Goal: Task Accomplishment & Management: Manage account settings

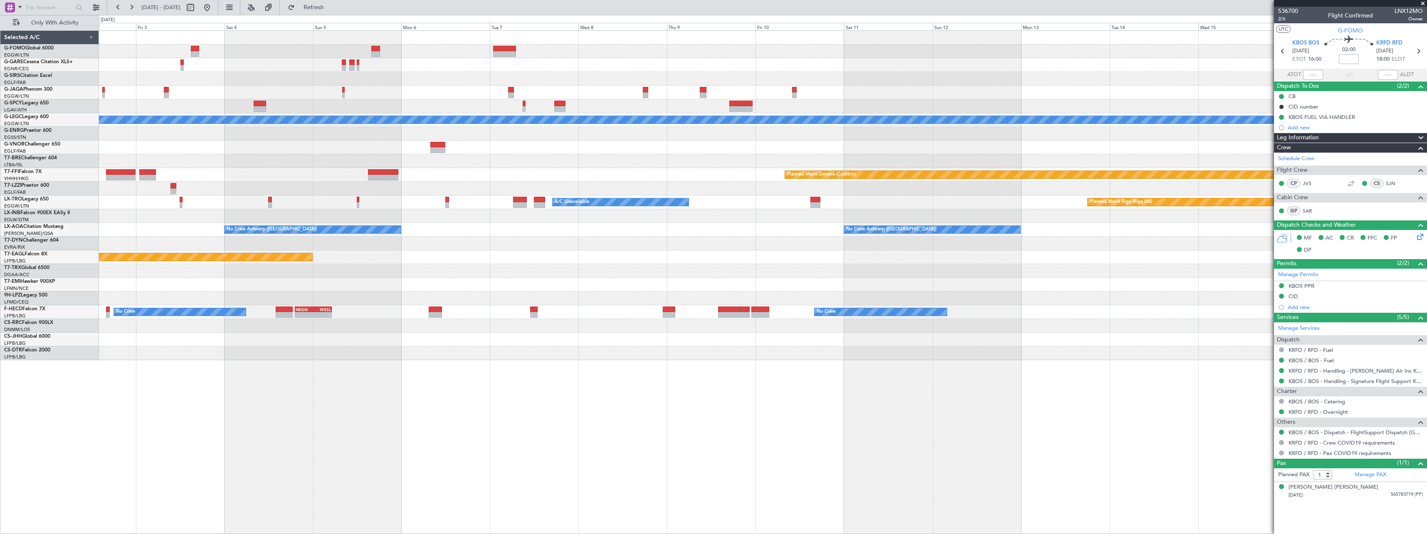
click at [0, 455] on html "[DATE] - [DATE] Refresh Quick Links Only With Activity Planned Maint [GEOGRAPHI…" at bounding box center [713, 267] width 1427 height 534
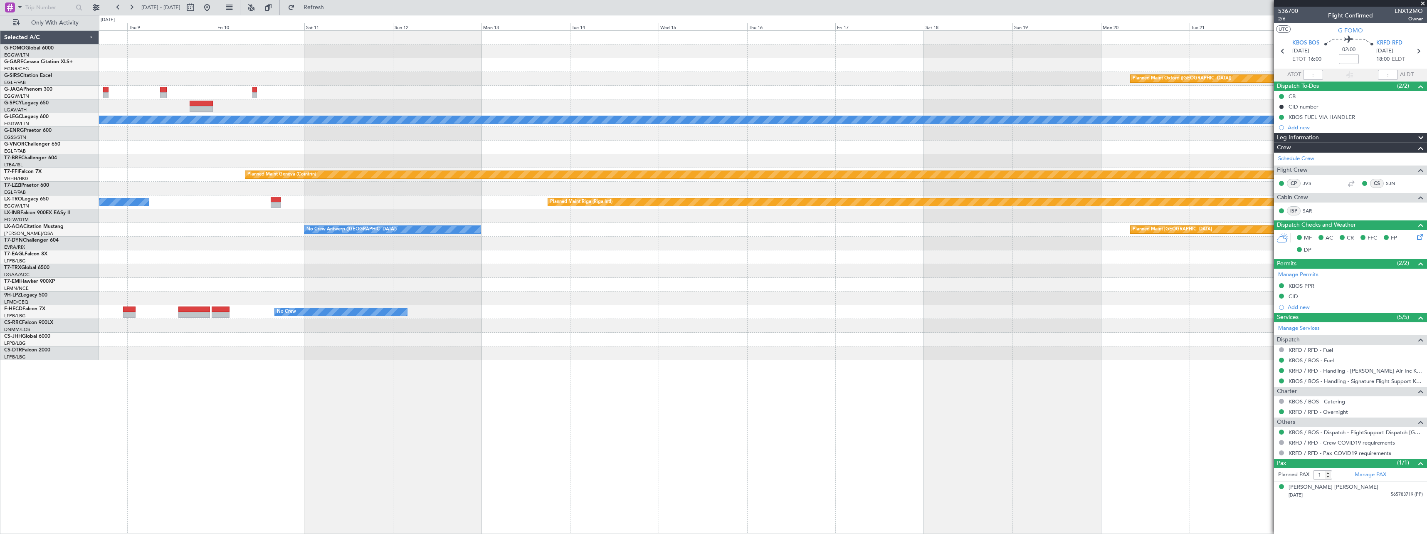
click at [56, 495] on div "Planned Maint Oxford ([GEOGRAPHIC_DATA]) A/C Unavailable [GEOGRAPHIC_DATA] ([GE…" at bounding box center [713, 274] width 1427 height 519
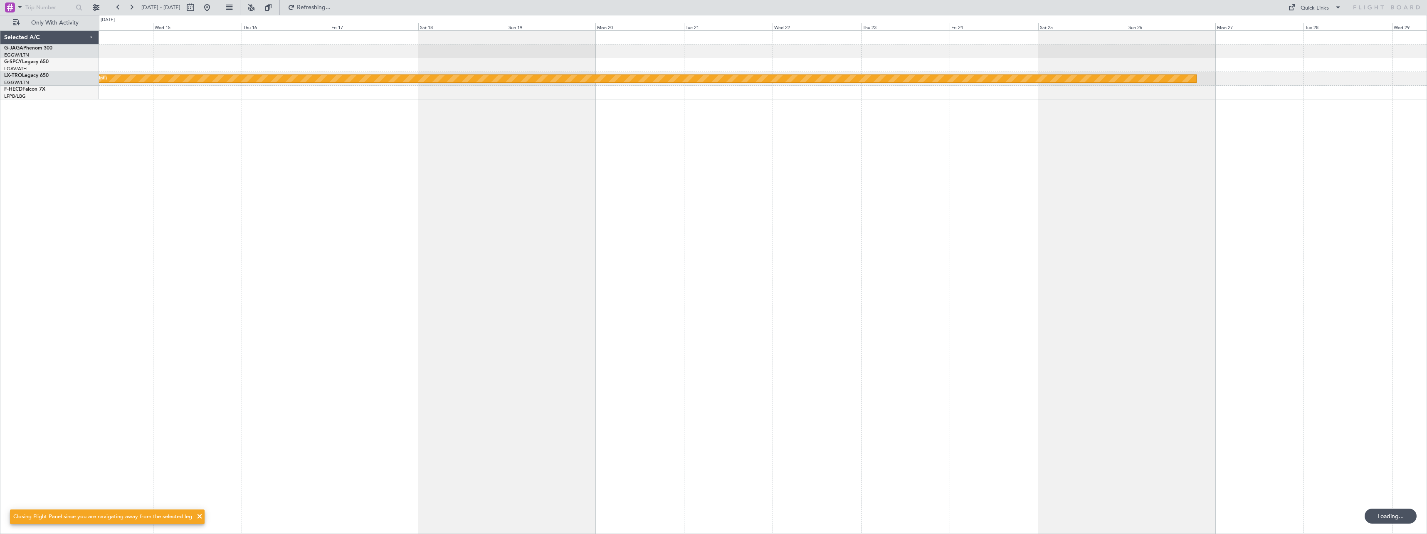
click at [265, 465] on div "Planned Maint Riga (Riga Intl) No Crew" at bounding box center [763, 282] width 1328 height 504
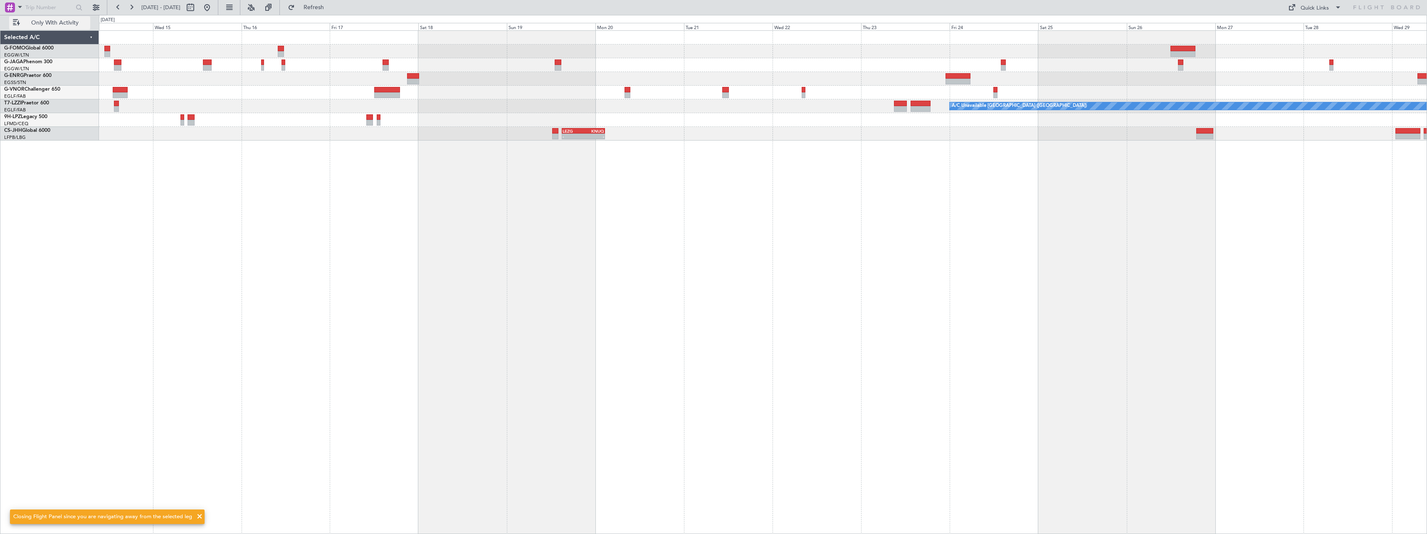
click at [49, 25] on span "Only With Activity" at bounding box center [55, 23] width 66 height 6
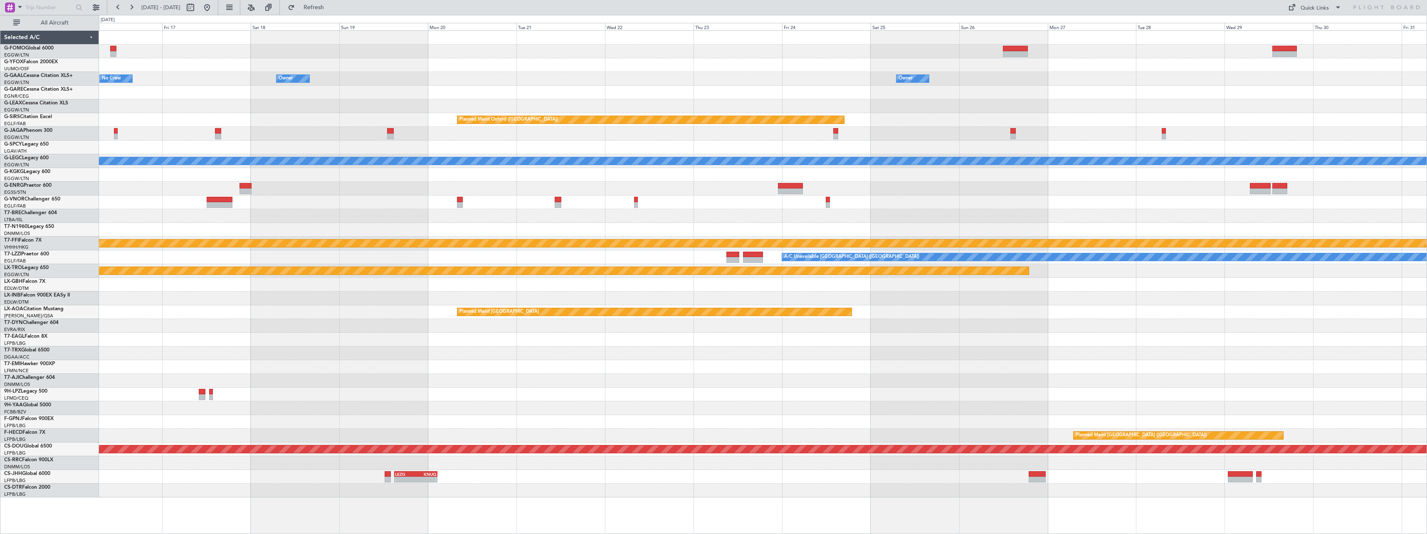
click at [15, 288] on div "Owner No Crew Owner Owner Owner Owner [GEOGRAPHIC_DATA] ([GEOGRAPHIC_DATA]) Own…" at bounding box center [713, 274] width 1427 height 519
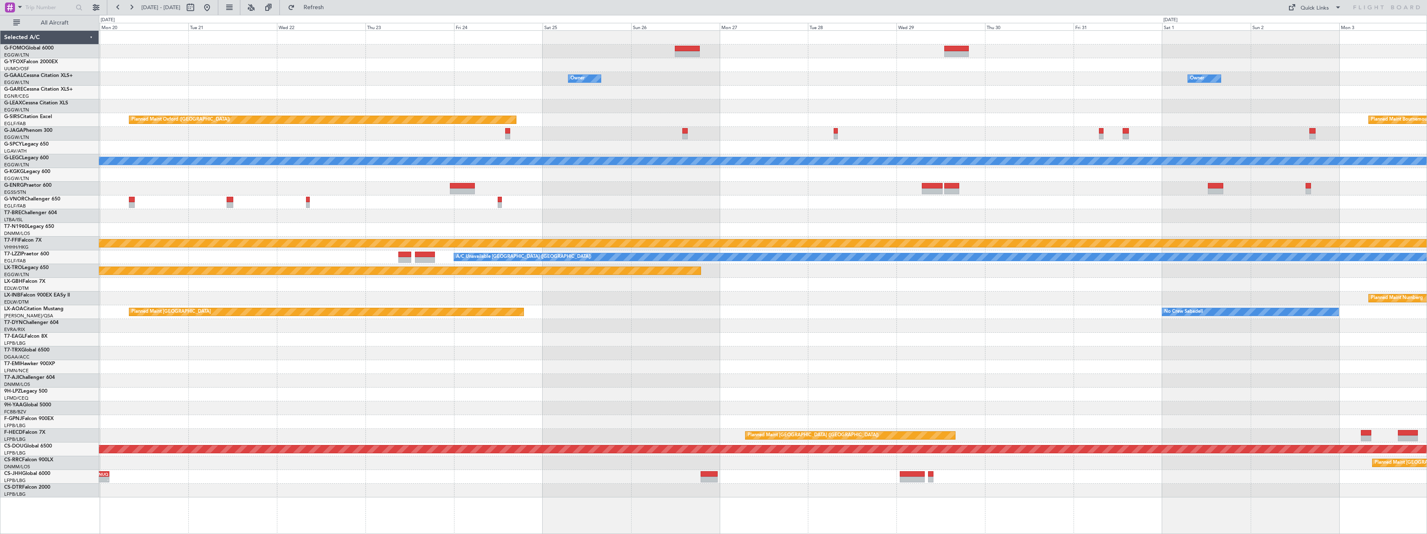
click at [393, 292] on div "Owner Owner Owner No Crew Owner Planned Maint [GEOGRAPHIC_DATA] ([GEOGRAPHIC_DA…" at bounding box center [763, 264] width 1328 height 467
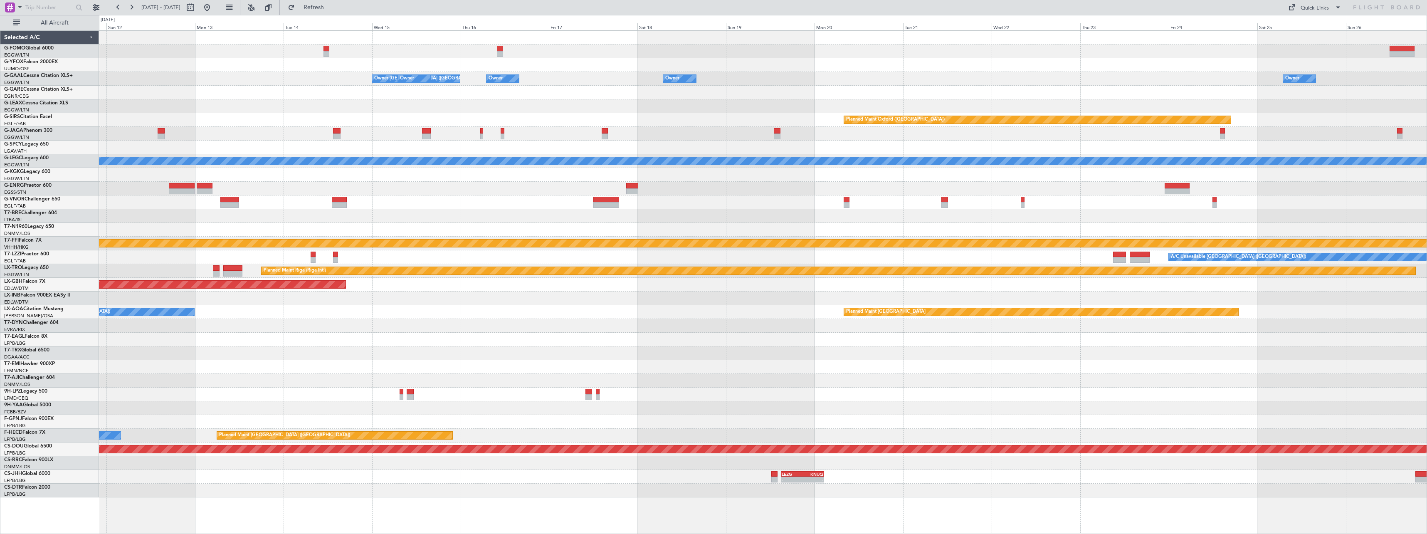
click at [1188, 341] on div at bounding box center [763, 340] width 1328 height 14
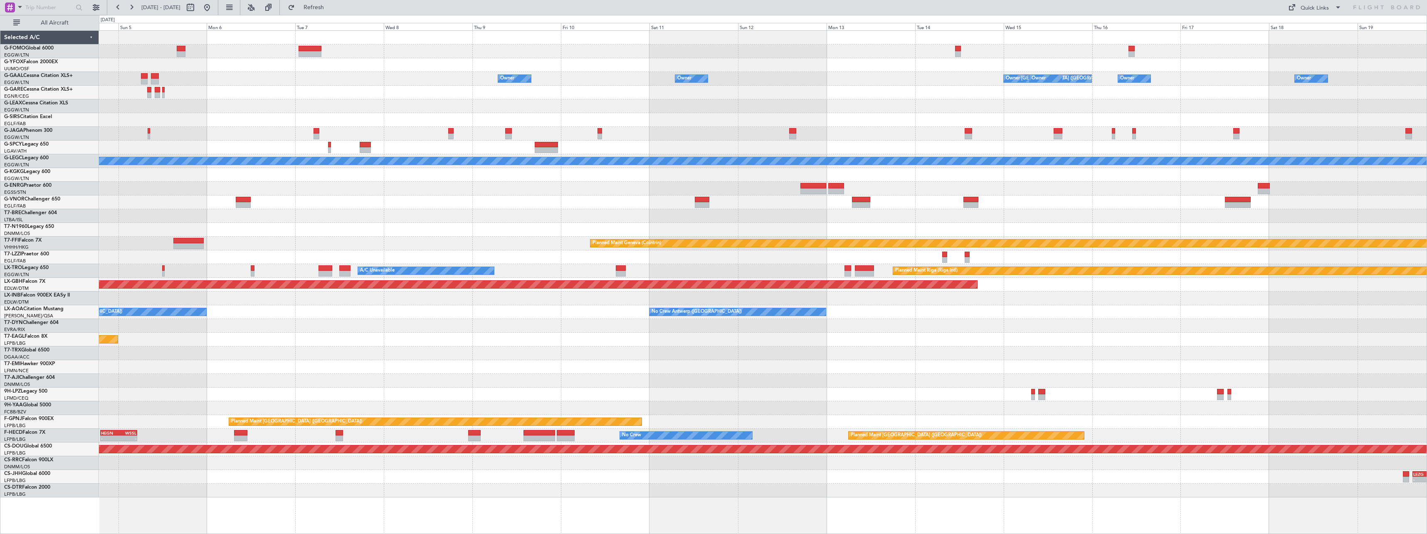
click at [1139, 331] on div "Owner No Crew Owner Owner [GEOGRAPHIC_DATA] ([GEOGRAPHIC_DATA]) Owner Owner Own…" at bounding box center [763, 264] width 1328 height 467
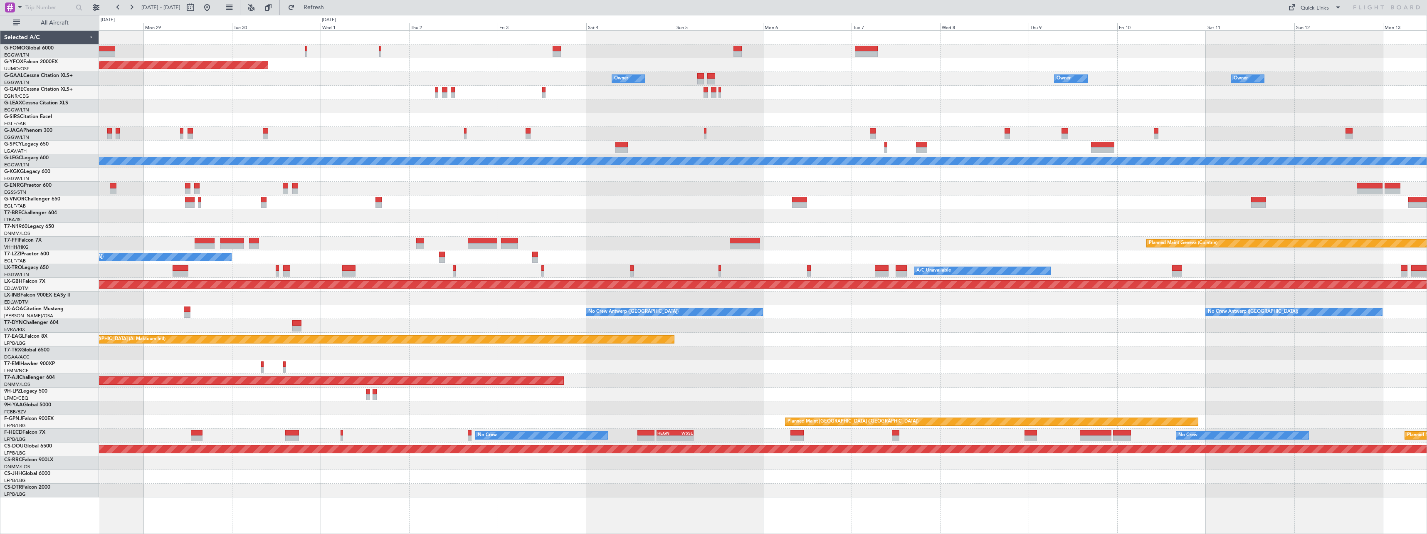
click at [1040, 331] on div "AOG Maint Ostafyevo Owner Owner Owner Owner Owner [GEOGRAPHIC_DATA] ([GEOGRAPHI…" at bounding box center [763, 264] width 1328 height 467
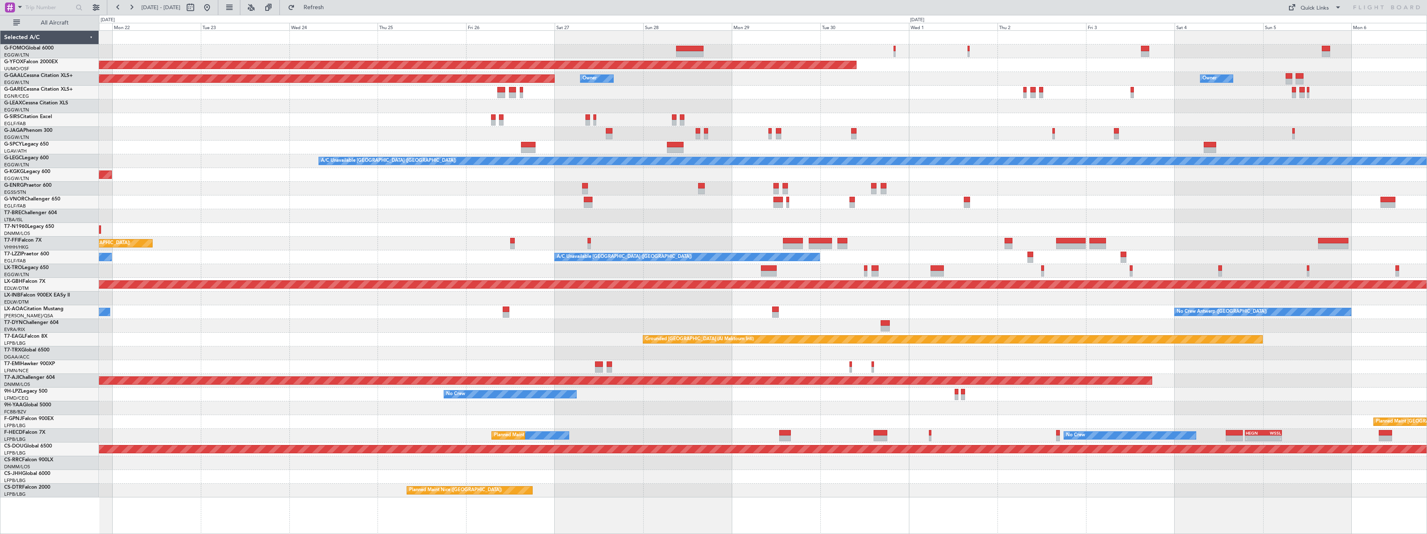
click at [988, 327] on div "AOG Maint Ostafyevo Owner Owner Planned [GEOGRAPHIC_DATA] Owner A/C Unavailable…" at bounding box center [763, 264] width 1328 height 467
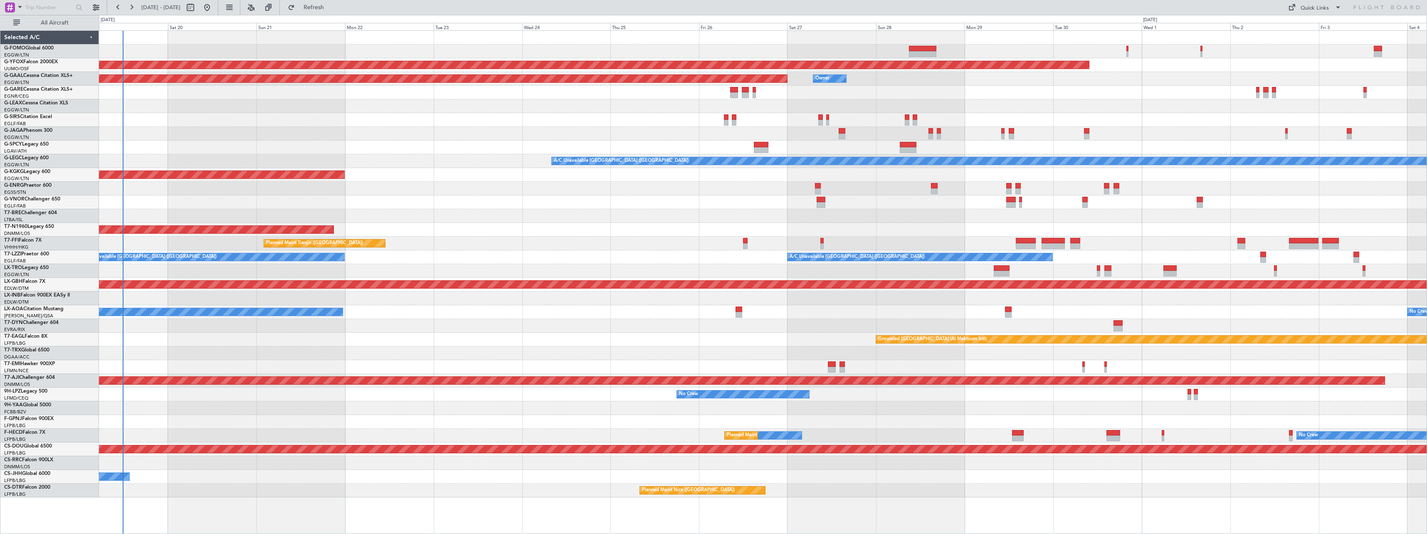
click at [692, 326] on div "Unplanned Maint [GEOGRAPHIC_DATA] (Riga Intl)" at bounding box center [763, 326] width 1328 height 14
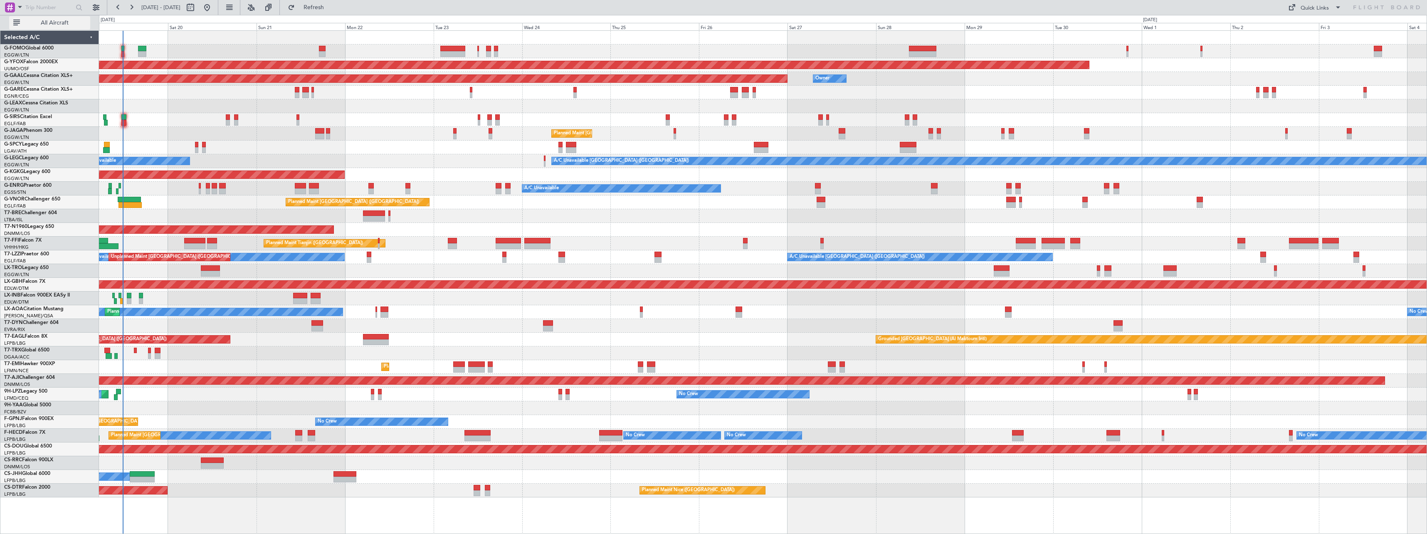
click at [47, 22] on span "All Aircraft" at bounding box center [55, 23] width 66 height 6
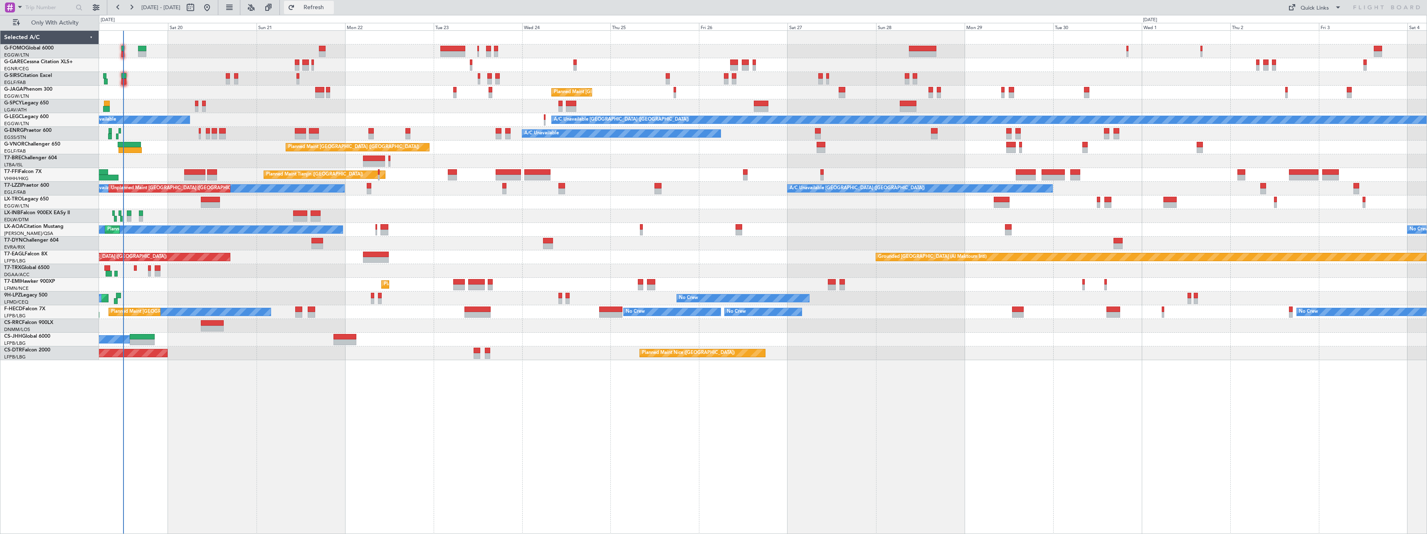
click at [331, 6] on span "Refresh" at bounding box center [314, 8] width 35 height 6
click at [331, 5] on span "Refresh" at bounding box center [314, 8] width 35 height 6
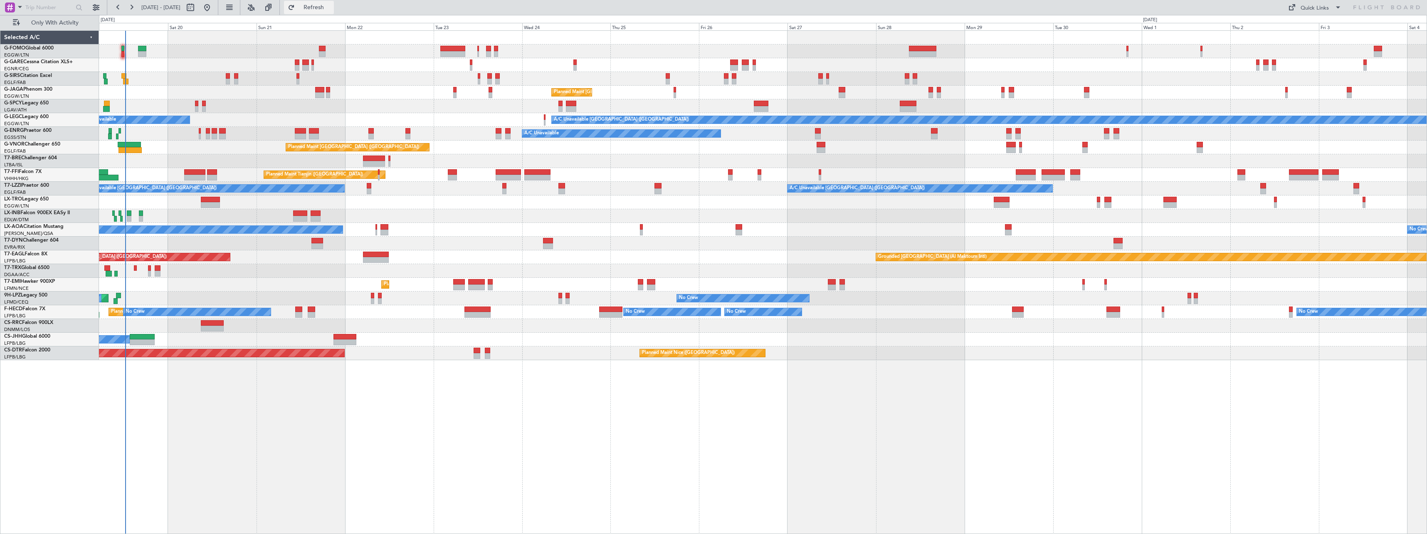
click at [331, 7] on span "Refresh" at bounding box center [314, 8] width 35 height 6
click at [331, 5] on span "Refresh" at bounding box center [314, 8] width 35 height 6
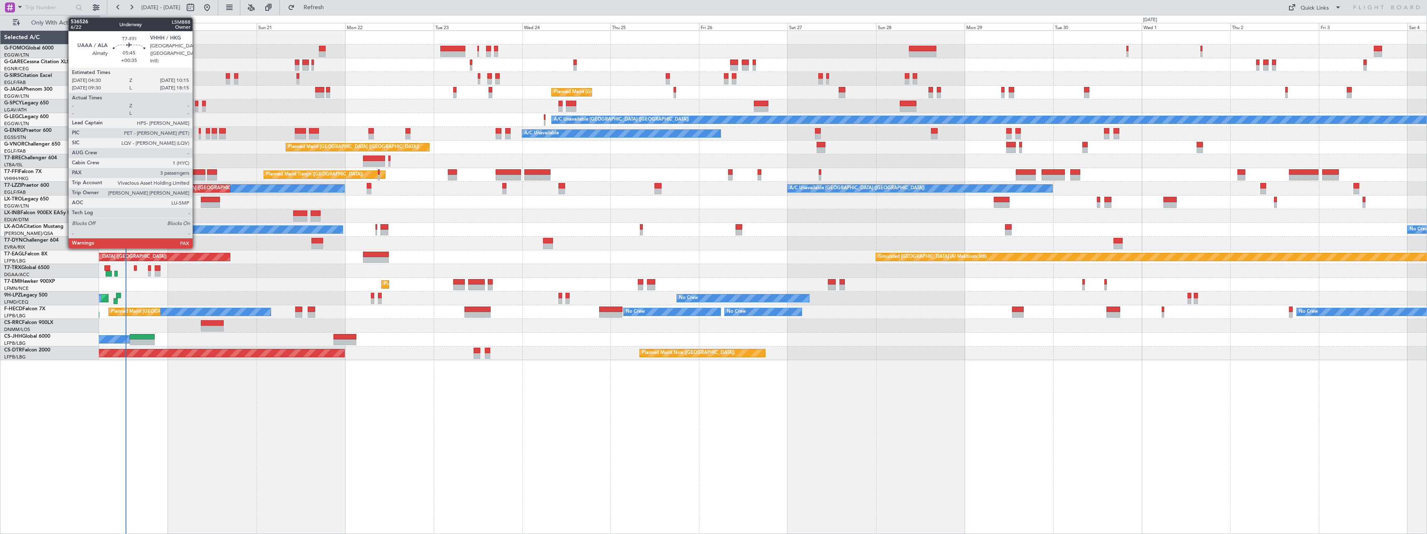
click at [196, 174] on div at bounding box center [195, 172] width 22 height 6
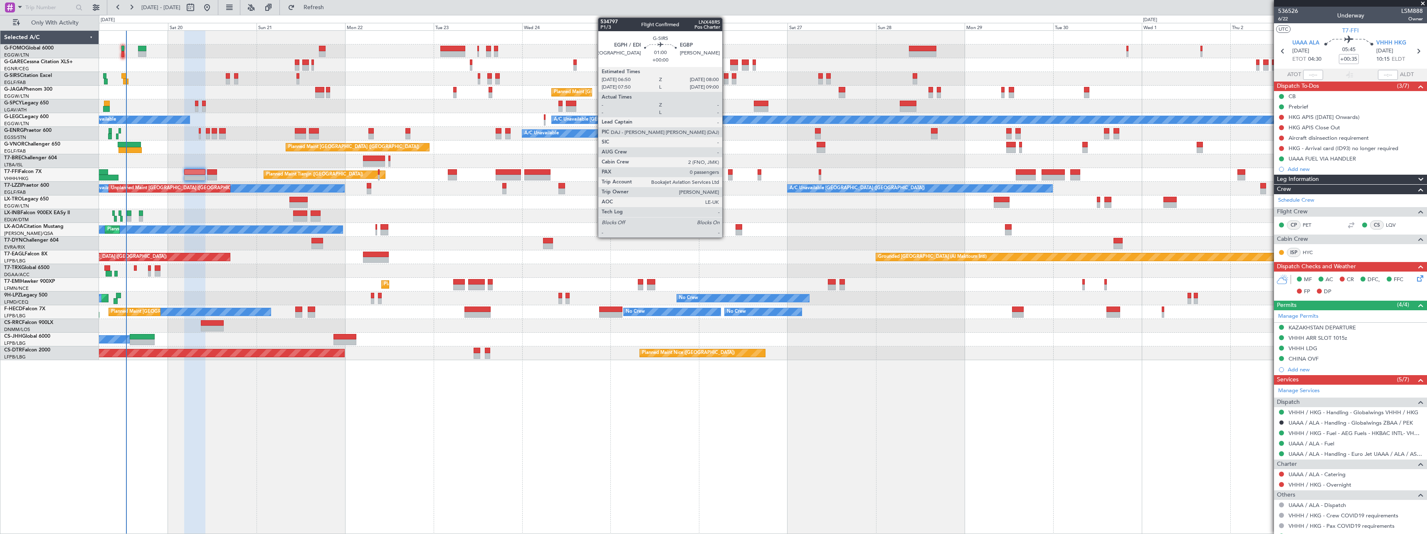
click at [726, 78] on div at bounding box center [726, 76] width 5 height 6
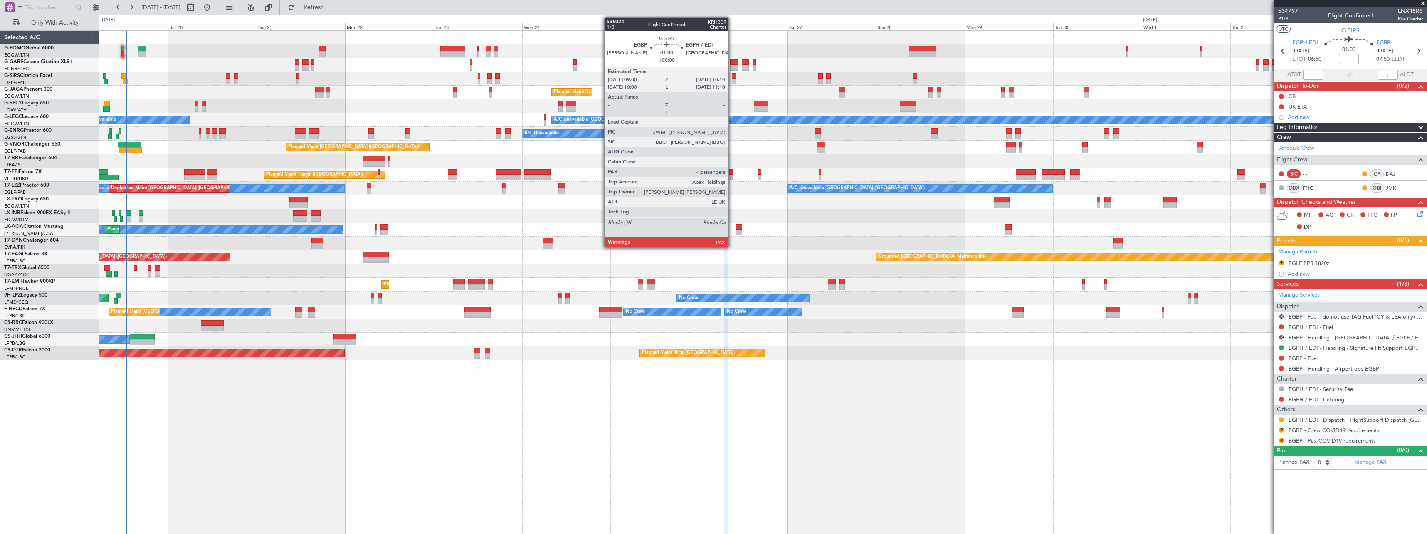
click at [732, 75] on div at bounding box center [734, 76] width 5 height 6
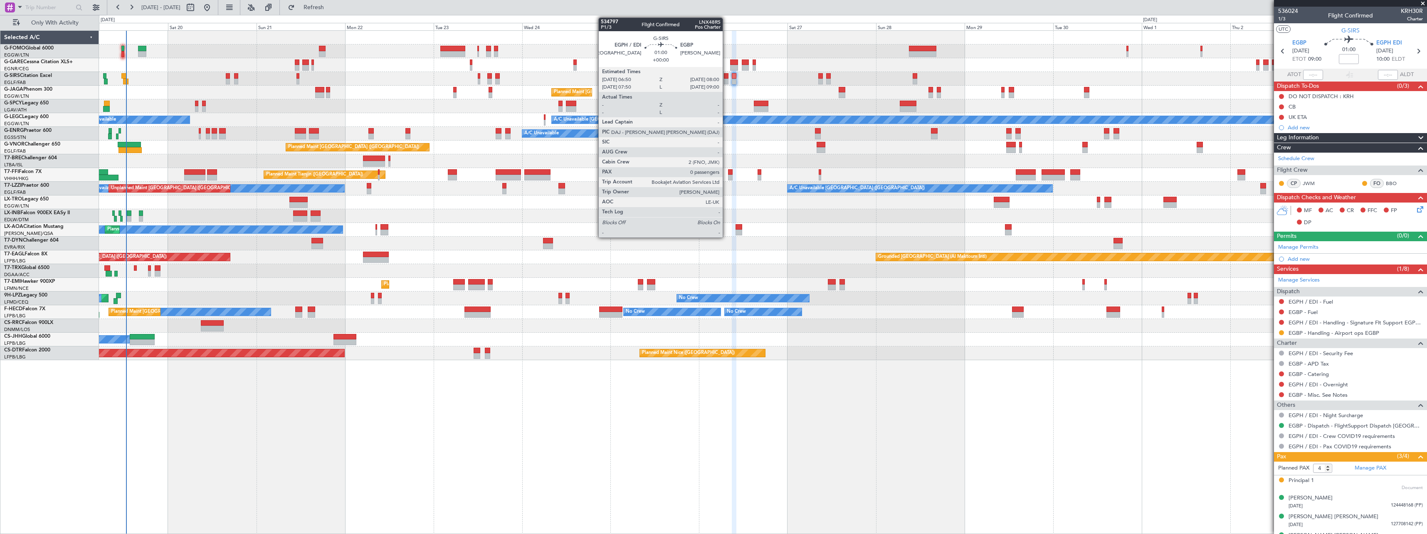
click at [727, 77] on div at bounding box center [726, 76] width 5 height 6
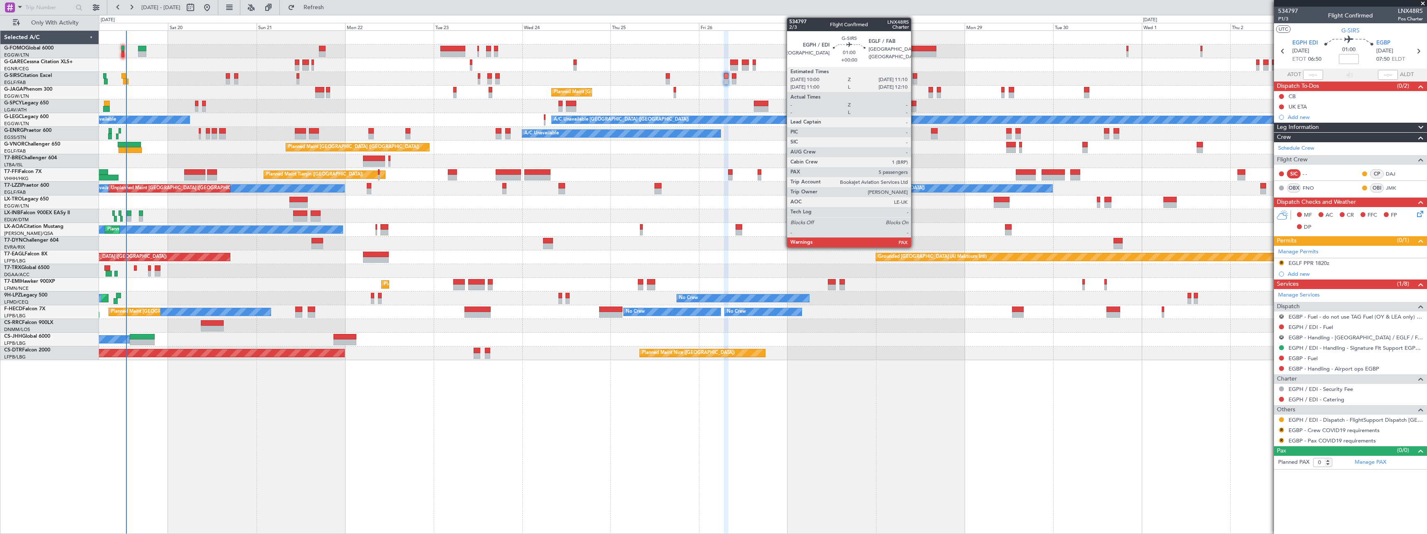
click at [915, 80] on div at bounding box center [915, 82] width 5 height 6
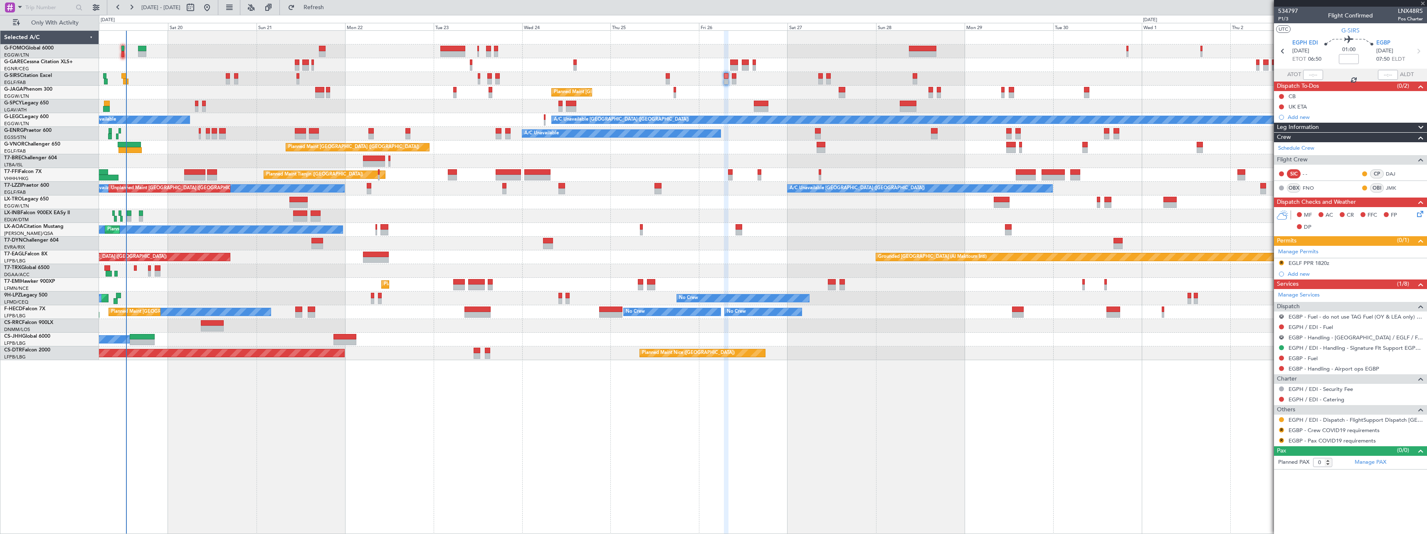
type input "5"
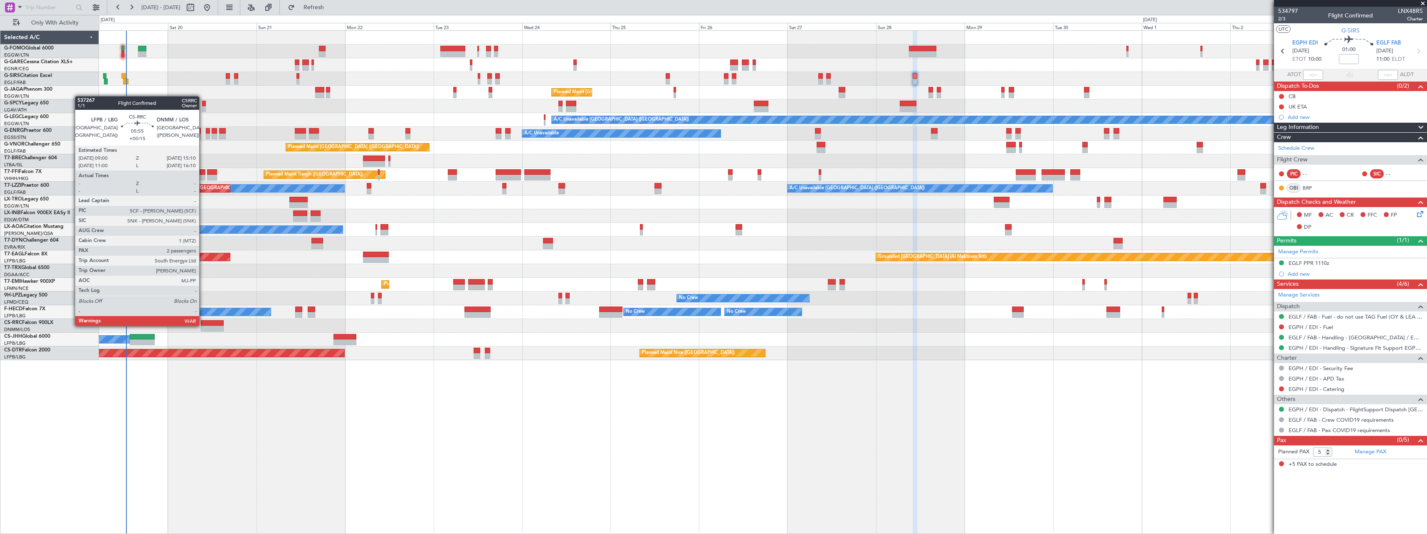
click at [203, 325] on div at bounding box center [212, 323] width 23 height 6
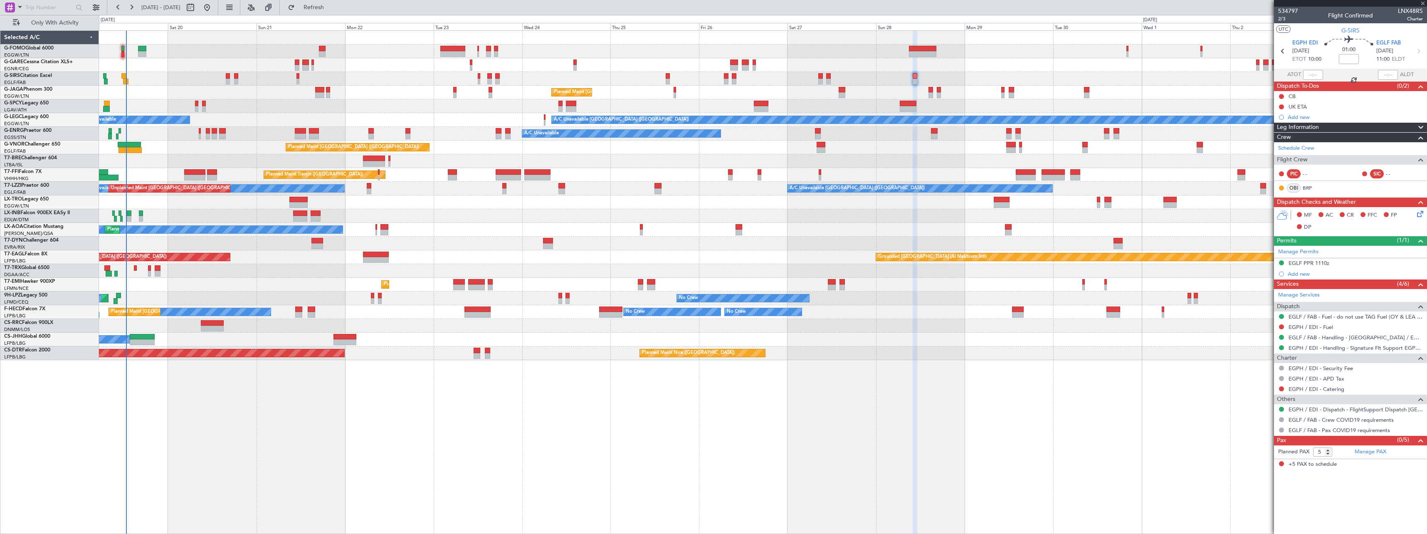
type input "+00:15"
type input "2"
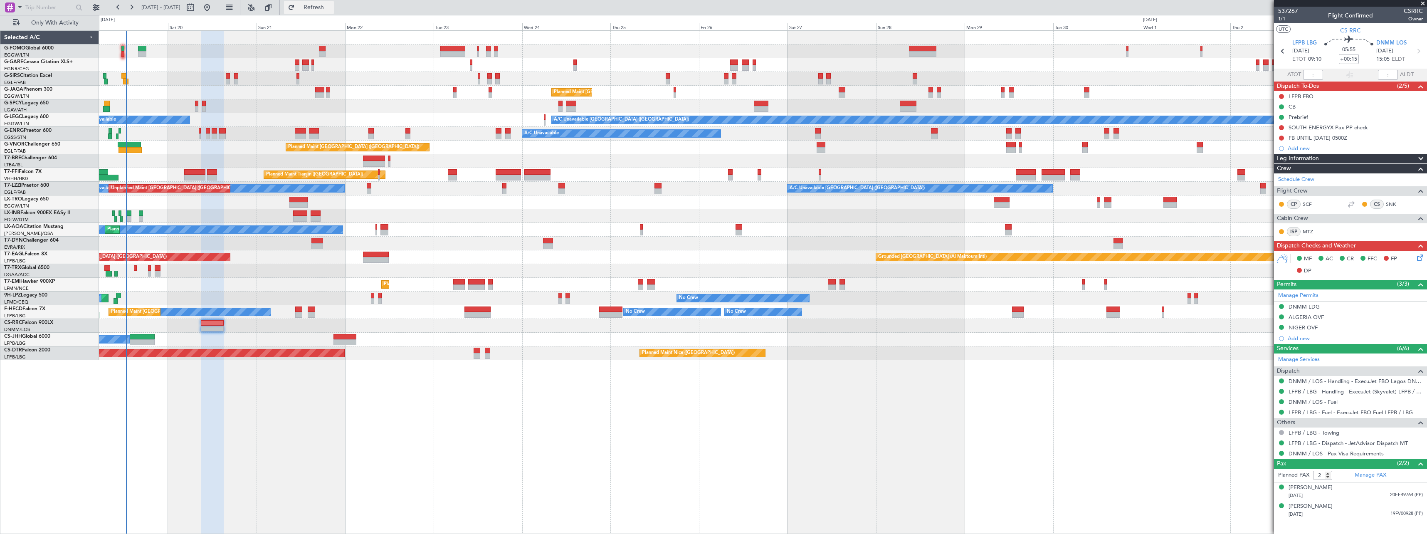
click at [324, 5] on span "Refresh" at bounding box center [314, 8] width 35 height 6
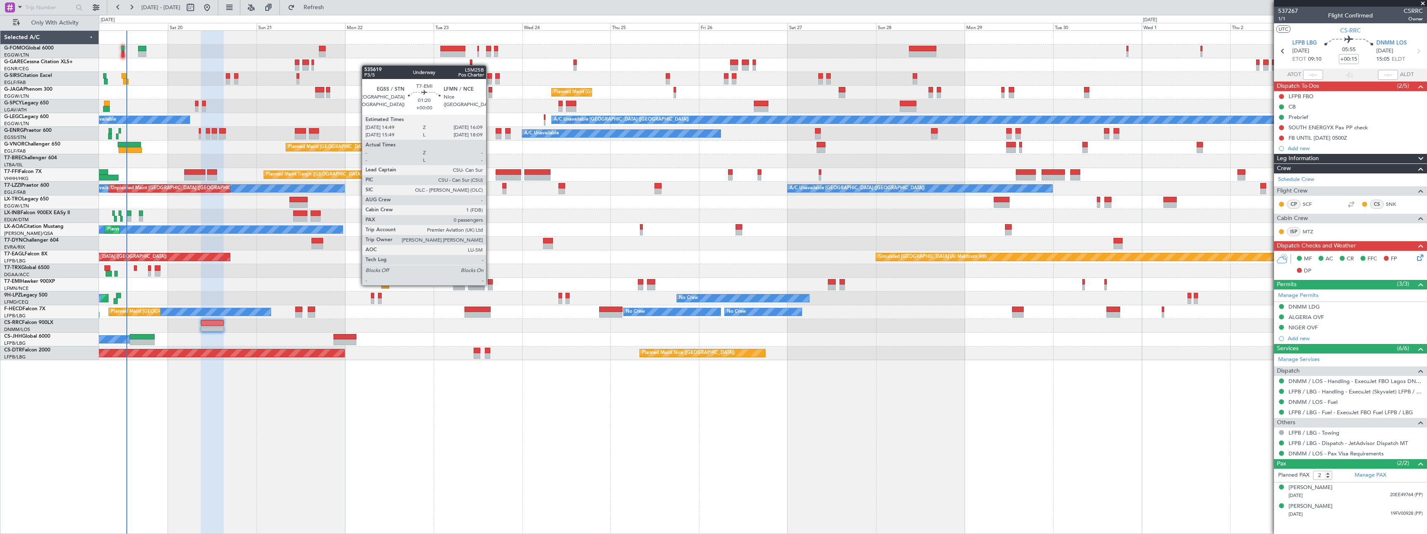
click at [490, 284] on div at bounding box center [490, 287] width 5 height 6
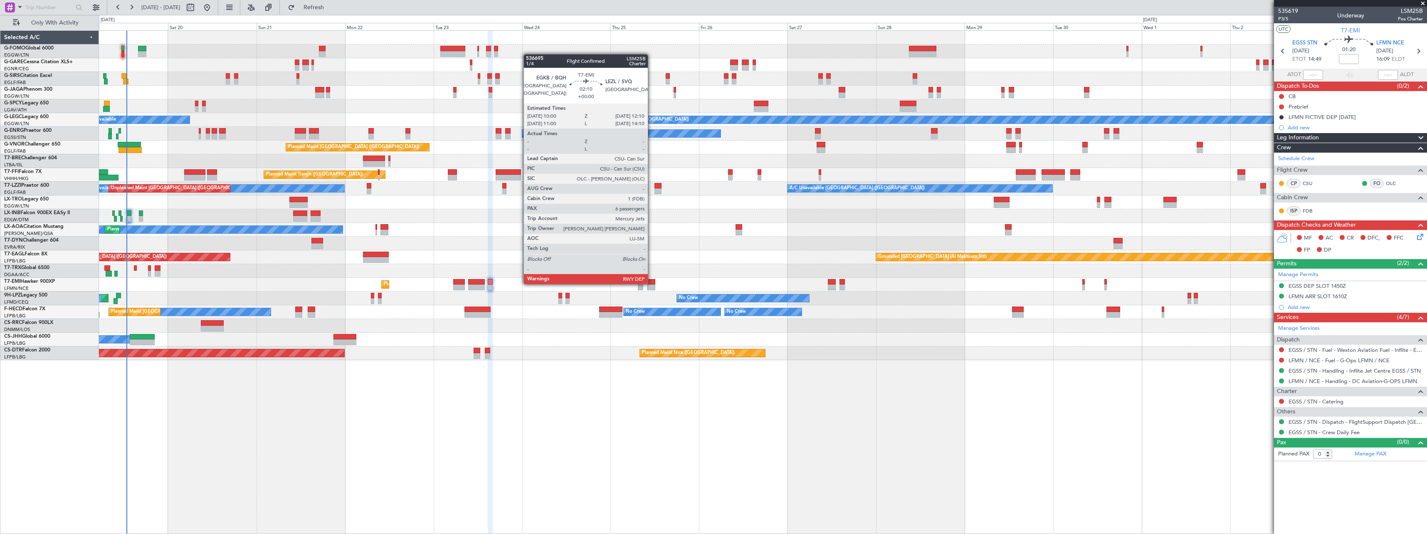
click at [652, 283] on div at bounding box center [651, 282] width 8 height 6
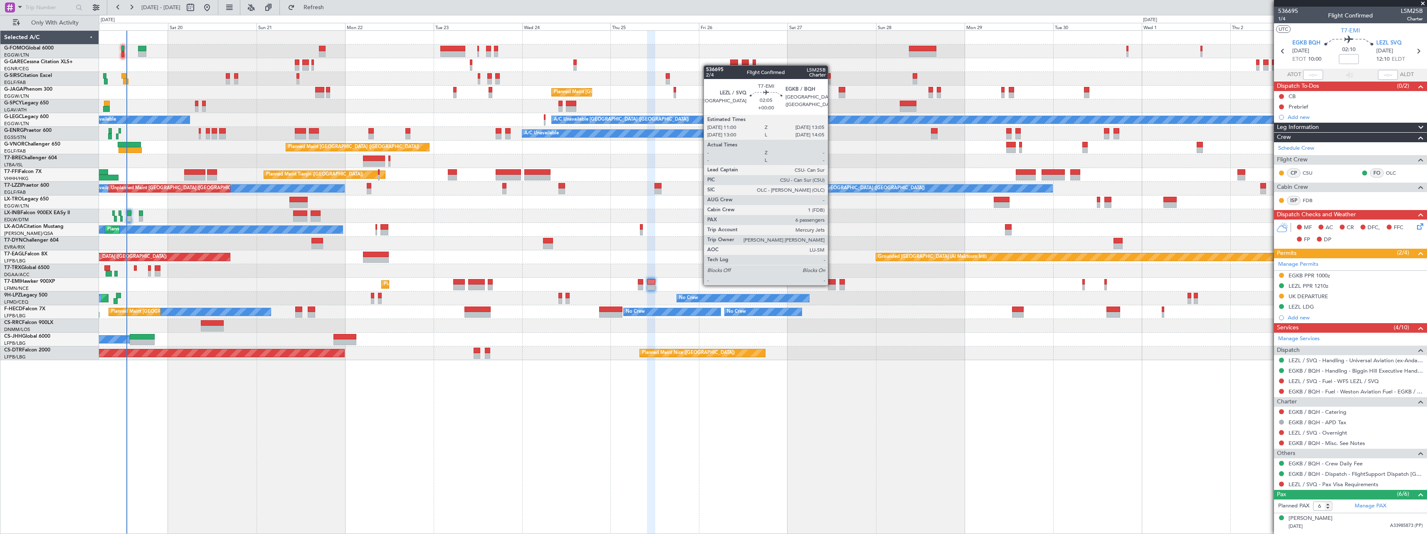
click at [832, 284] on div at bounding box center [832, 287] width 8 height 6
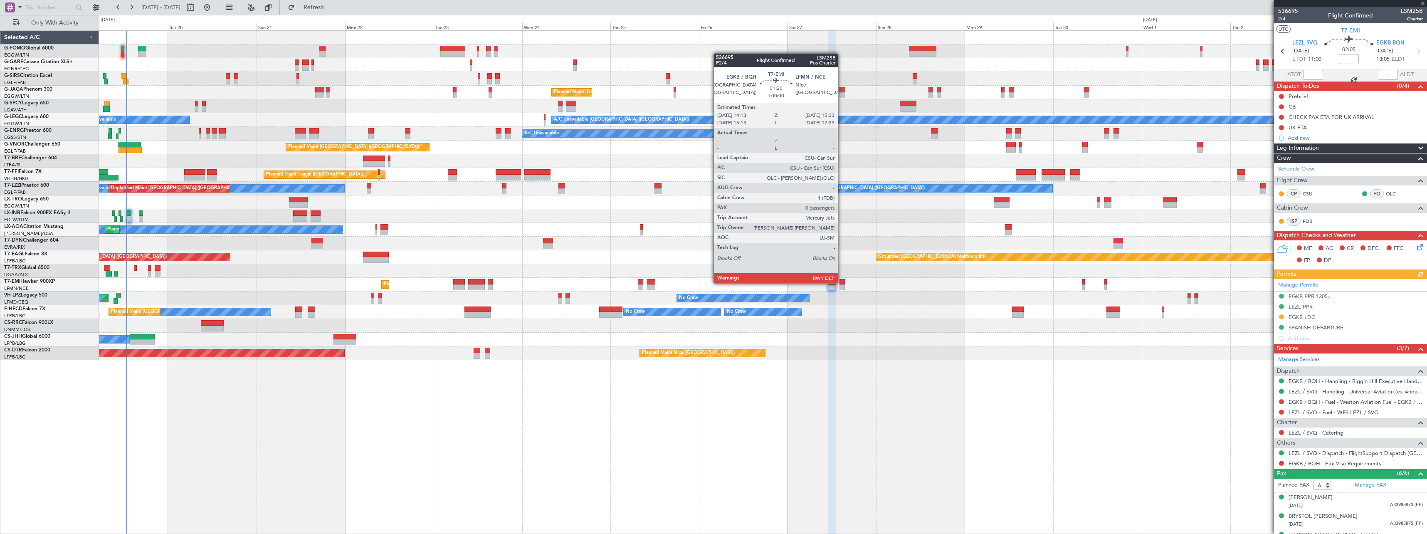
click at [842, 282] on div at bounding box center [842, 282] width 5 height 6
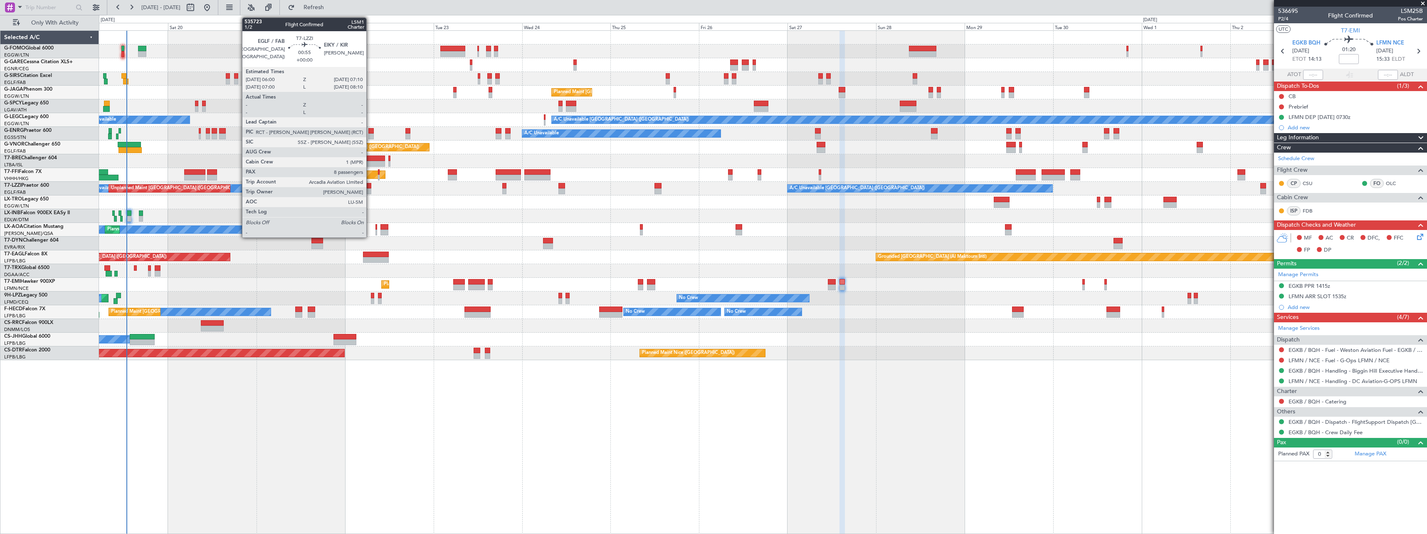
click at [370, 190] on div at bounding box center [369, 191] width 5 height 6
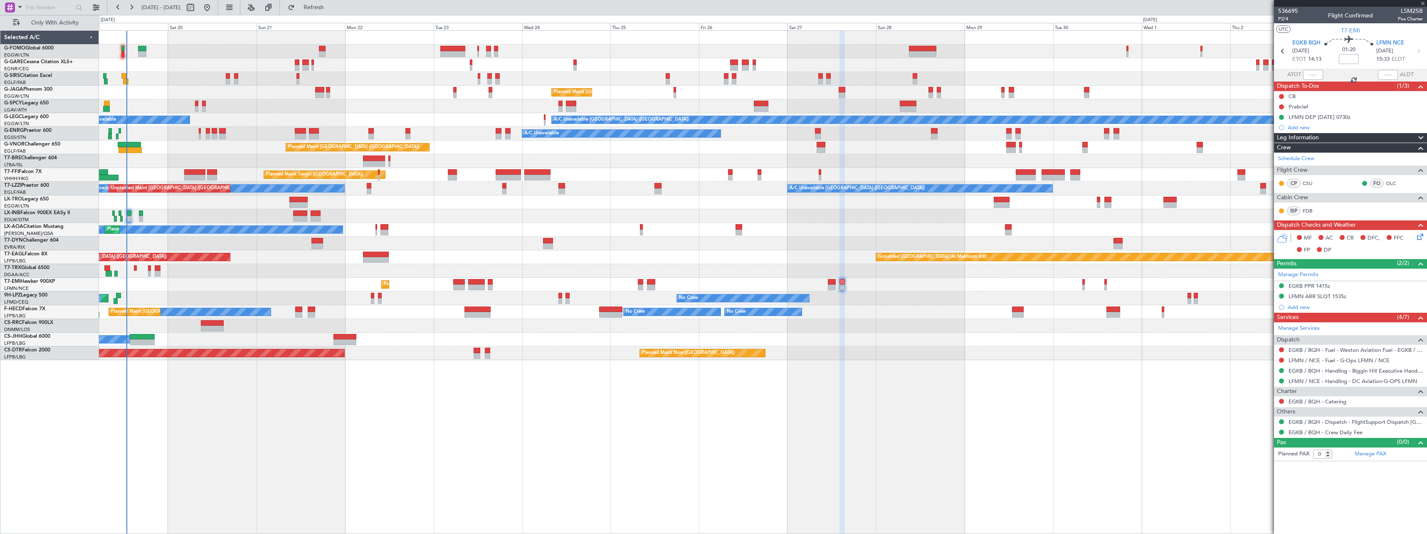
type input "8"
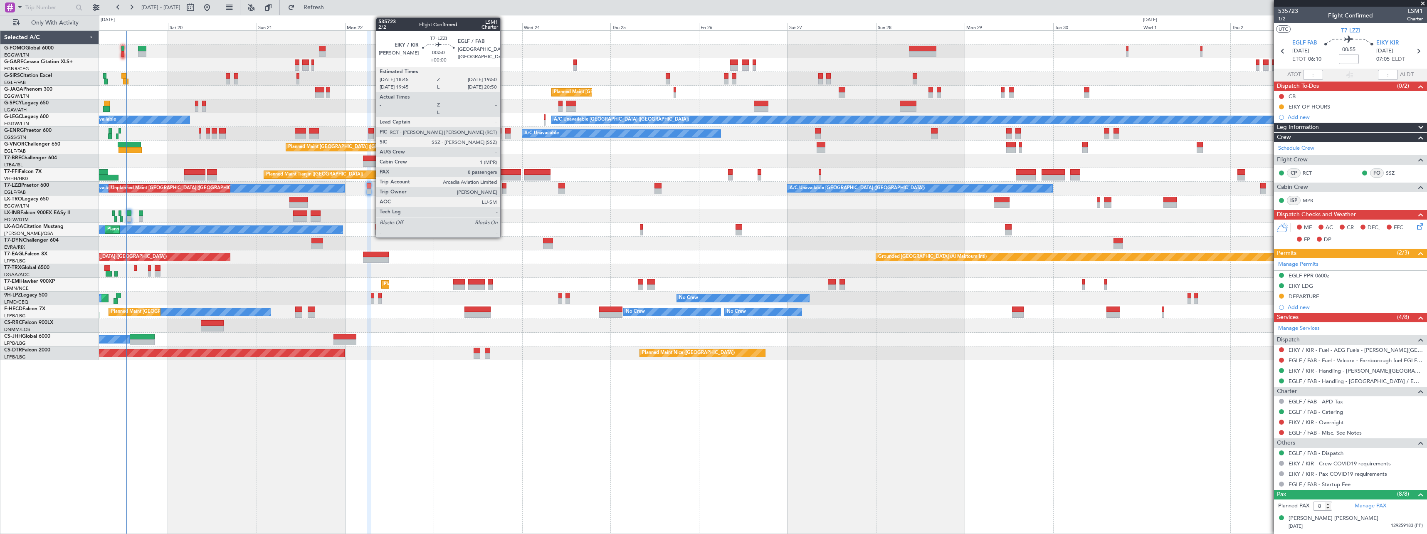
click at [504, 188] on div at bounding box center [504, 186] width 4 height 6
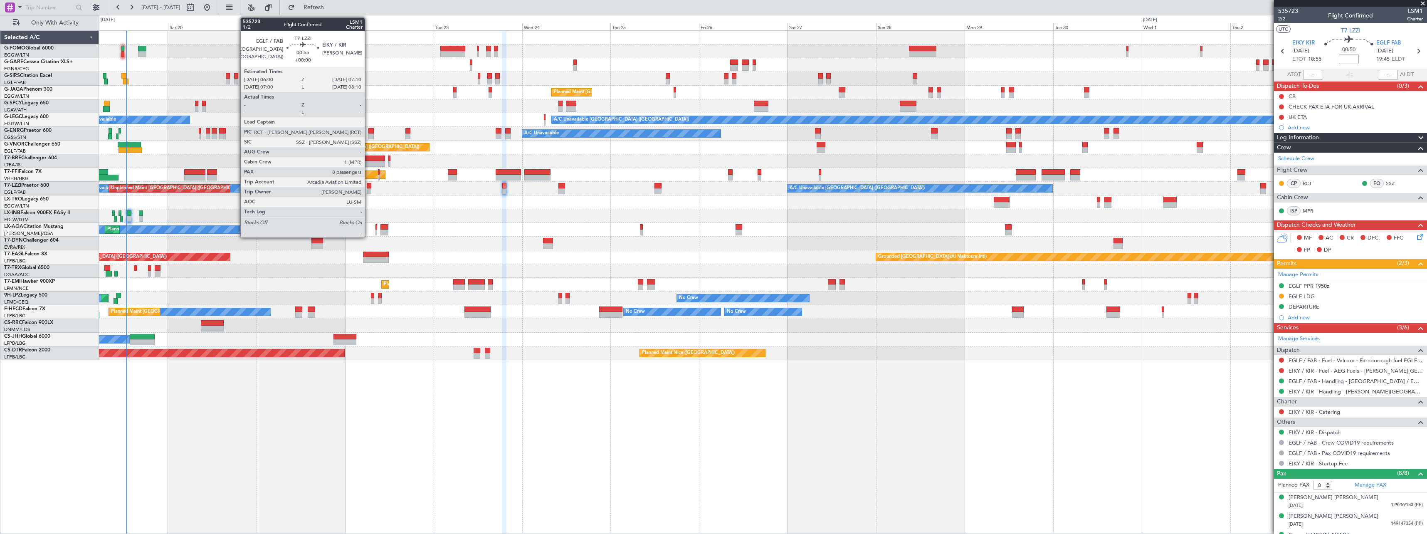
click at [368, 186] on div at bounding box center [369, 186] width 5 height 6
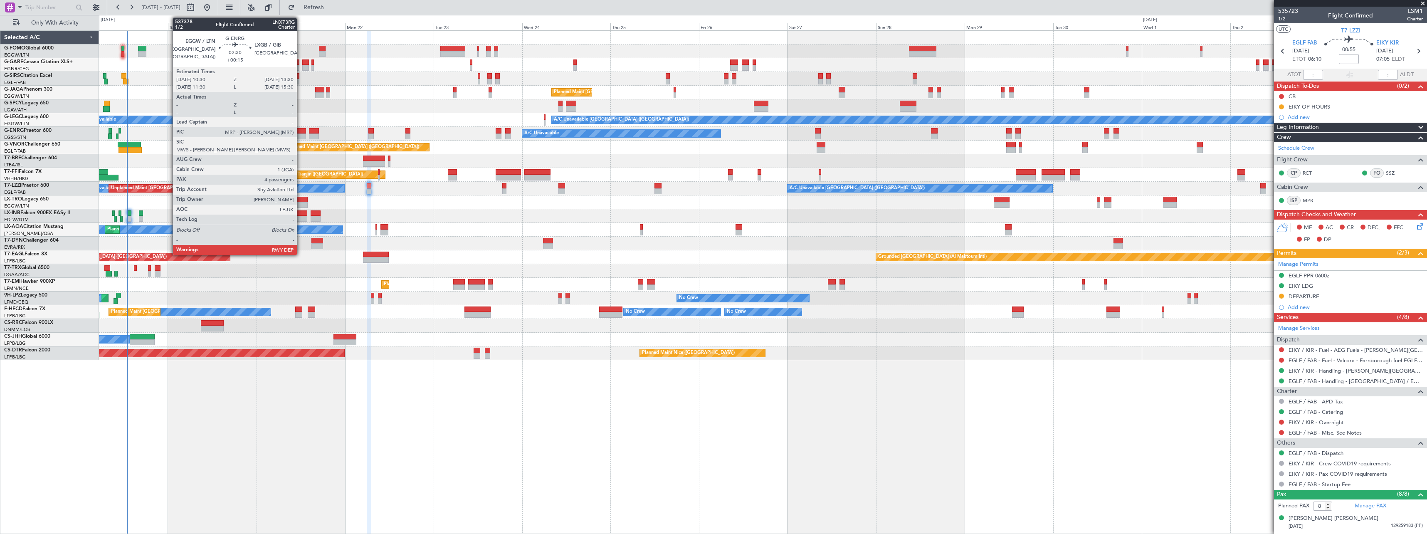
click at [301, 133] on div at bounding box center [300, 131] width 11 height 6
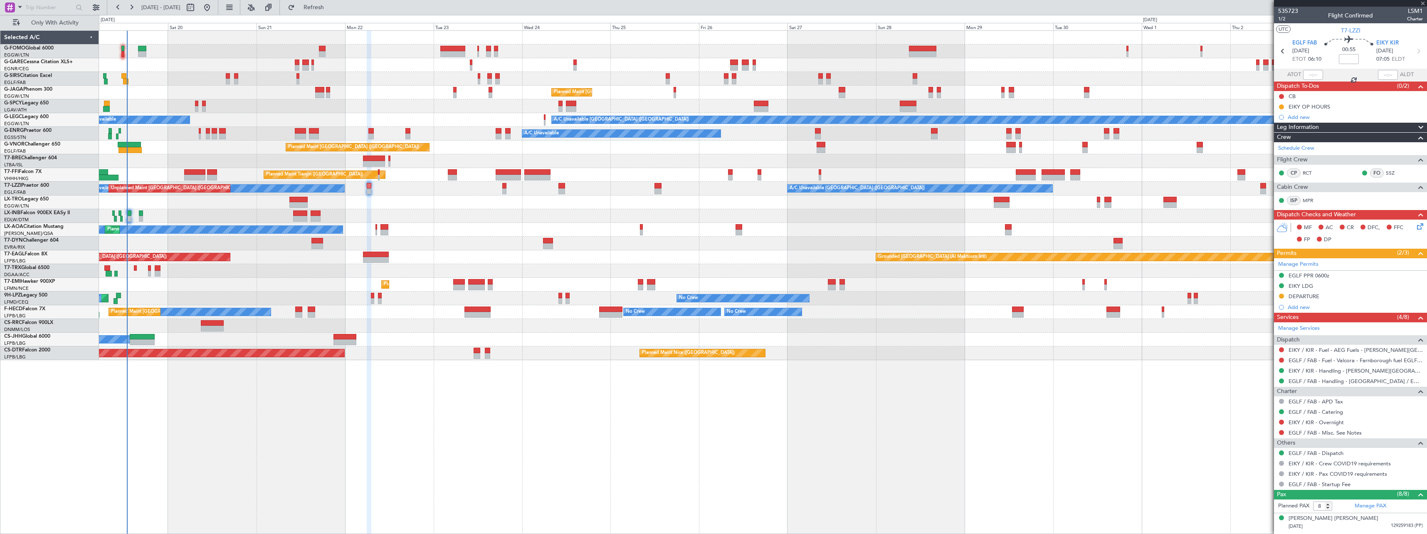
type input "+00:15"
type input "4"
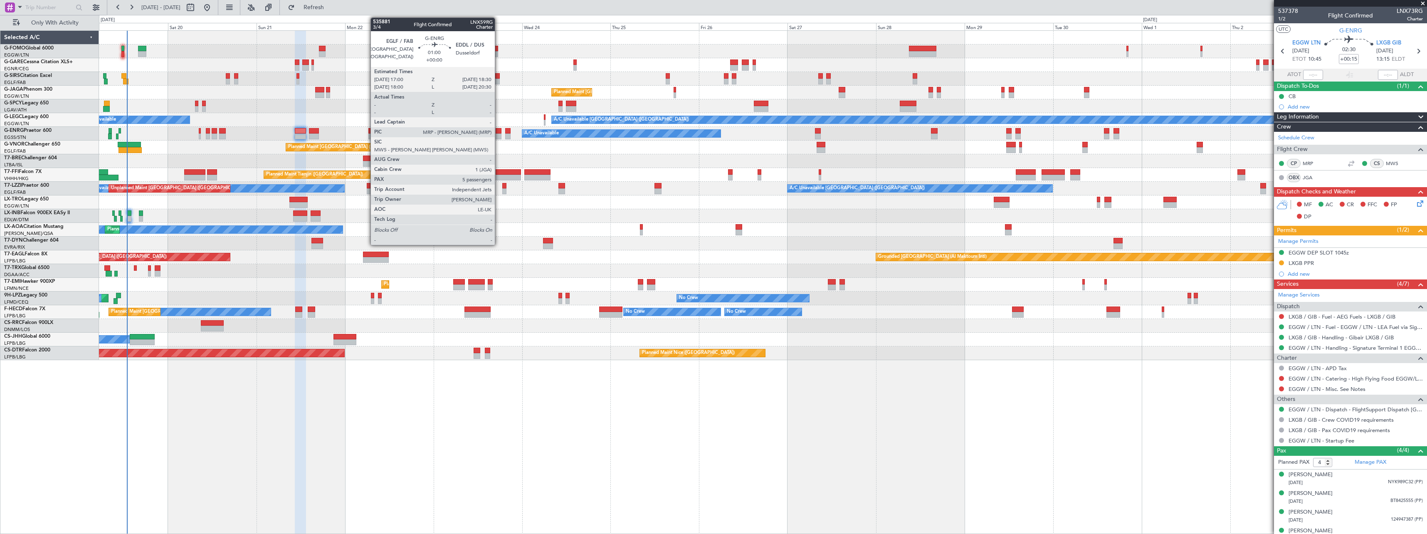
click at [499, 131] on div at bounding box center [499, 131] width 6 height 6
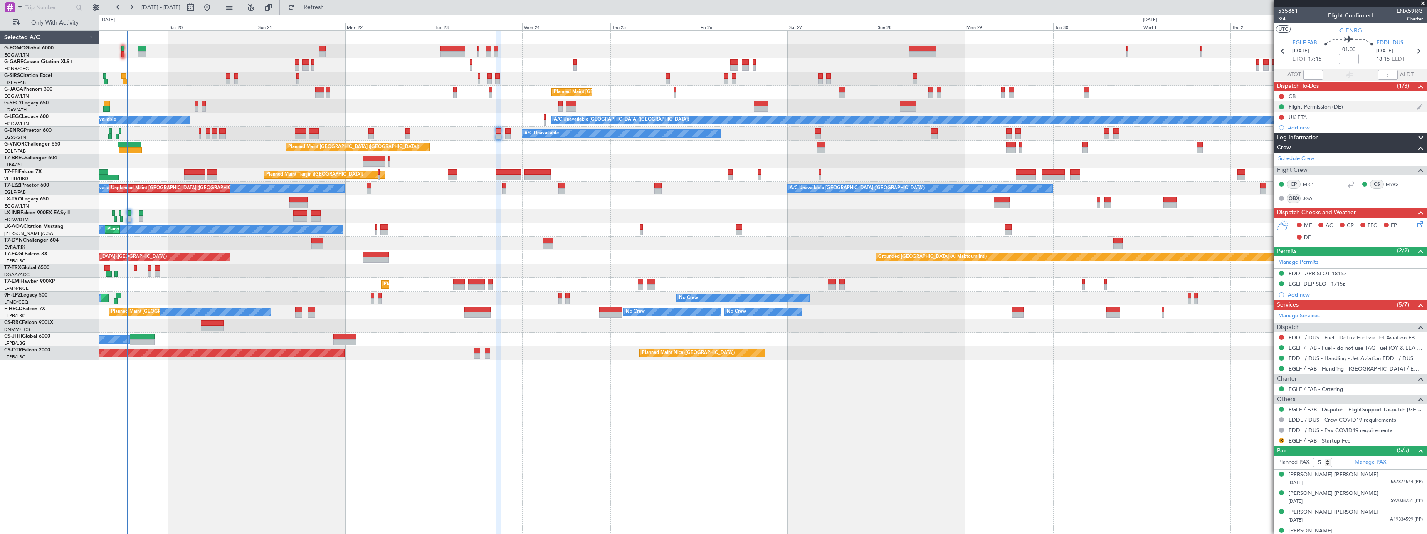
click at [1312, 104] on div "Flight Permission (DE)" at bounding box center [1316, 106] width 54 height 7
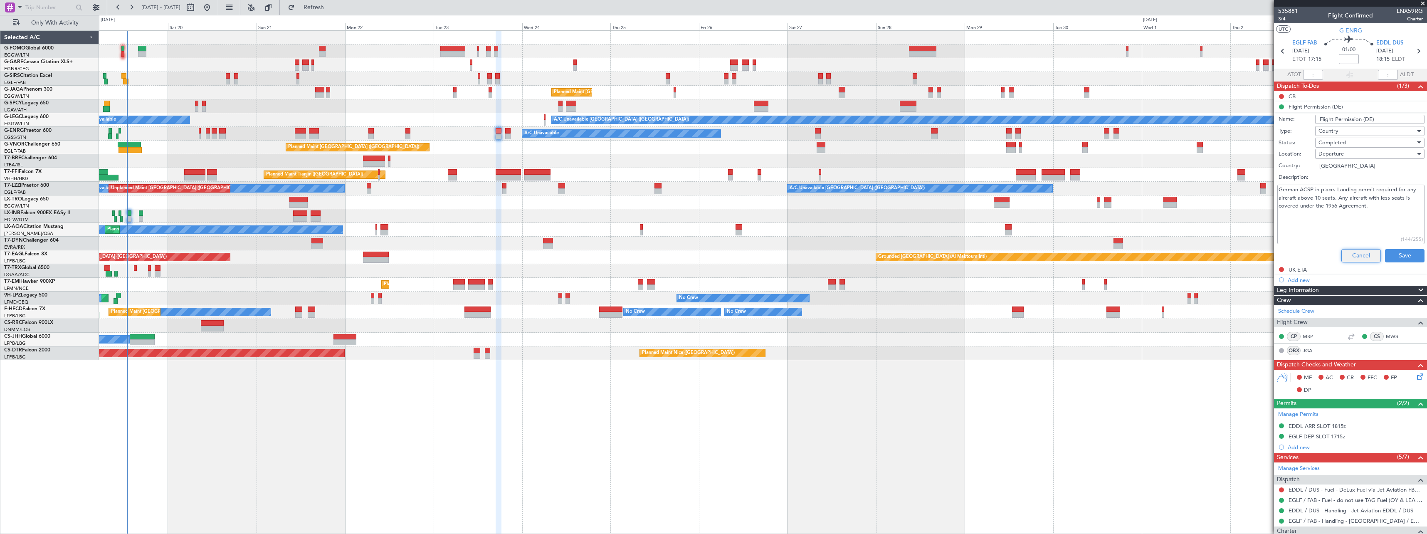
click at [1357, 254] on button "Cancel" at bounding box center [1362, 255] width 40 height 13
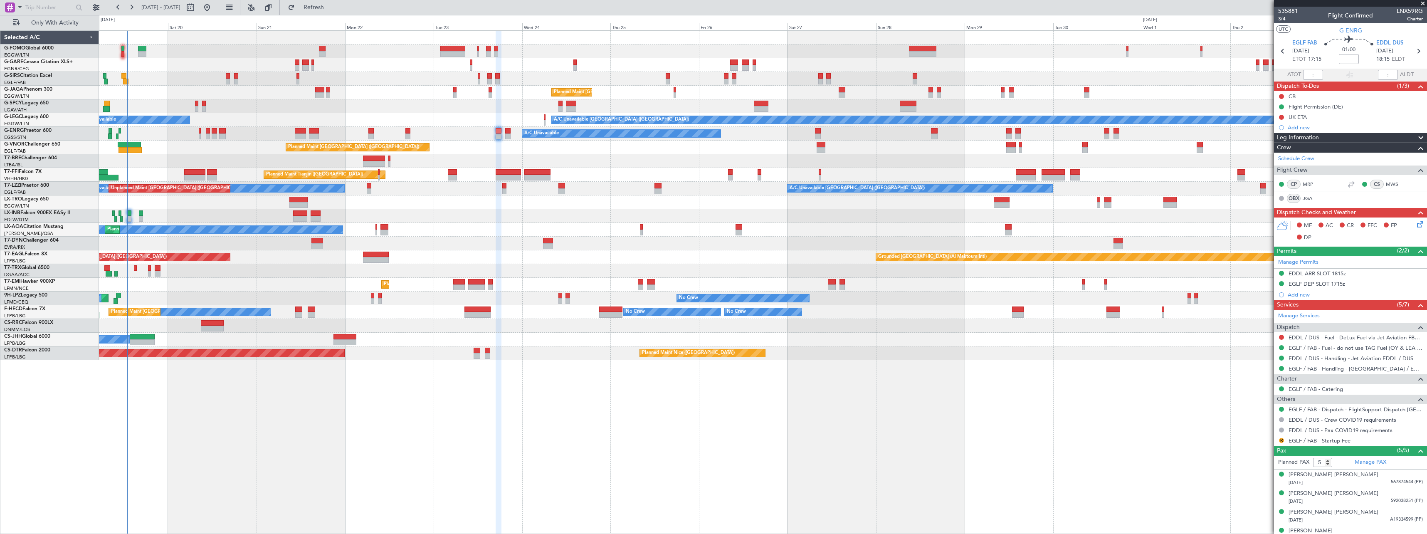
click at [1349, 31] on span "G-ENRG" at bounding box center [1351, 30] width 23 height 9
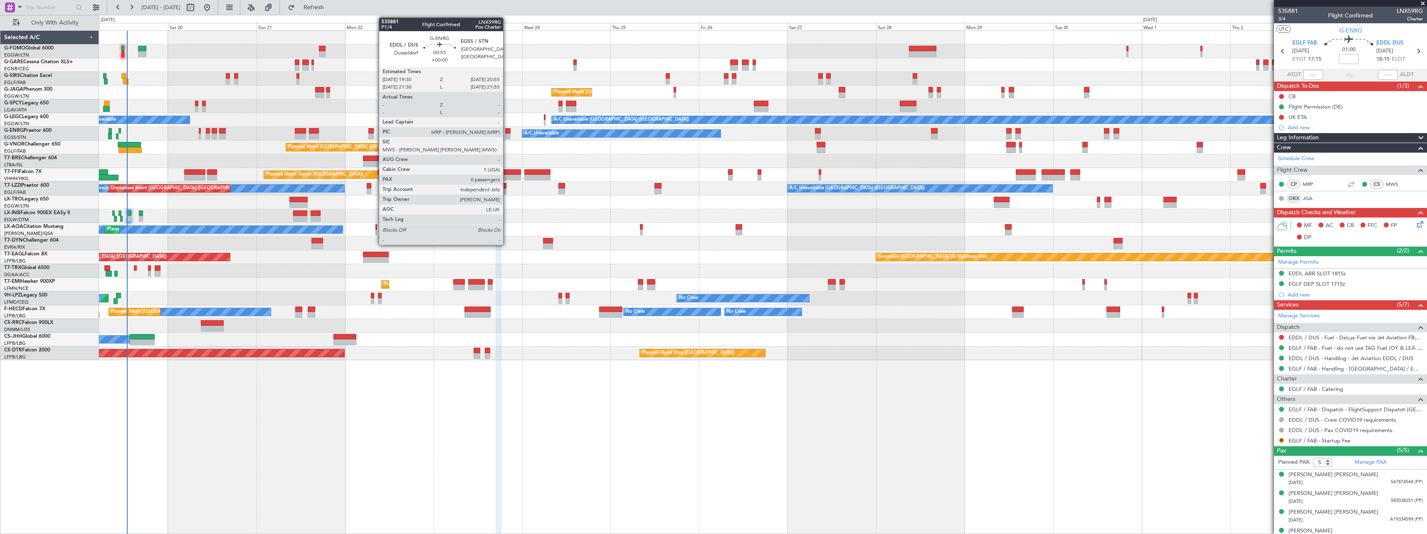
click at [507, 133] on div at bounding box center [507, 131] width 5 height 6
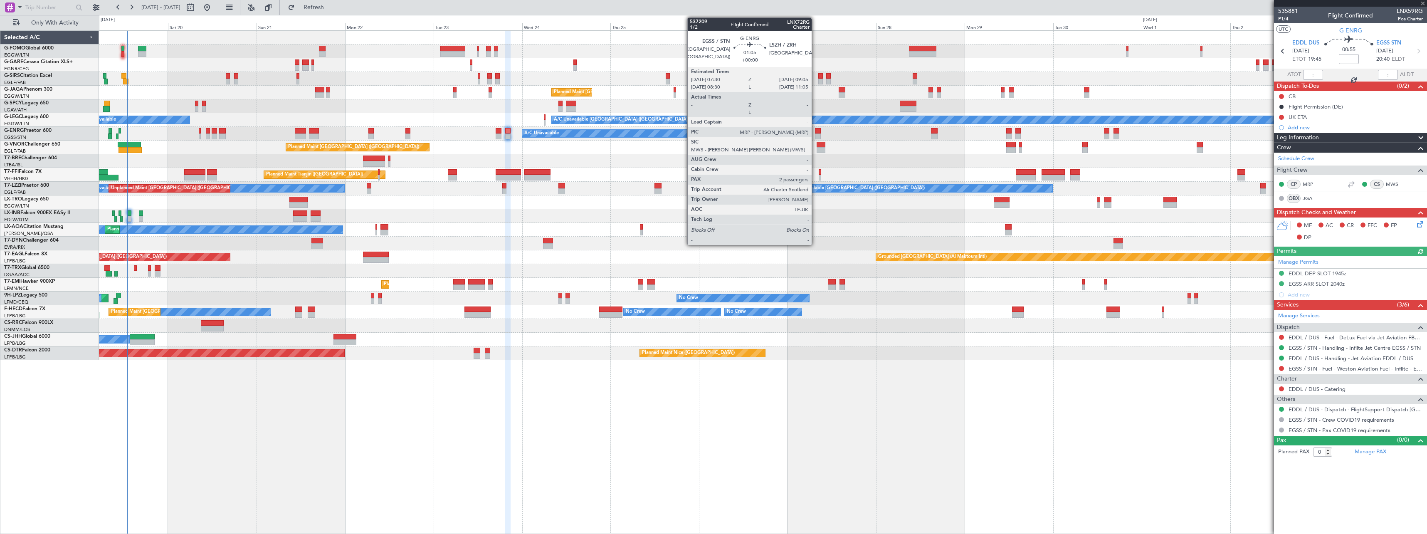
click at [816, 131] on div at bounding box center [818, 131] width 6 height 6
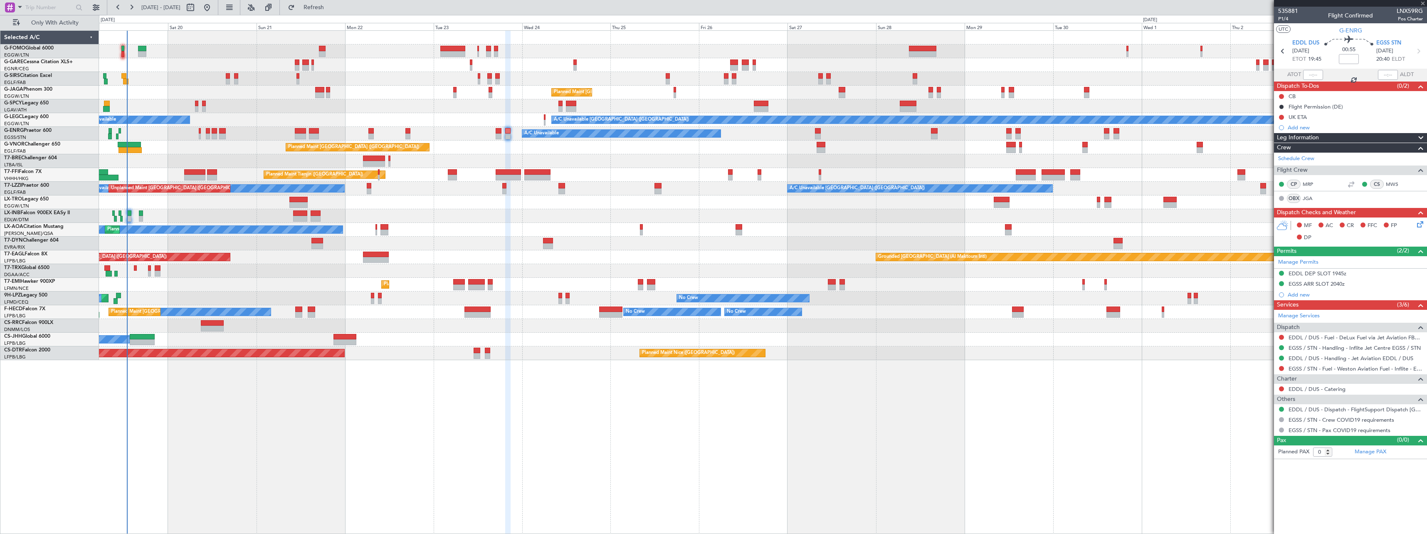
type input "2"
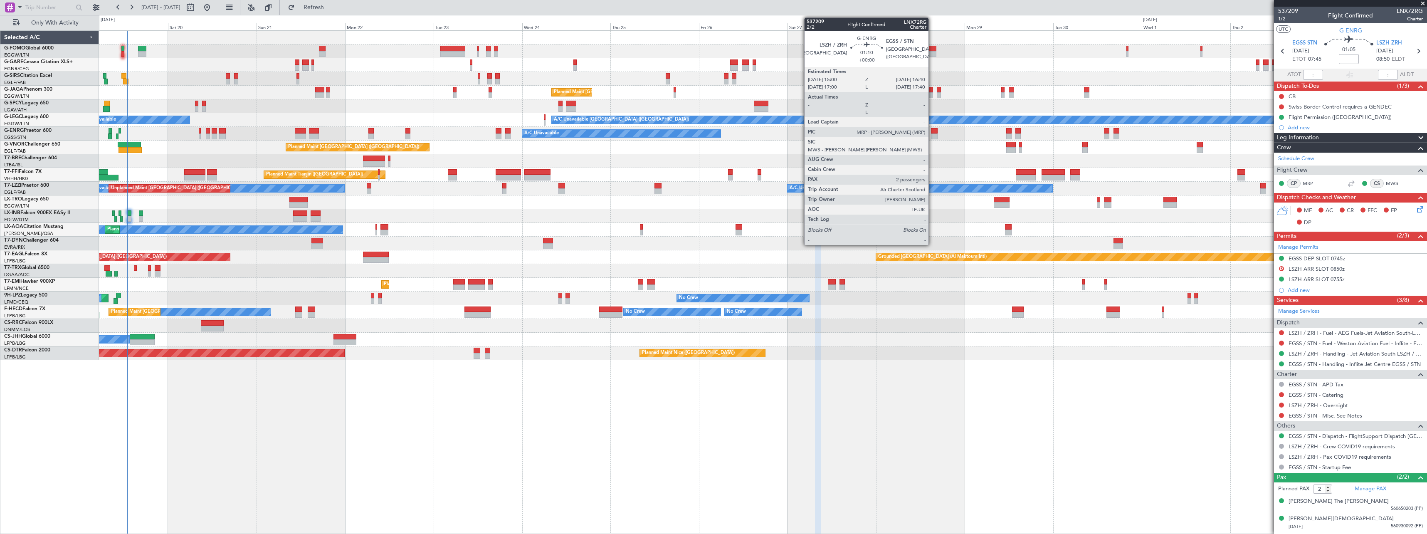
click at [932, 134] on div at bounding box center [934, 137] width 6 height 6
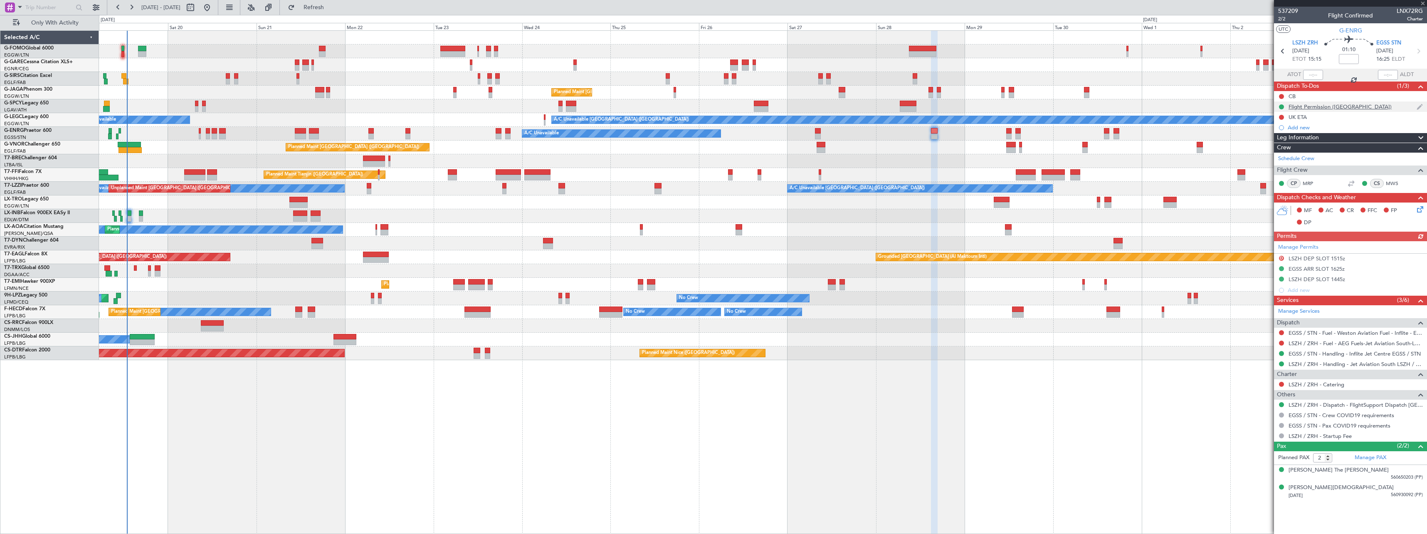
click at [1318, 108] on div "Flight Permission (CH)" at bounding box center [1340, 106] width 103 height 7
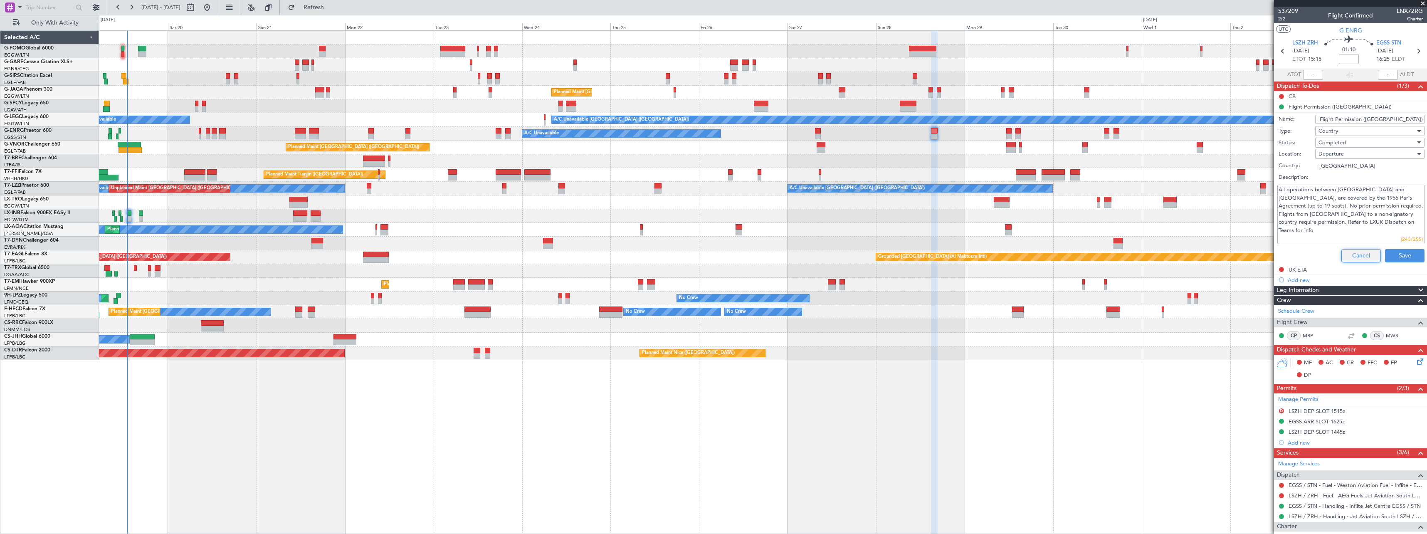
click at [1348, 254] on button "Cancel" at bounding box center [1362, 255] width 40 height 13
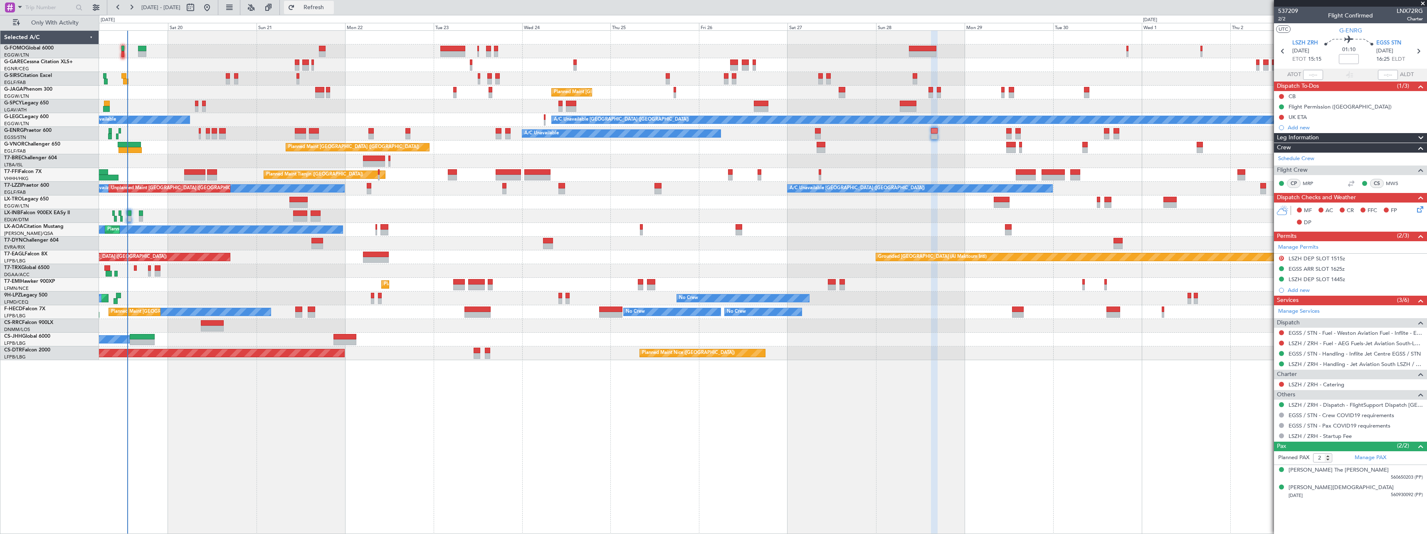
click at [331, 7] on span "Refresh" at bounding box center [314, 8] width 35 height 6
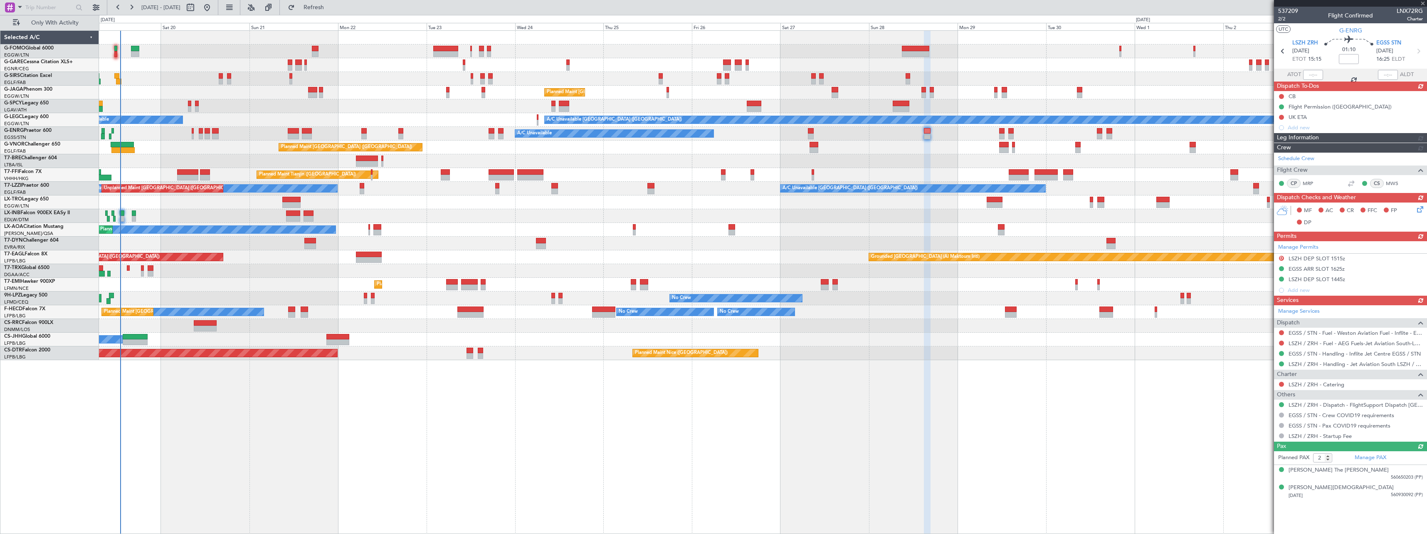
click at [249, 42] on div at bounding box center [763, 38] width 1328 height 14
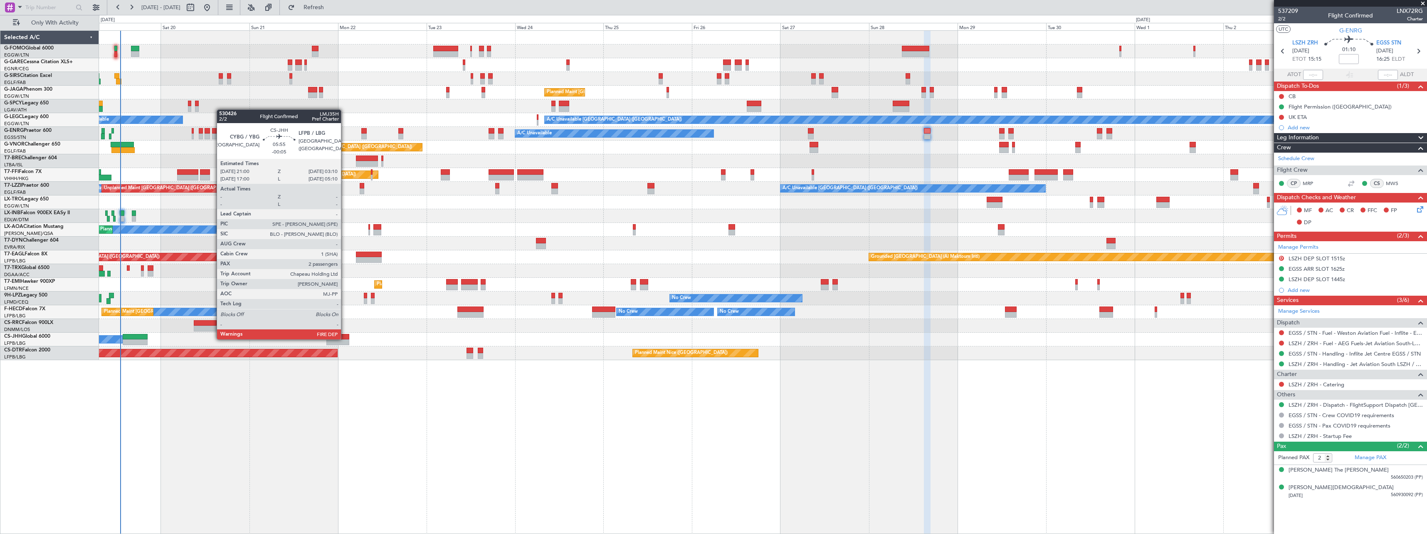
click at [345, 339] on div at bounding box center [337, 337] width 23 height 6
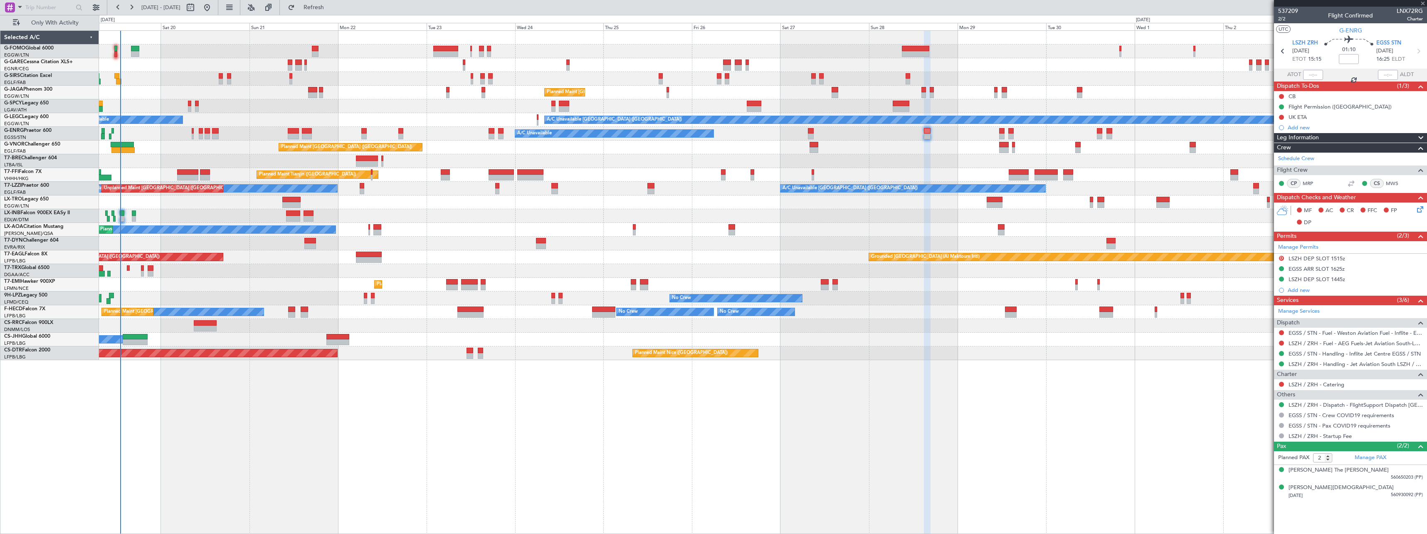
type input "-00:05"
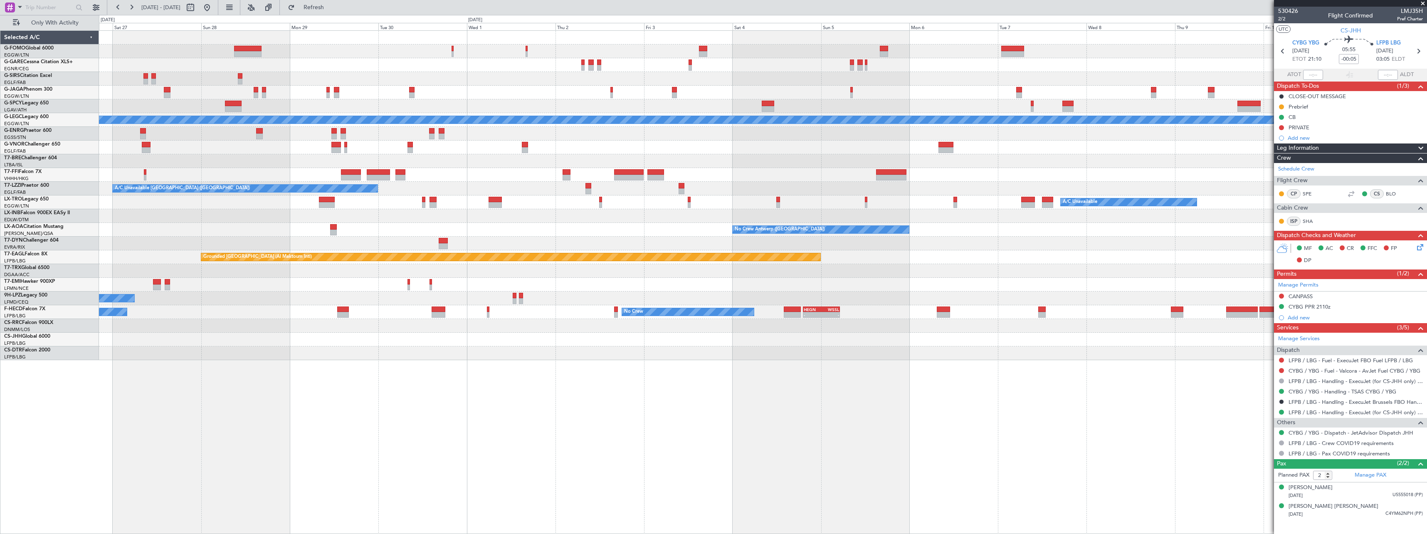
click at [308, 421] on div "Planned Maint London (Luton) A/C Unavailable London (Luton) A/C Unavailable Pla…" at bounding box center [763, 282] width 1328 height 504
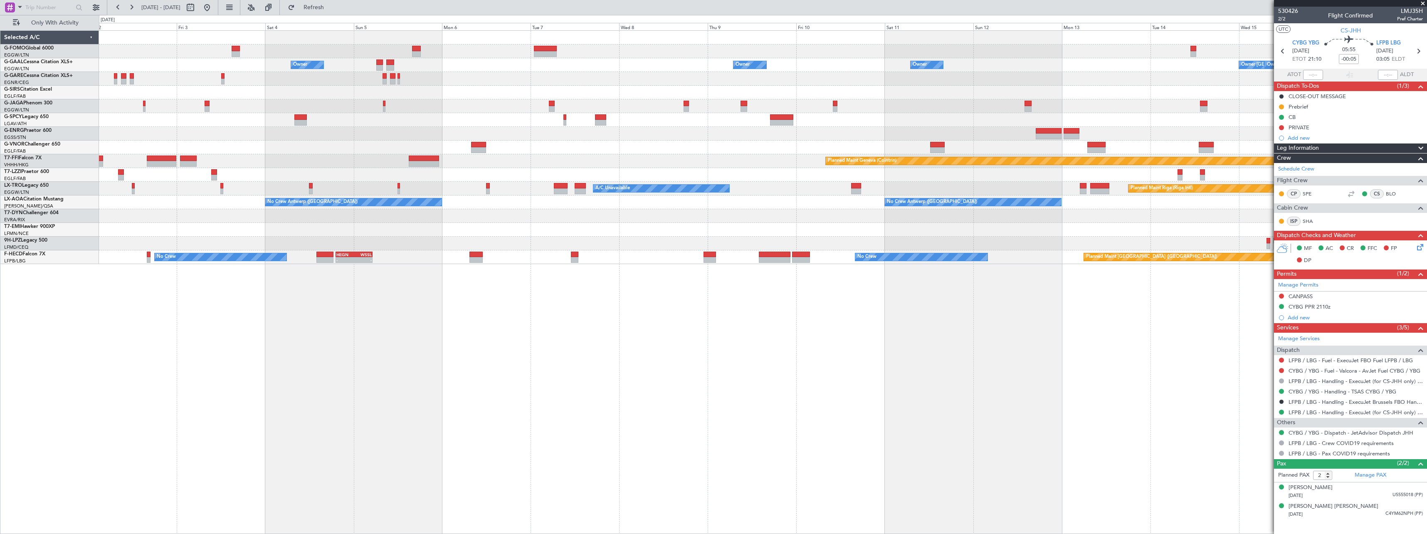
click at [539, 381] on div "Owner London (Luton) Owner Owner Owner No Crew Owner Owner Owner Planned Maint …" at bounding box center [763, 282] width 1328 height 504
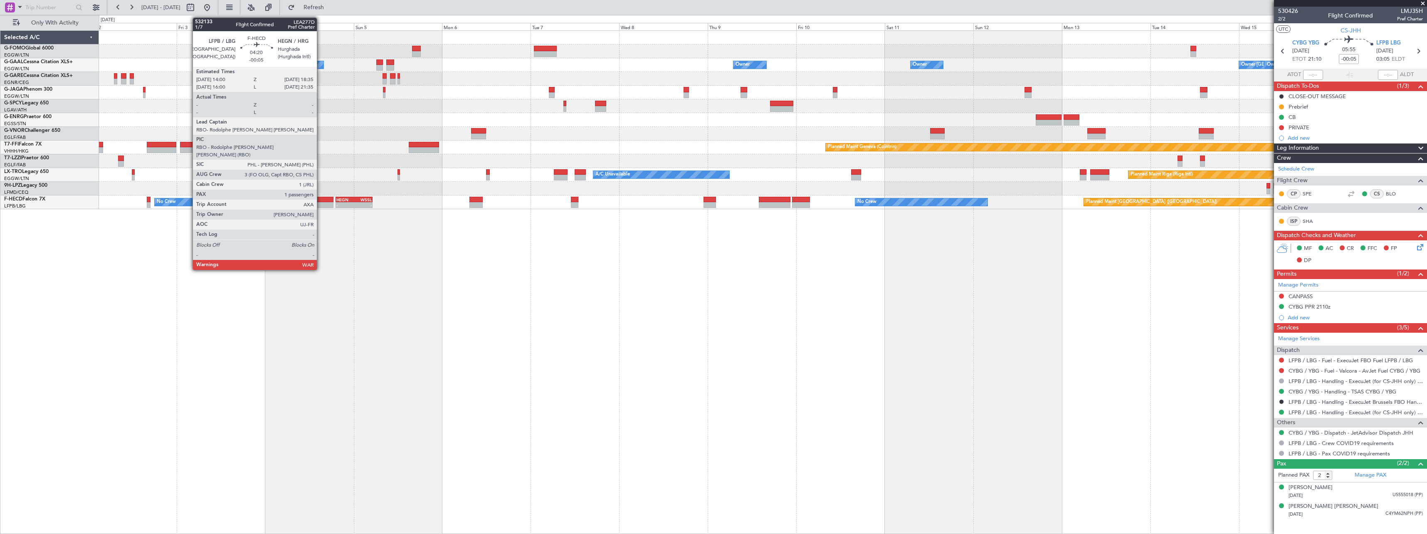
click at [321, 198] on div at bounding box center [325, 200] width 17 height 6
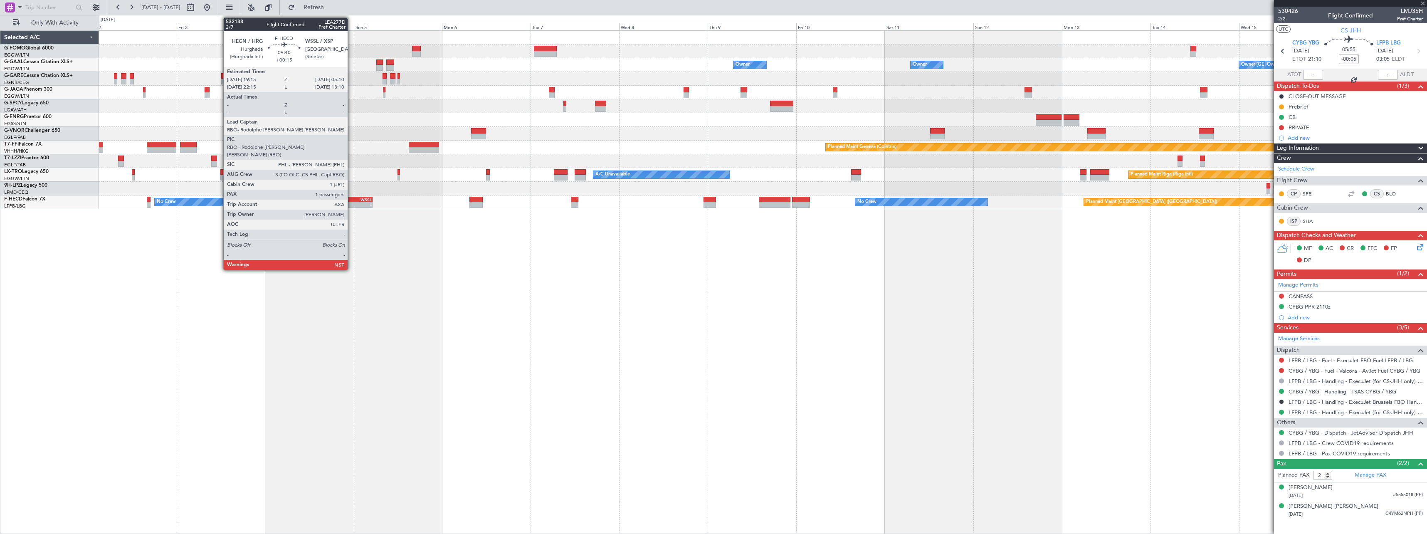
type input "1"
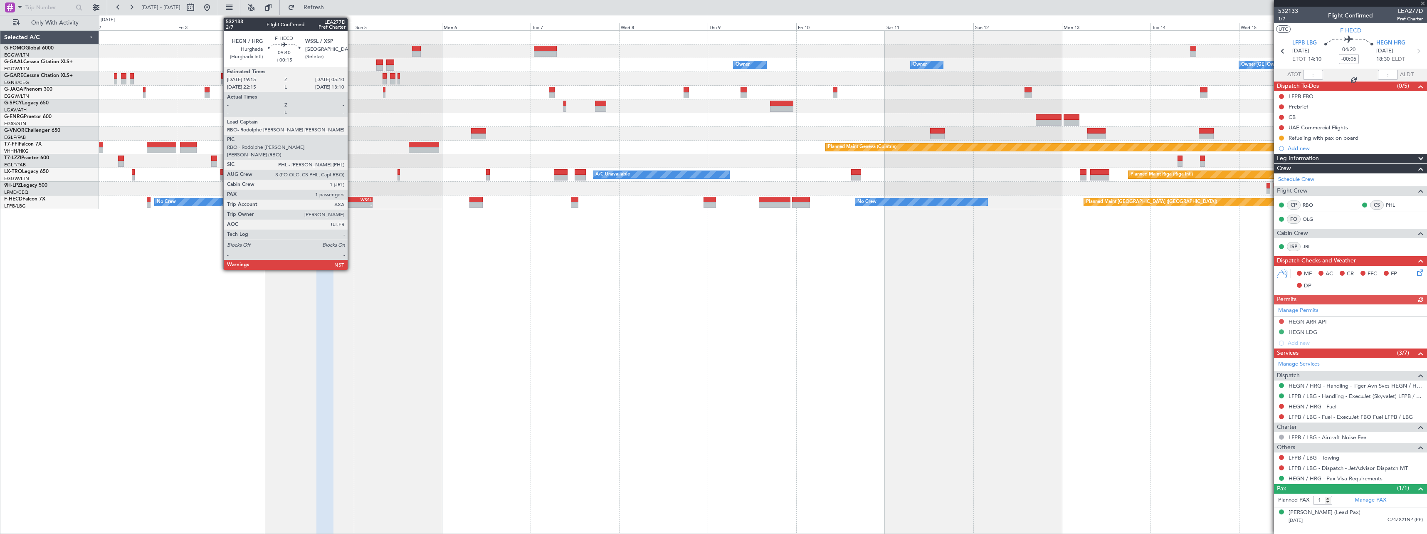
click at [351, 198] on div "HEGN" at bounding box center [344, 199] width 17 height 5
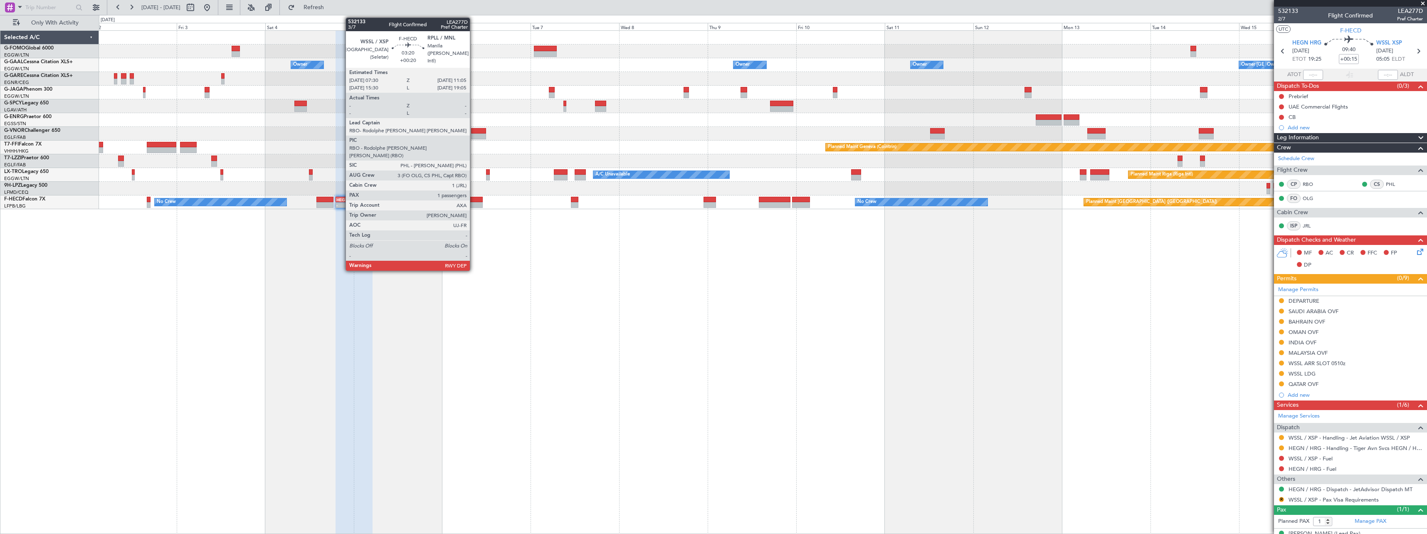
click at [474, 200] on div at bounding box center [476, 200] width 13 height 6
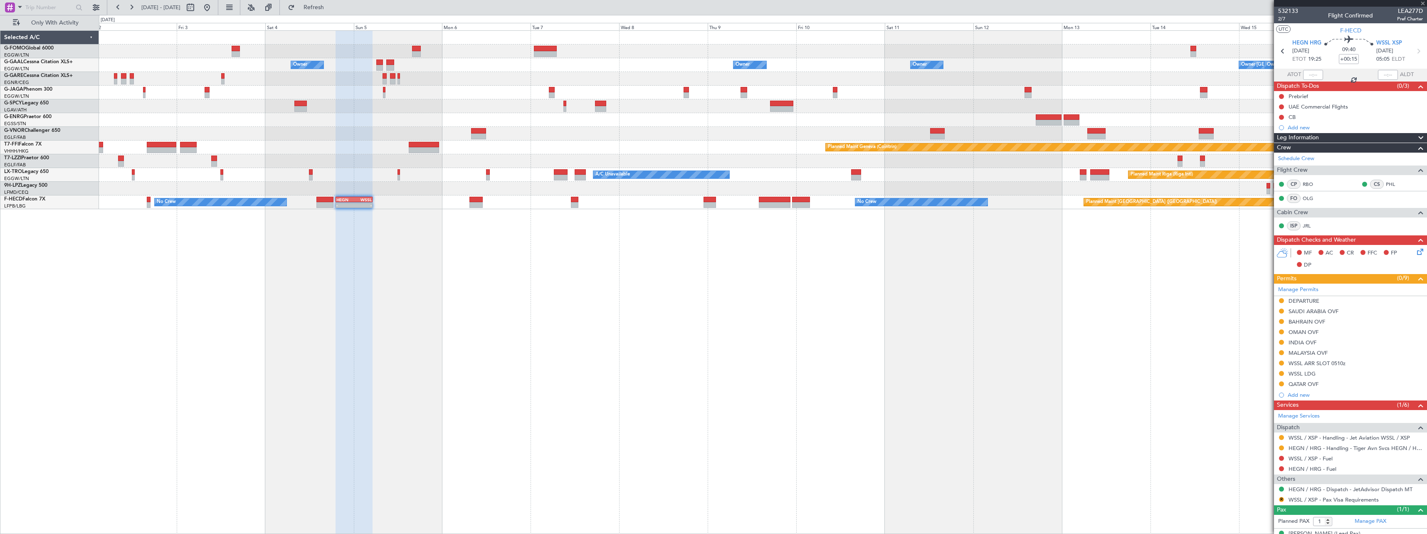
type input "+00:20"
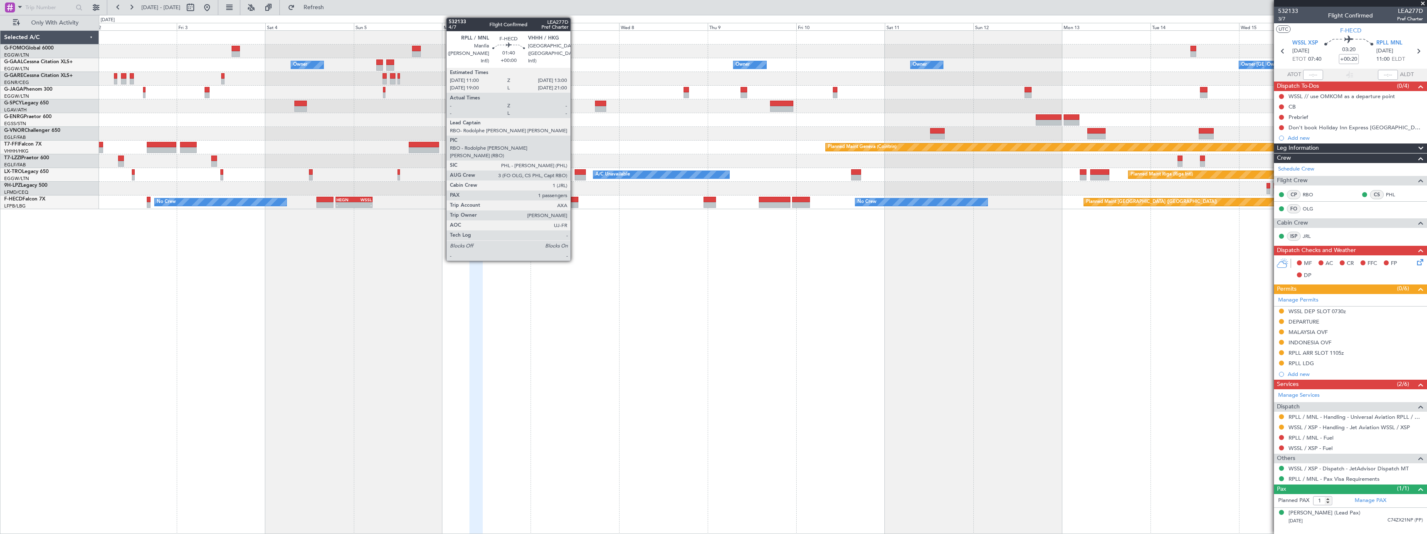
click at [574, 200] on div at bounding box center [574, 200] width 7 height 6
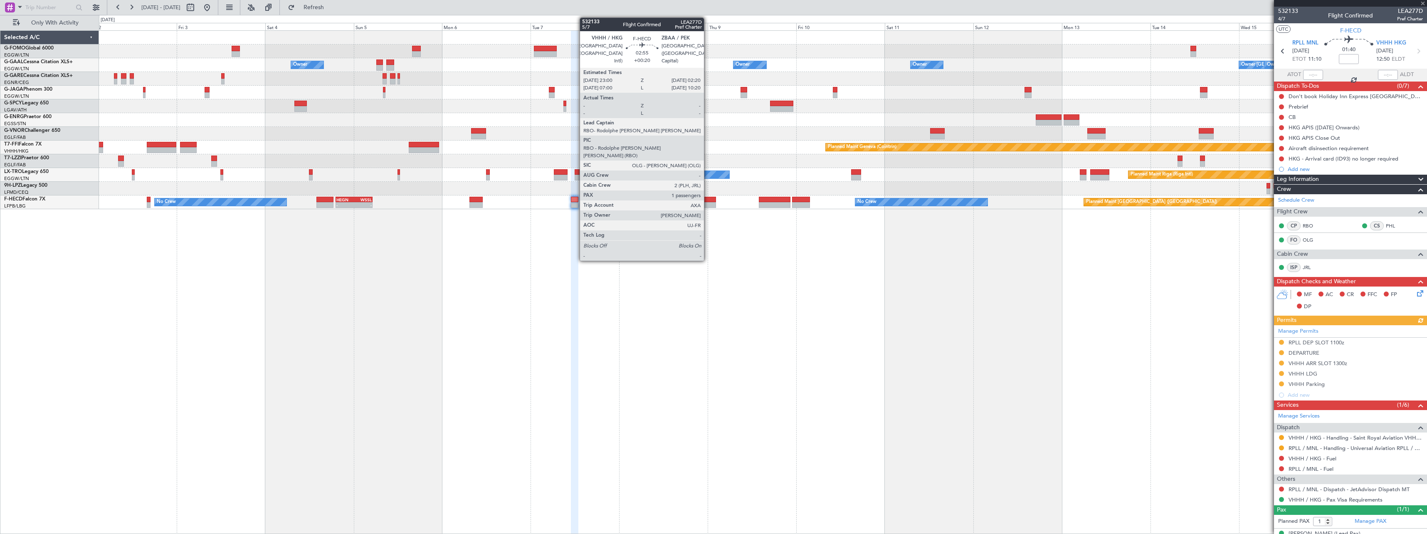
click at [708, 201] on div at bounding box center [710, 200] width 12 height 6
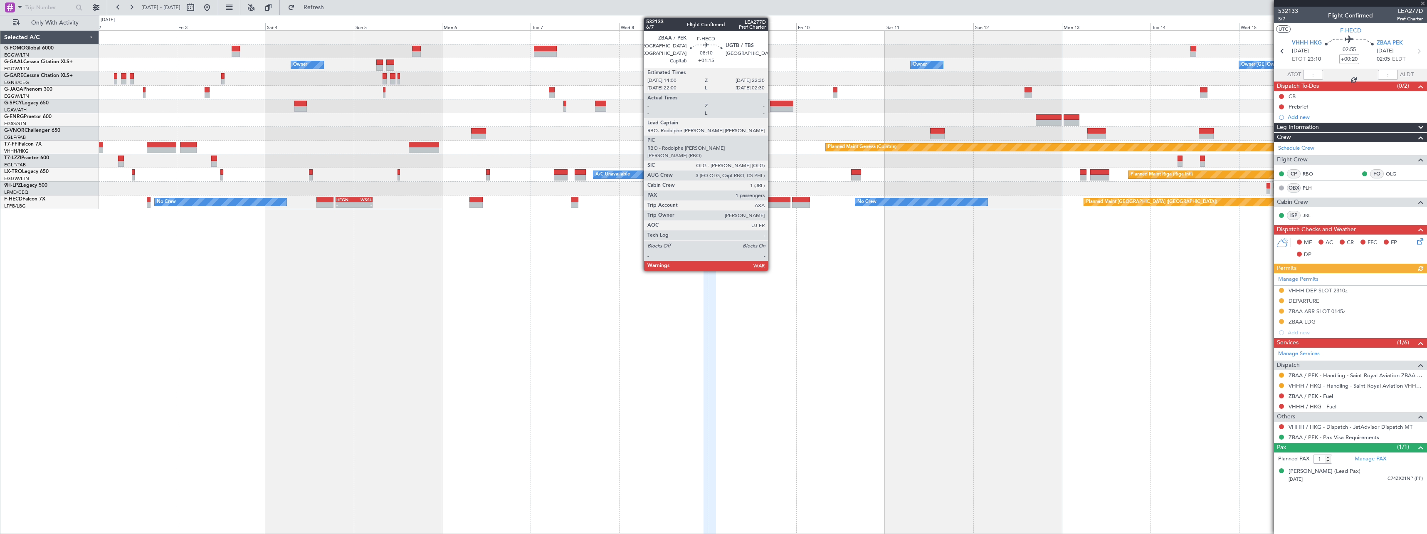
click at [772, 203] on div at bounding box center [775, 205] width 32 height 6
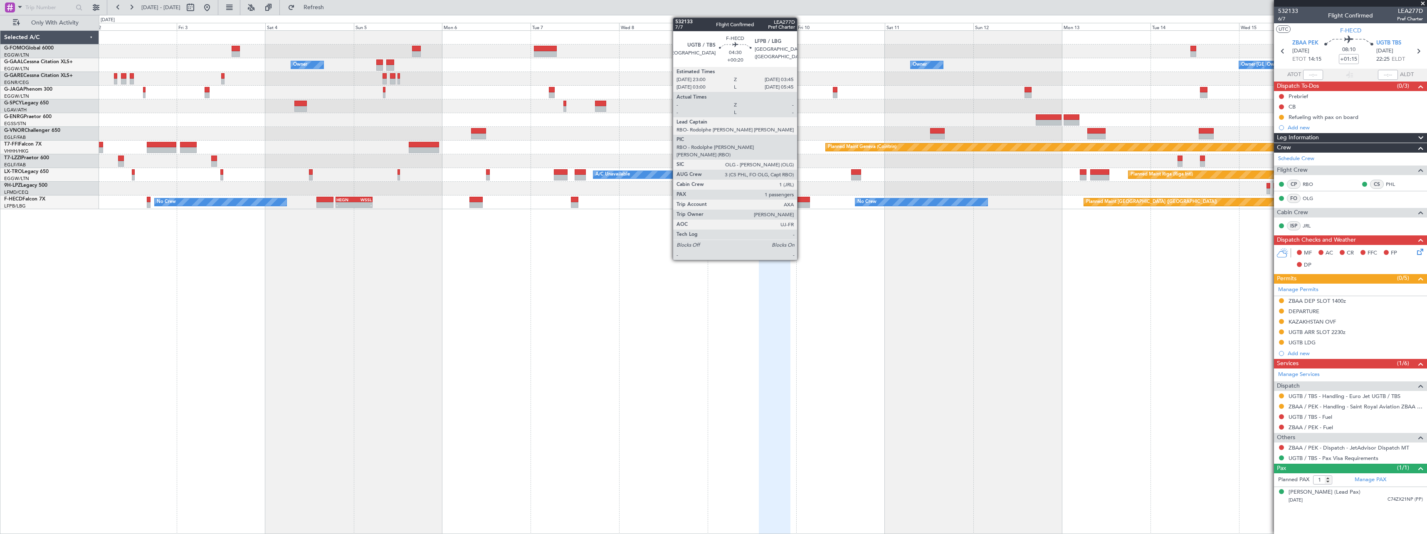
click at [801, 199] on div at bounding box center [801, 200] width 18 height 6
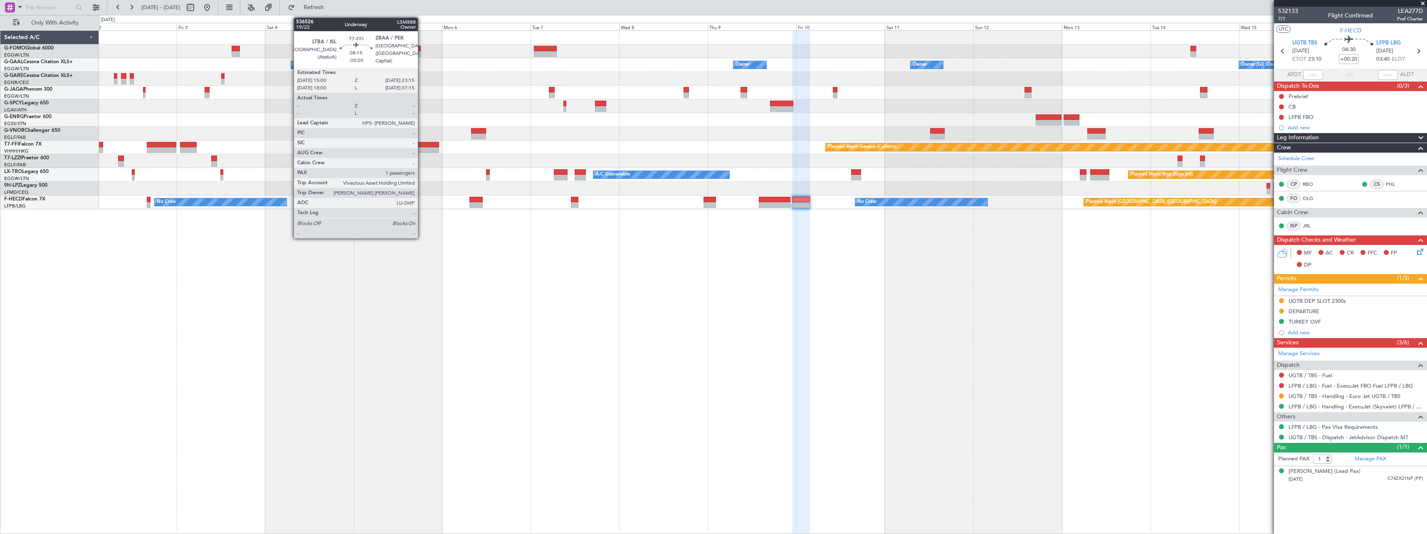
click at [422, 147] on div at bounding box center [424, 145] width 31 height 6
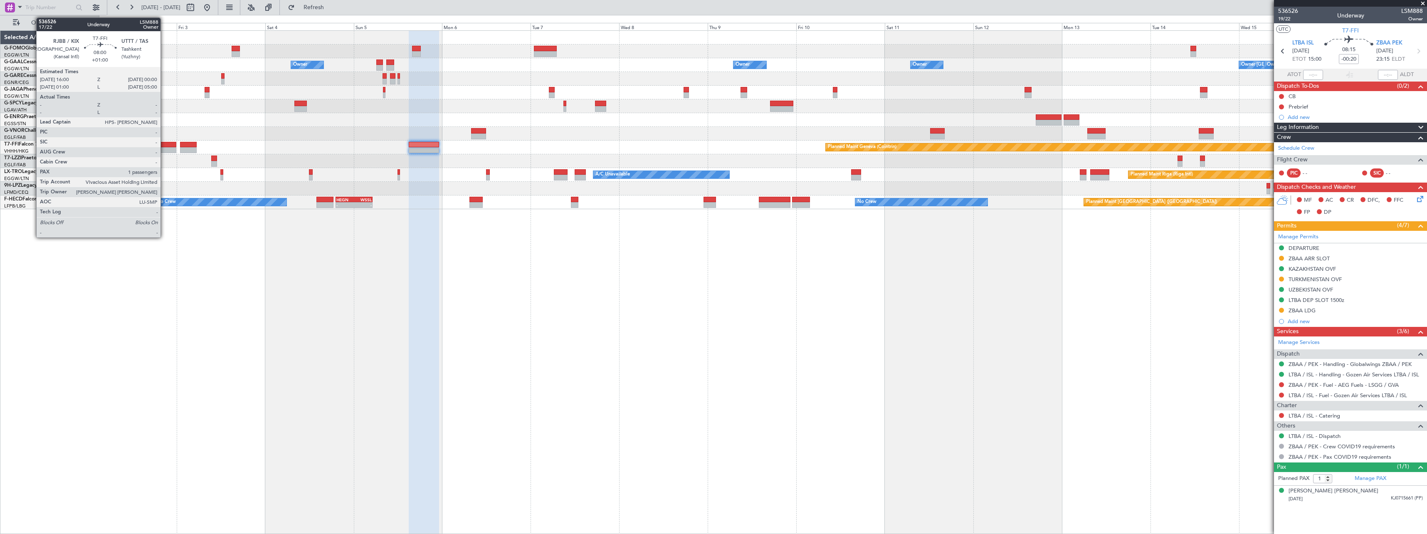
click at [164, 146] on div at bounding box center [162, 145] width 30 height 6
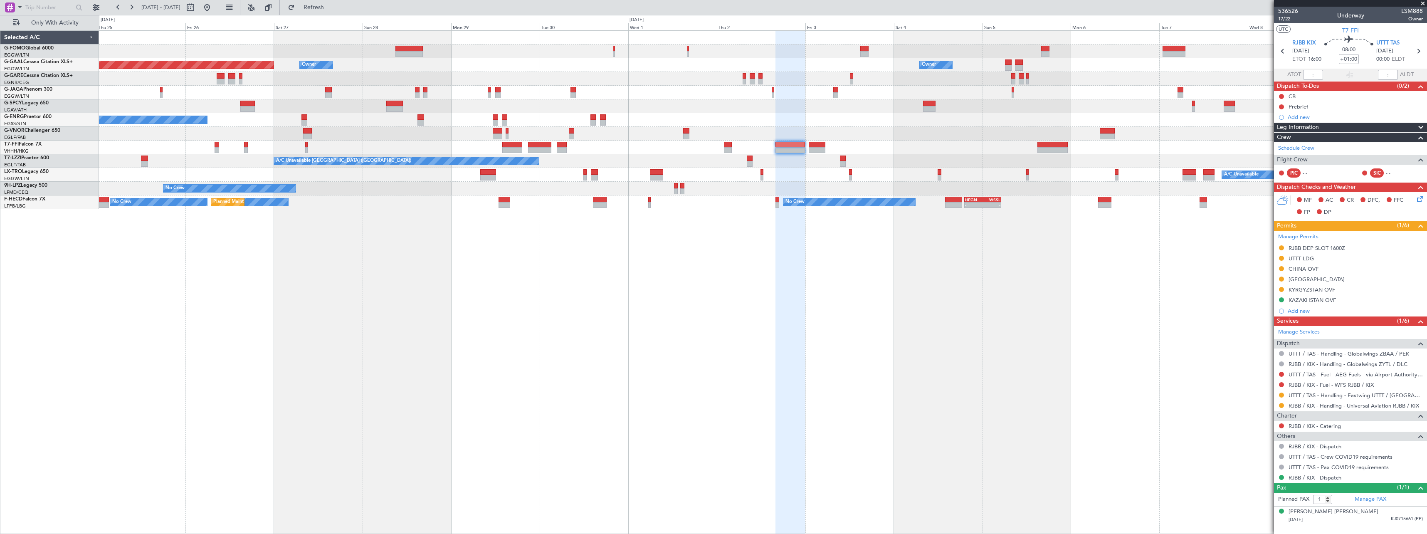
click at [837, 304] on div "Owner Owner Owner Planned Maint Dusseldorf Owner Planned Maint London (Luton) A…" at bounding box center [763, 282] width 1328 height 504
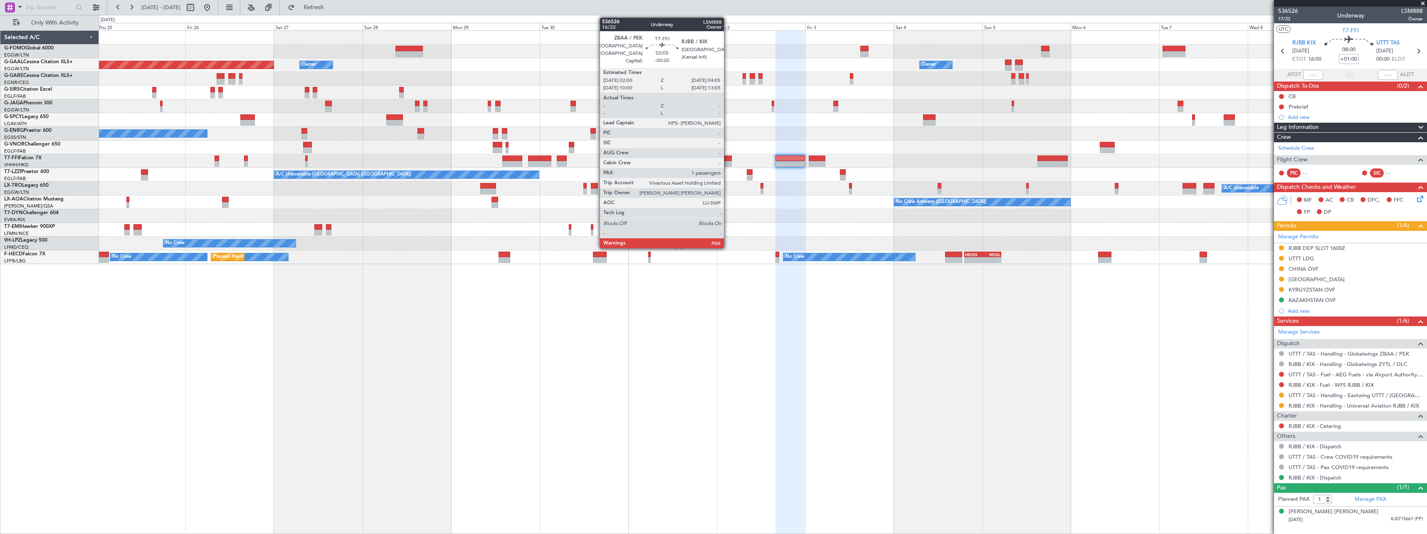
click at [728, 156] on div at bounding box center [728, 159] width 8 height 6
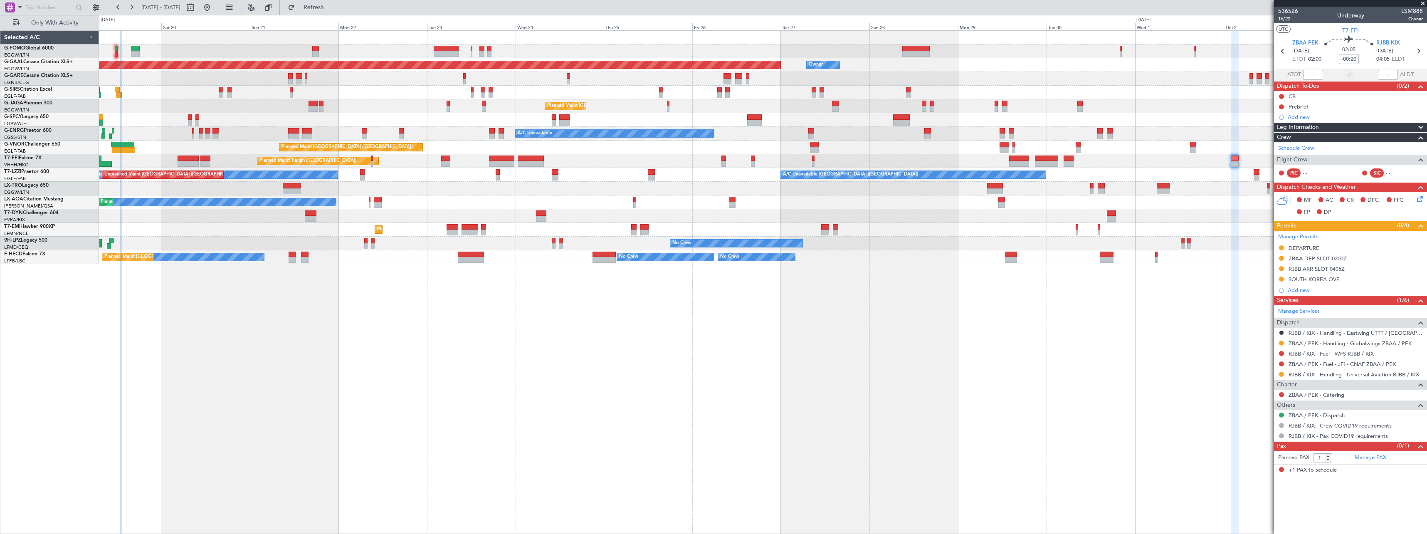
click at [825, 334] on div "Planned Maint Dusseldorf Owner Owner Planned Maint London (Luton) A/C Unavailab…" at bounding box center [763, 282] width 1328 height 504
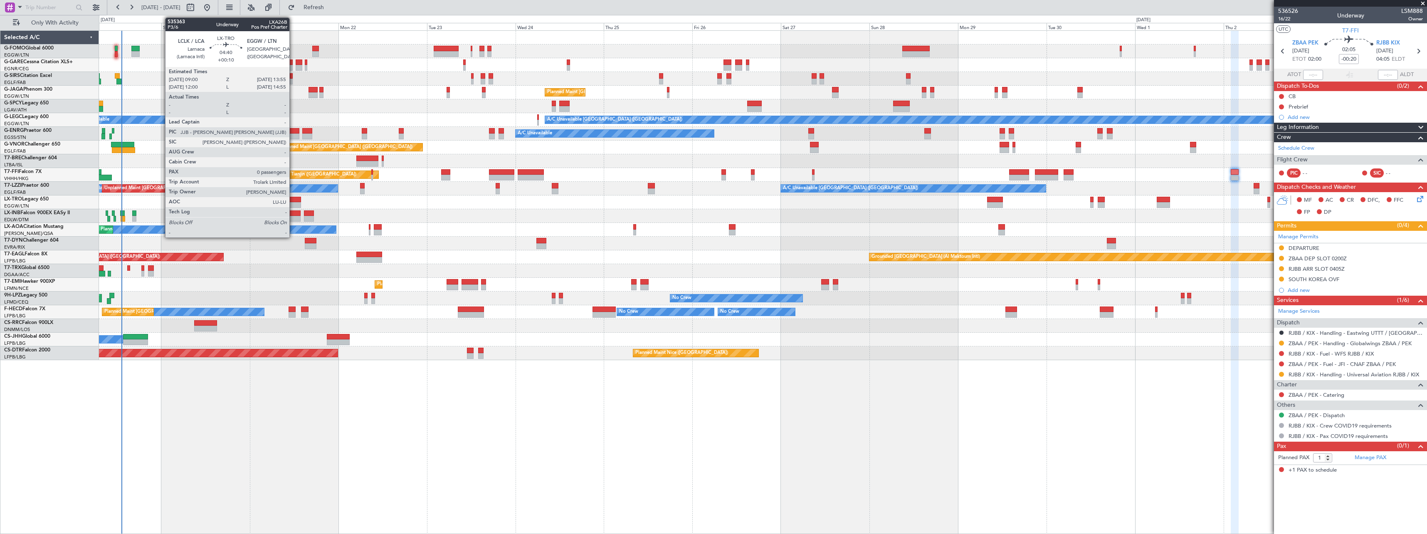
click at [293, 200] on div at bounding box center [292, 200] width 18 height 6
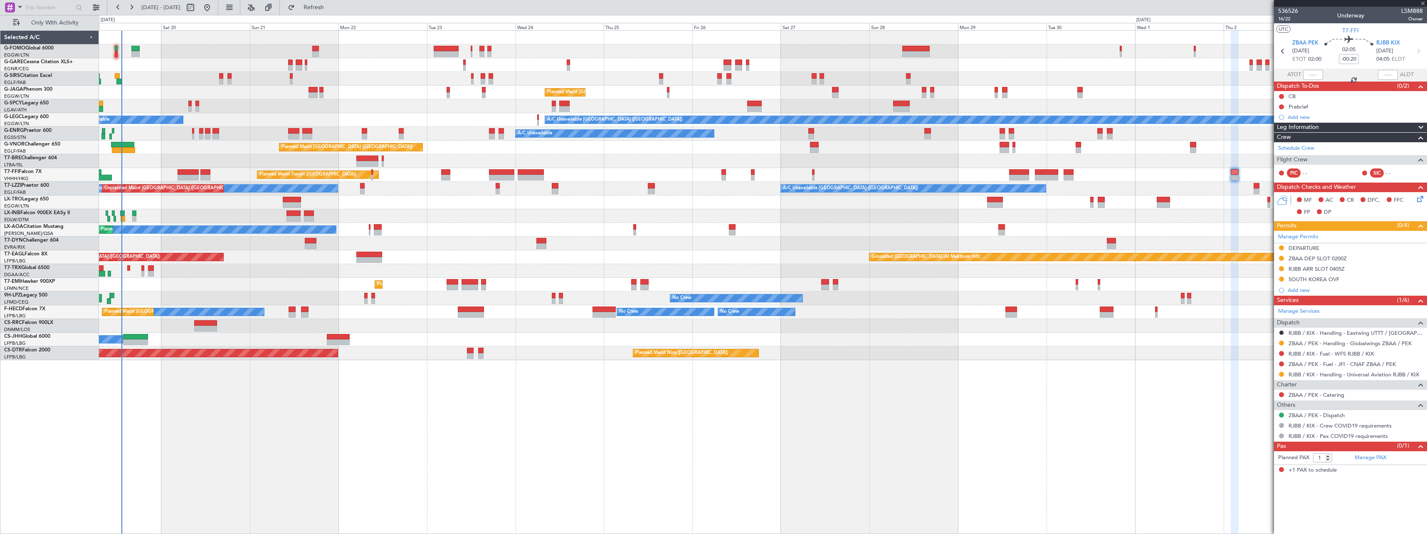
type input "+00:10"
type input "0"
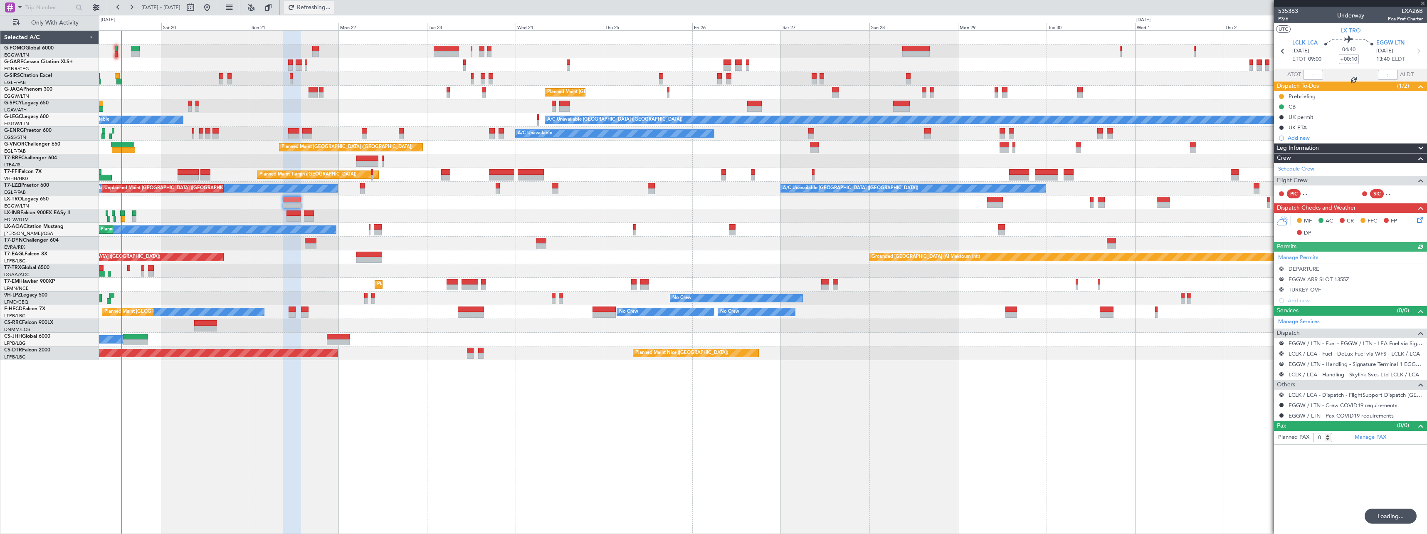
click at [331, 5] on span "Refreshing..." at bounding box center [314, 8] width 35 height 6
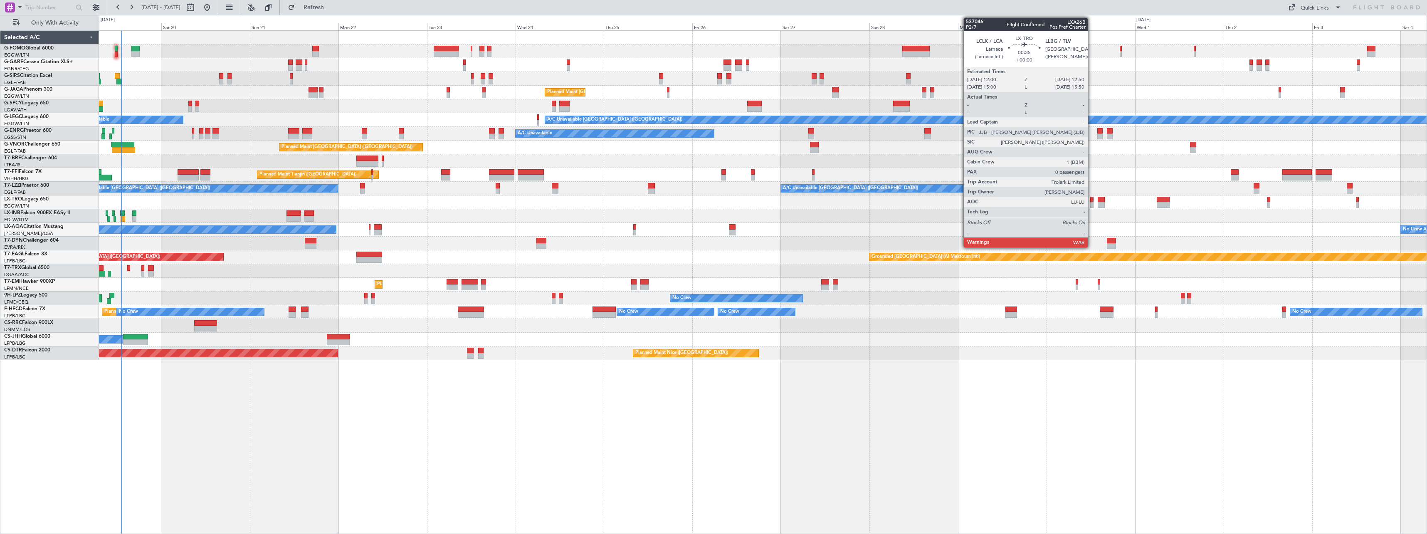
click at [1092, 203] on div at bounding box center [1092, 205] width 3 height 6
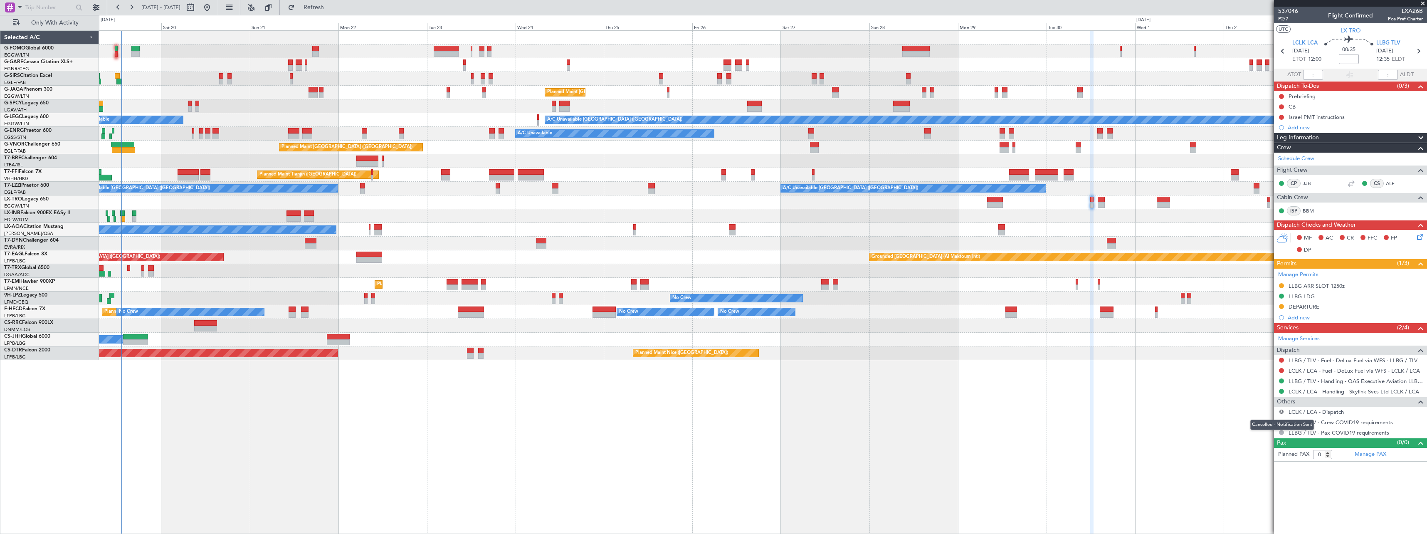
click at [1283, 411] on button "S" at bounding box center [1281, 411] width 5 height 5
click at [1259, 513] on span "Confirmed" at bounding box center [1258, 511] width 26 height 8
click at [331, 5] on span "Refresh" at bounding box center [314, 8] width 35 height 6
click at [331, 8] on span "Refresh" at bounding box center [314, 8] width 35 height 6
drag, startPoint x: 338, startPoint y: 8, endPoint x: 340, endPoint y: 15, distance: 7.5
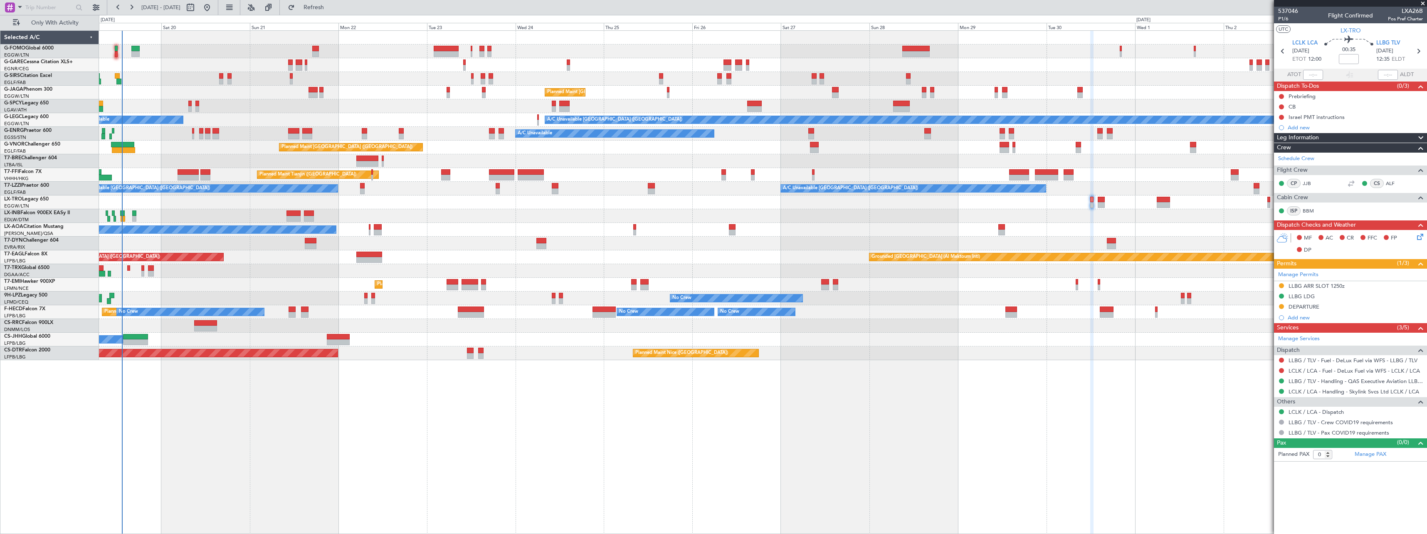
click at [331, 8] on span "Refresh" at bounding box center [314, 8] width 35 height 6
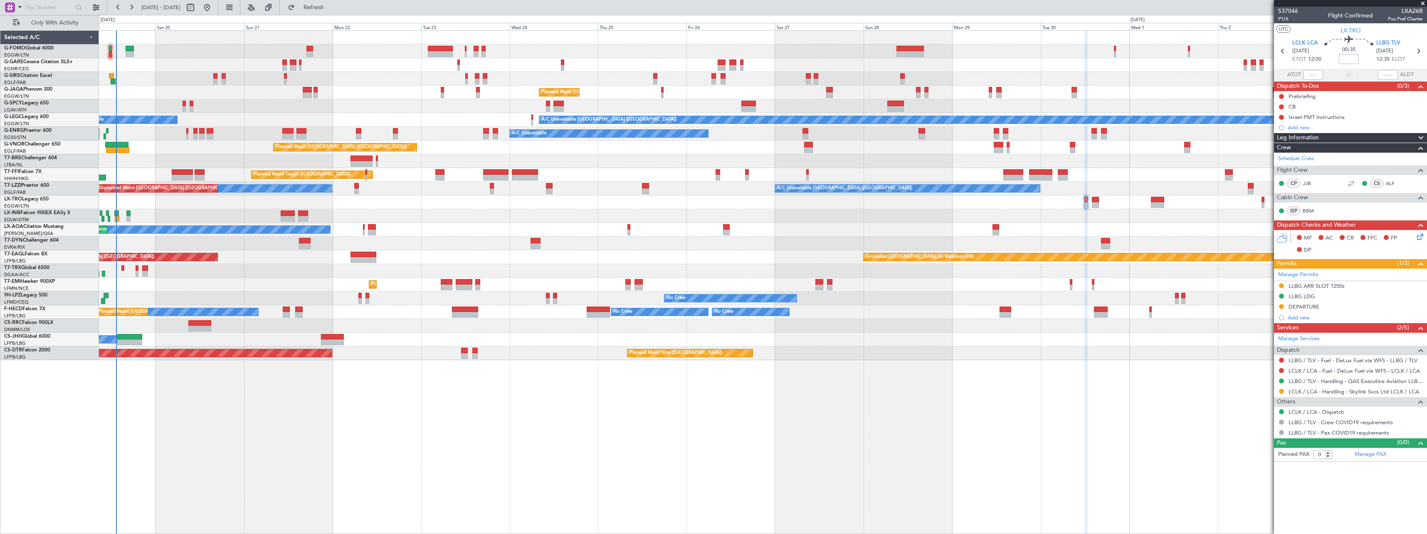
click at [386, 350] on div "Planned Maint Nice (Côte d'Azur Airport) AOG Maint Sofia Planned Maint Sofia" at bounding box center [763, 353] width 1328 height 14
click at [331, 6] on span "Refresh" at bounding box center [314, 8] width 35 height 6
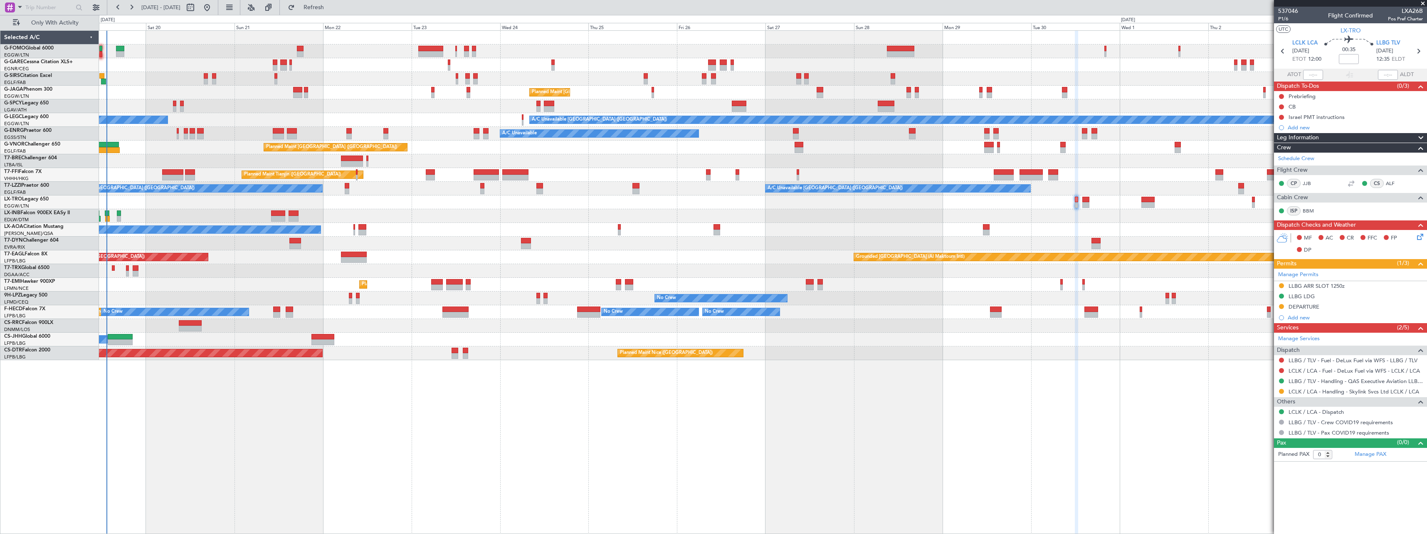
click at [257, 266] on div "A/C Booked A/C Booked" at bounding box center [763, 271] width 1328 height 14
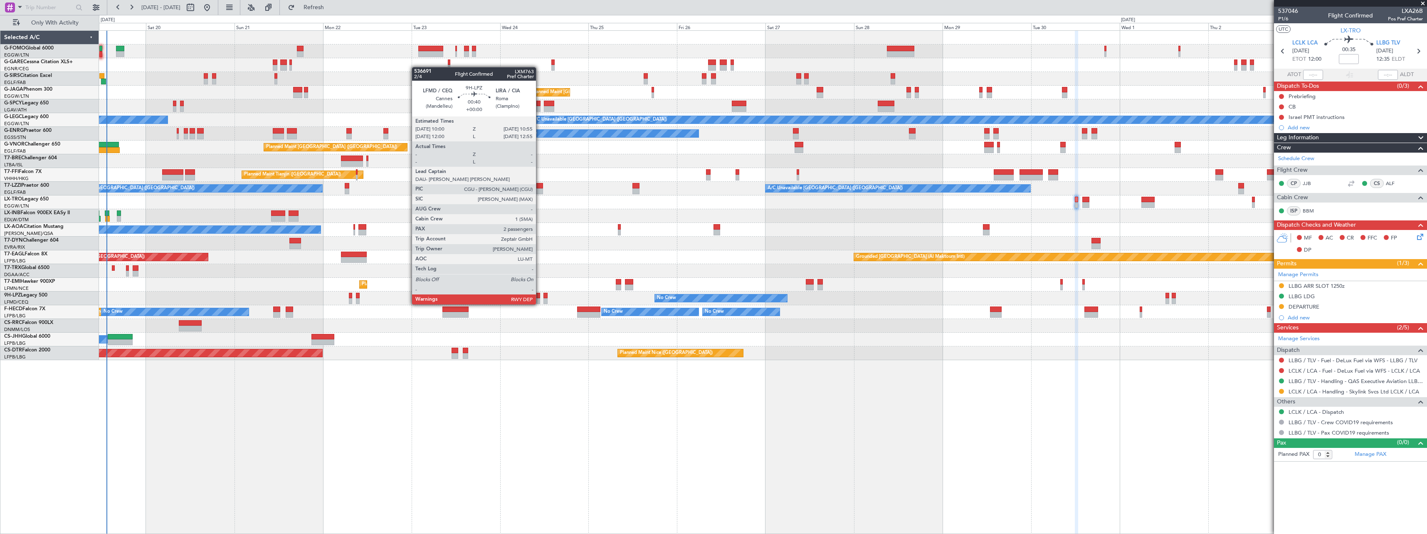
click at [540, 296] on div at bounding box center [539, 296] width 4 height 6
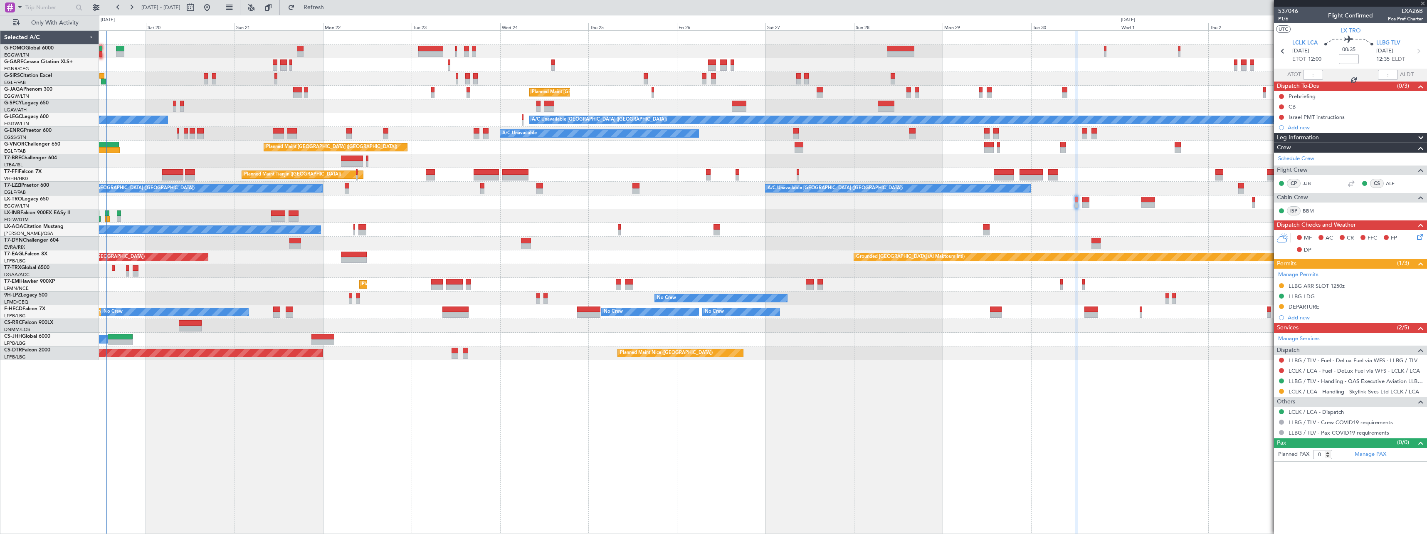
type input "2"
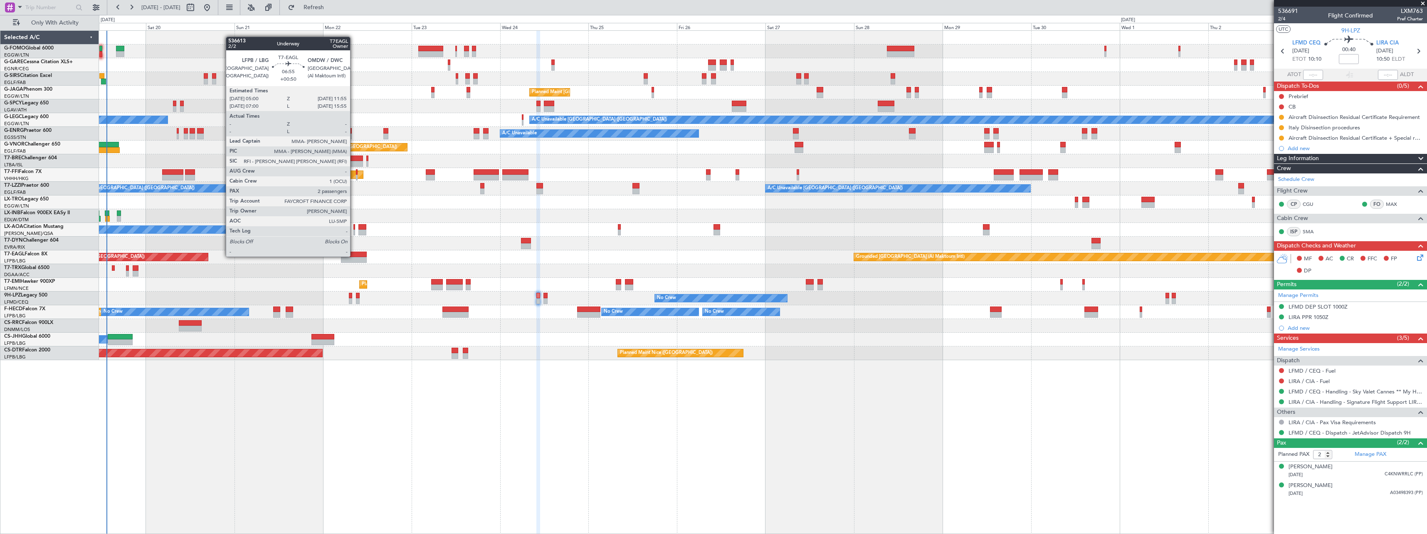
click at [354, 256] on div at bounding box center [354, 255] width 26 height 6
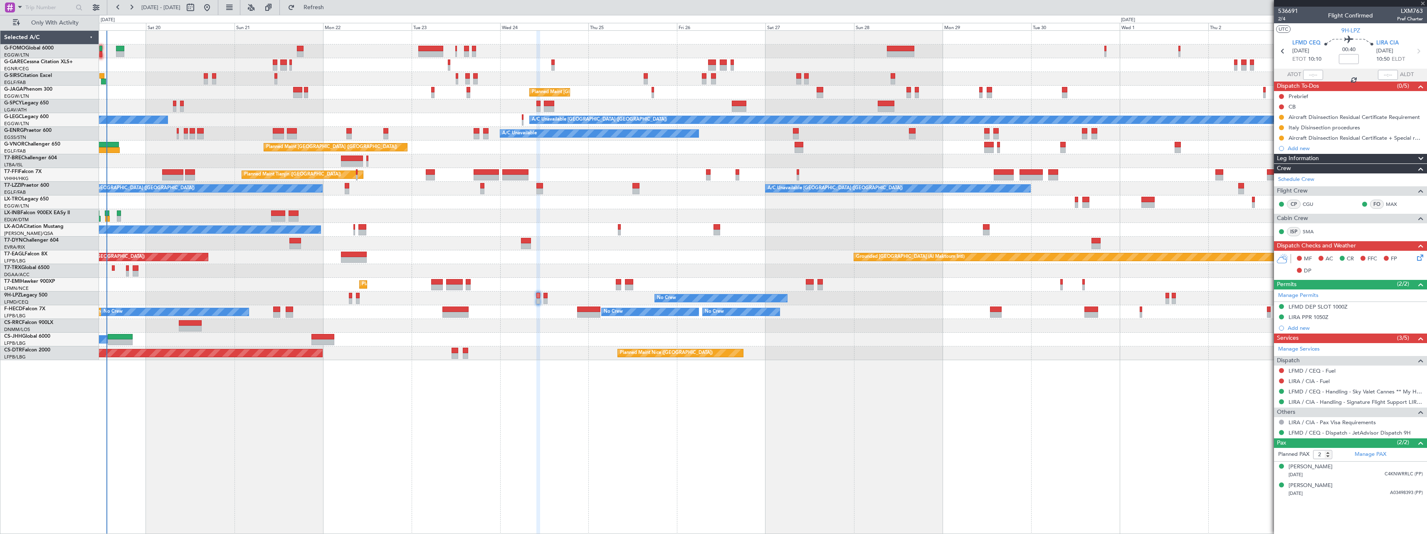
type input "+00:50"
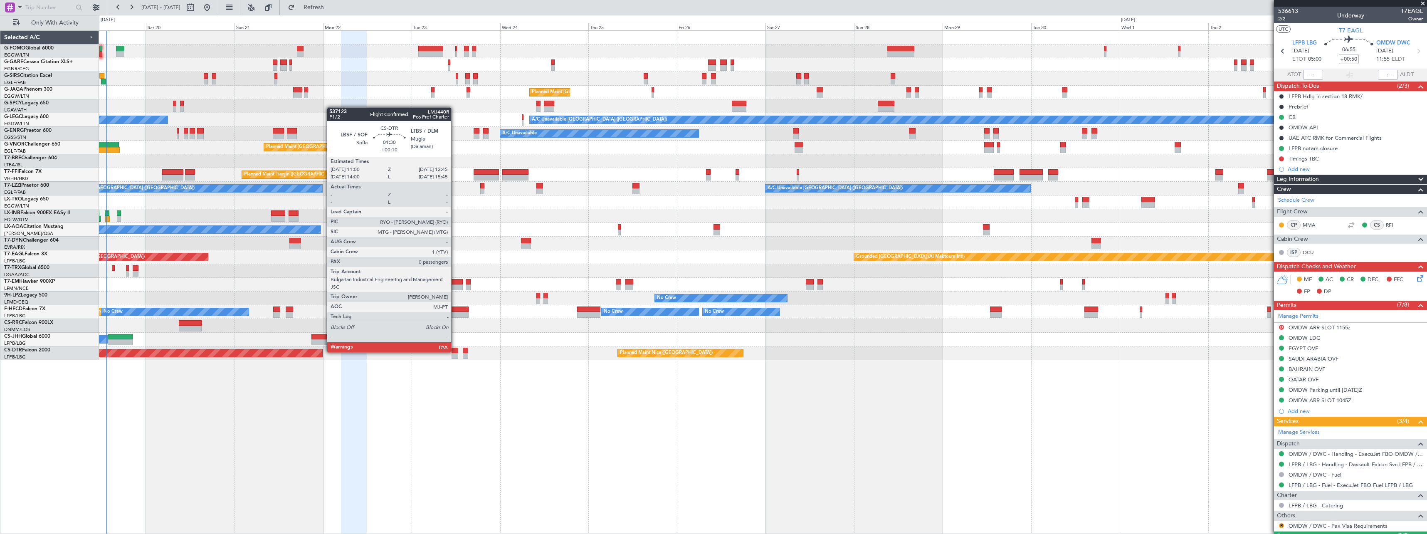
click at [455, 351] on div at bounding box center [455, 351] width 7 height 6
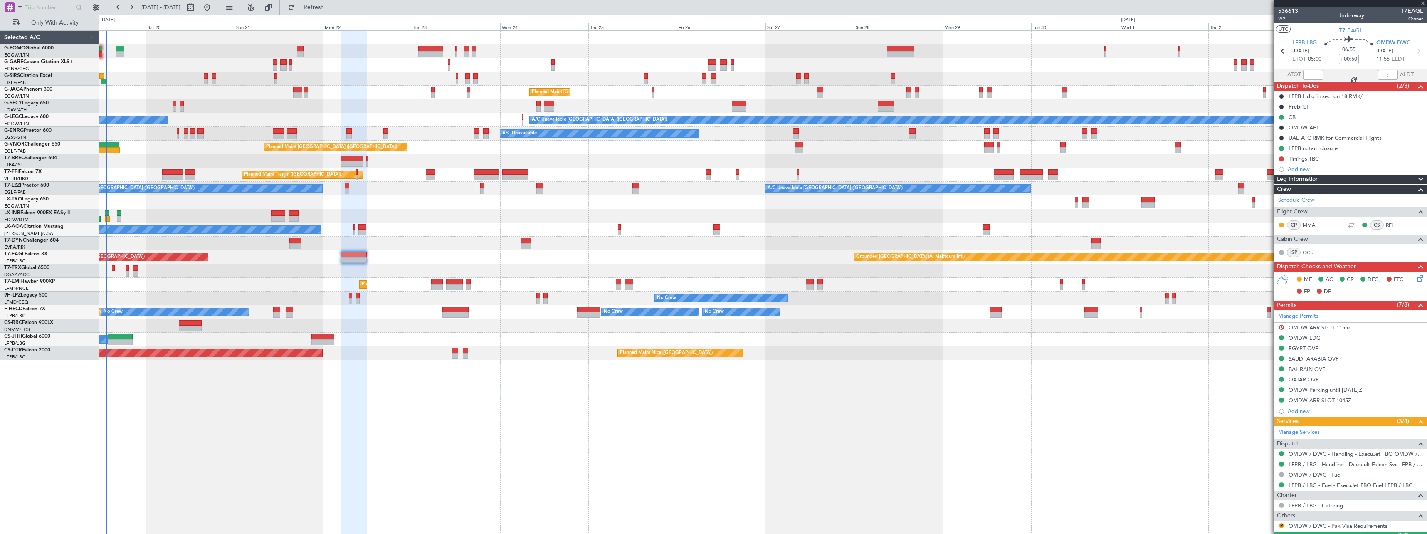
type input "+00:10"
type input "0"
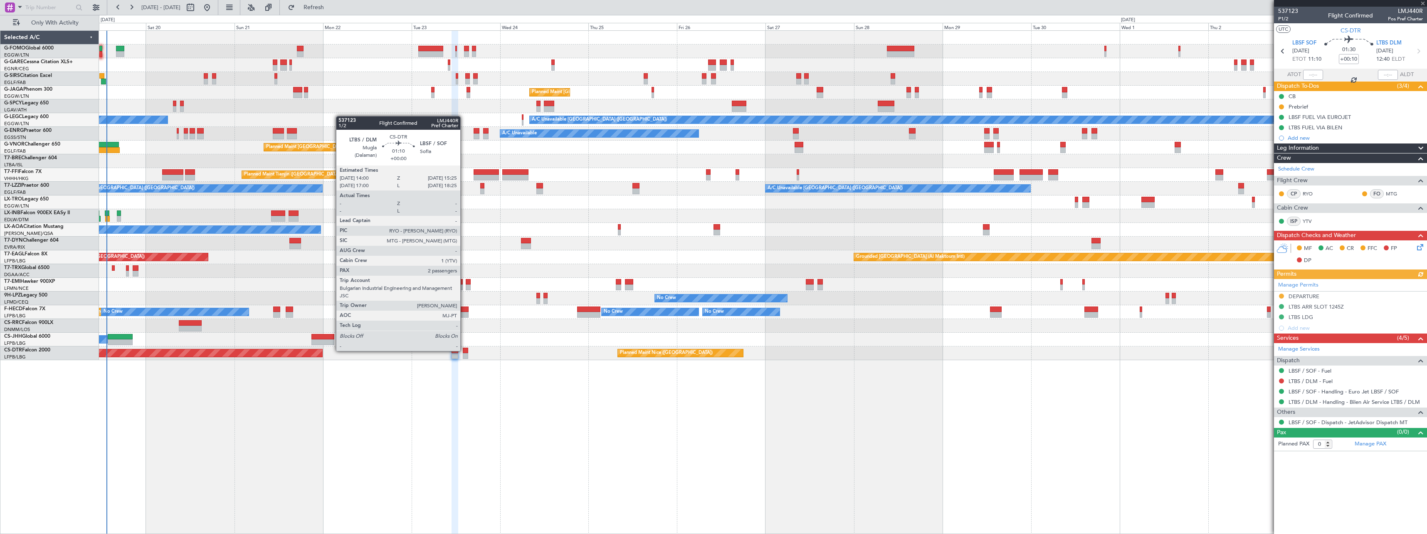
click at [464, 350] on div at bounding box center [465, 351] width 5 height 6
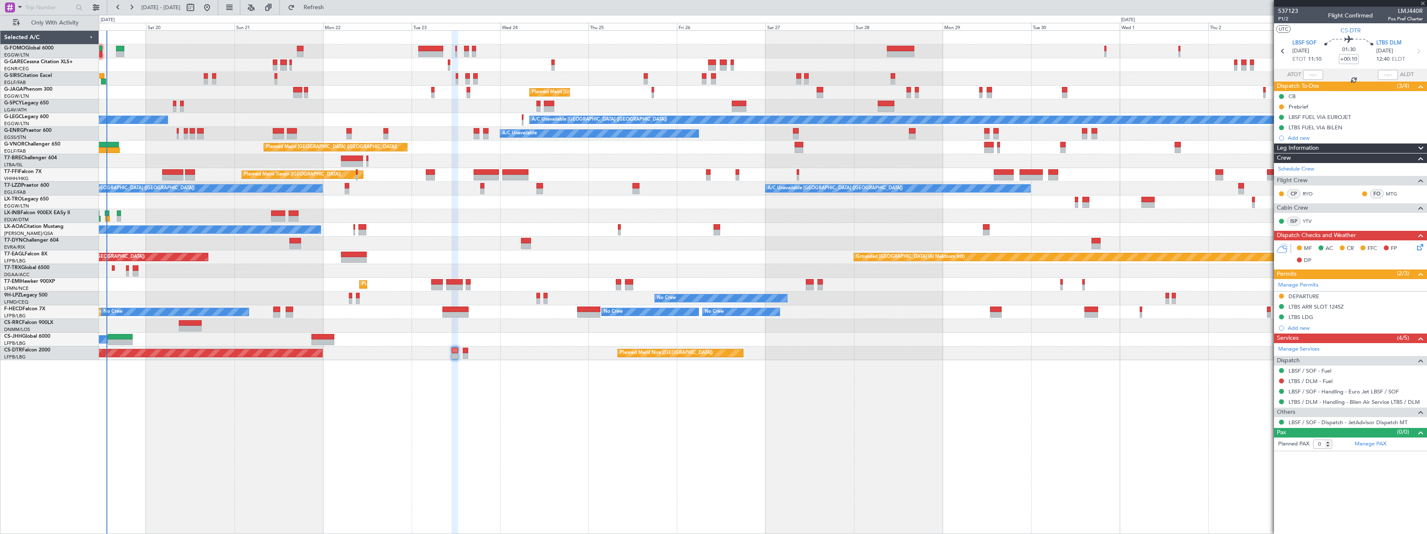
type input "2"
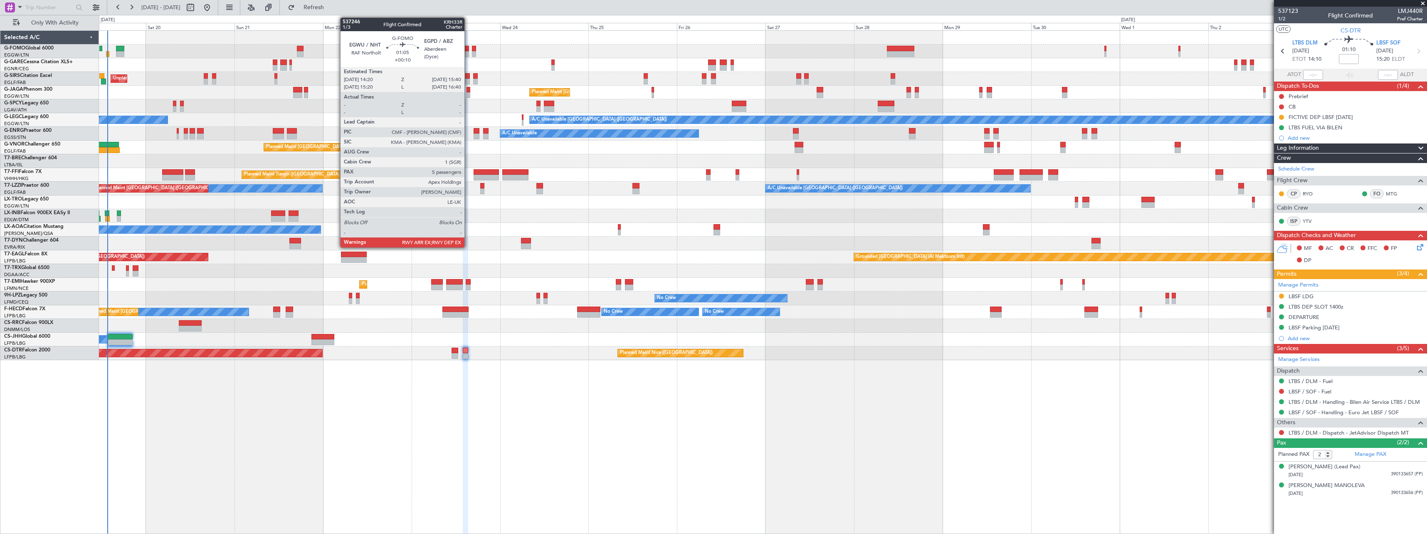
click at [468, 53] on div at bounding box center [466, 54] width 5 height 6
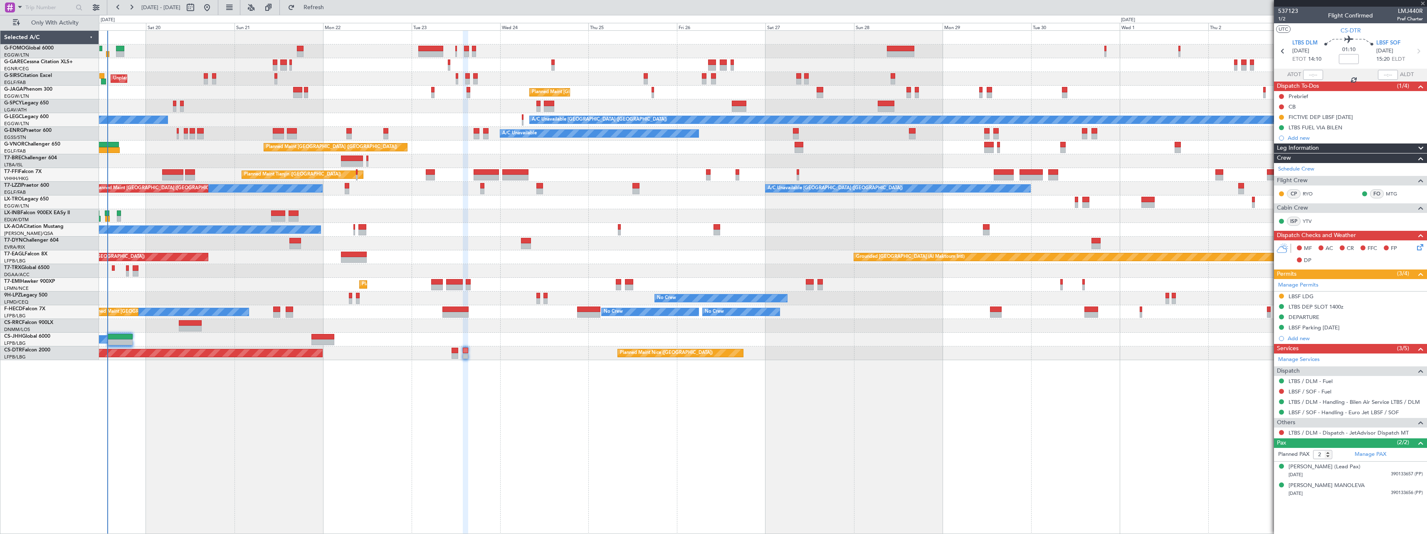
type input "+00:10"
type input "5"
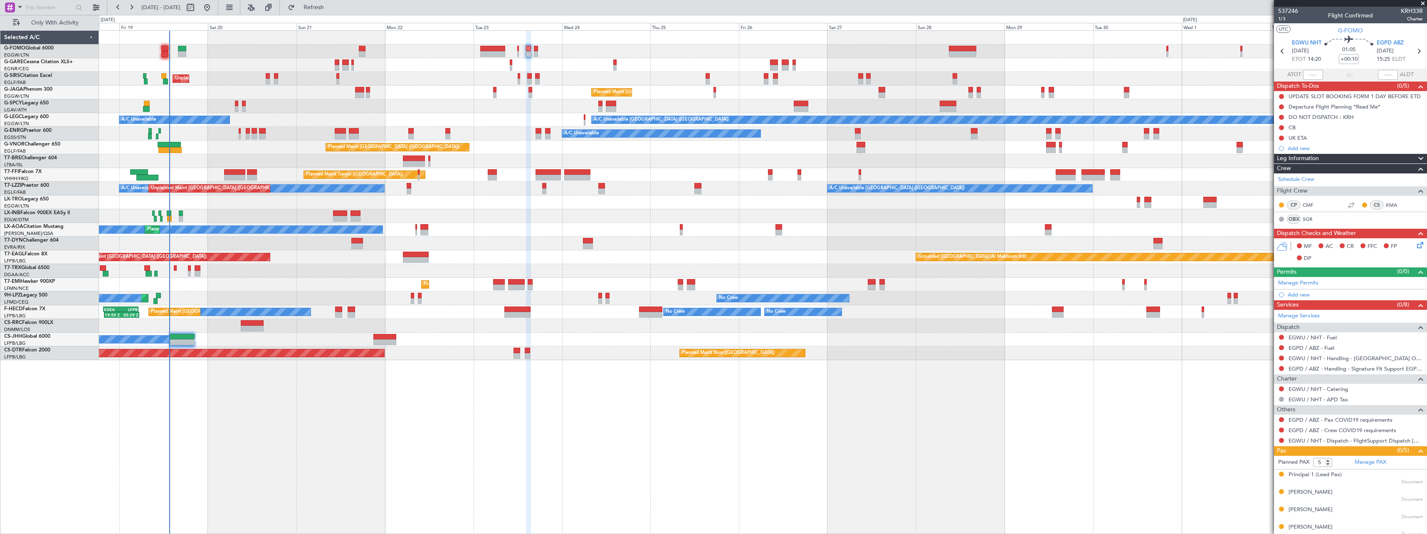
click at [218, 51] on div at bounding box center [763, 52] width 1328 height 14
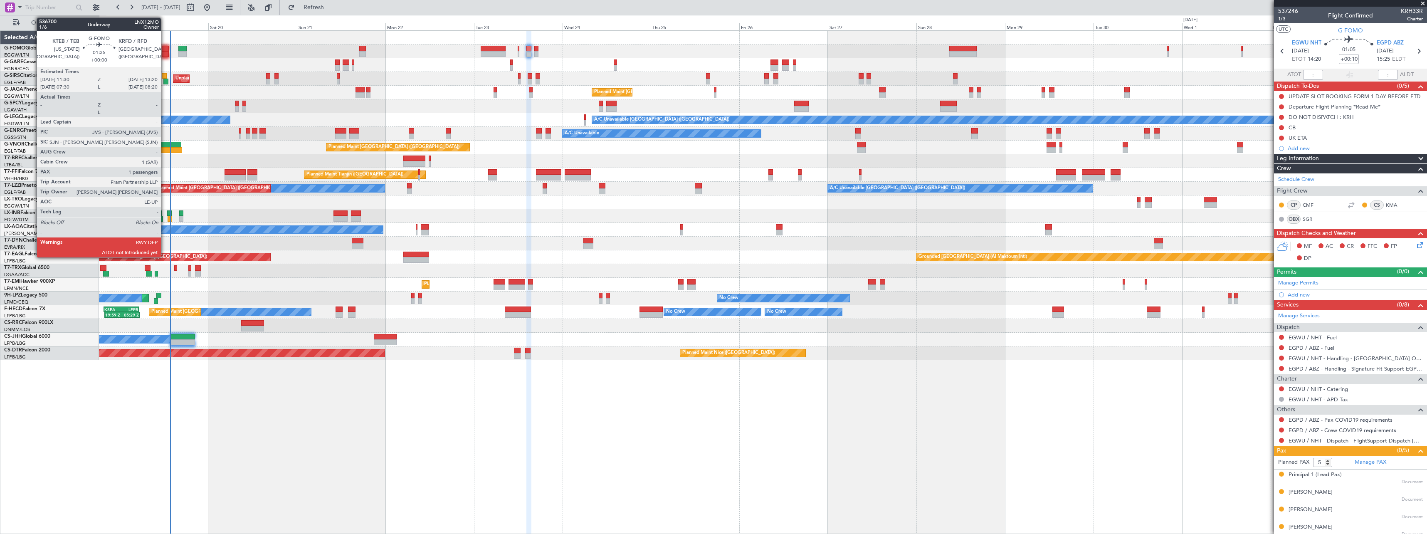
click at [165, 49] on div at bounding box center [165, 49] width 7 height 6
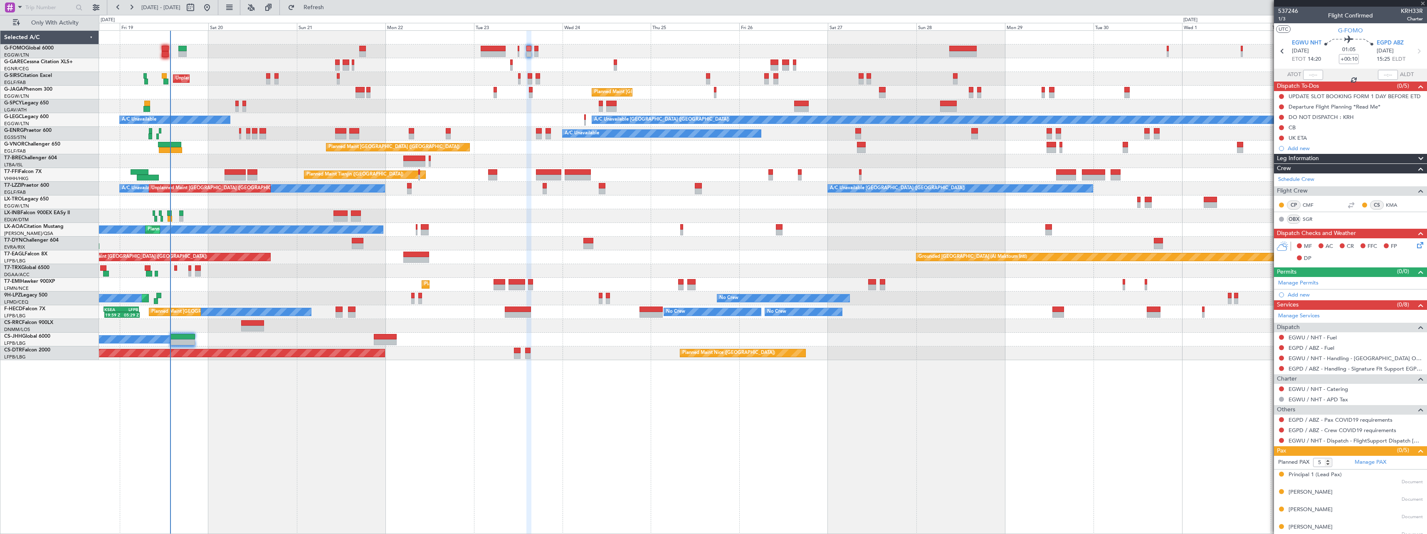
type input "1"
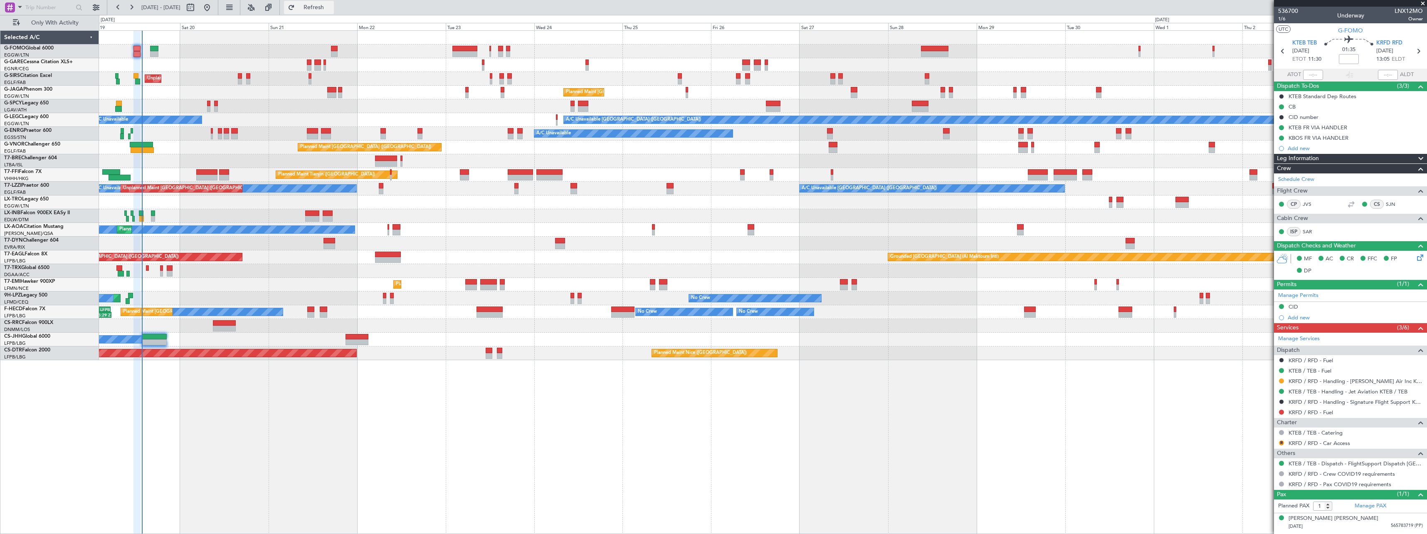
click at [331, 5] on span "Refresh" at bounding box center [314, 8] width 35 height 6
type input "13:21"
click at [331, 10] on span "Refresh" at bounding box center [314, 8] width 35 height 6
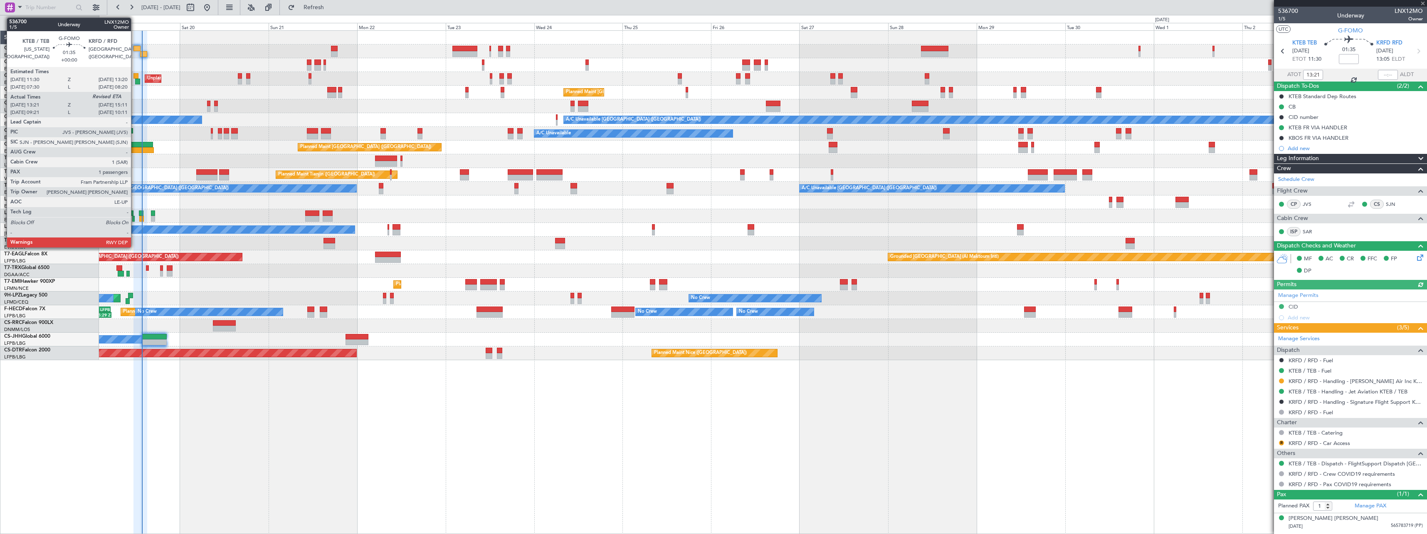
click at [135, 47] on div at bounding box center [137, 49] width 7 height 6
click at [137, 74] on div at bounding box center [136, 76] width 5 height 6
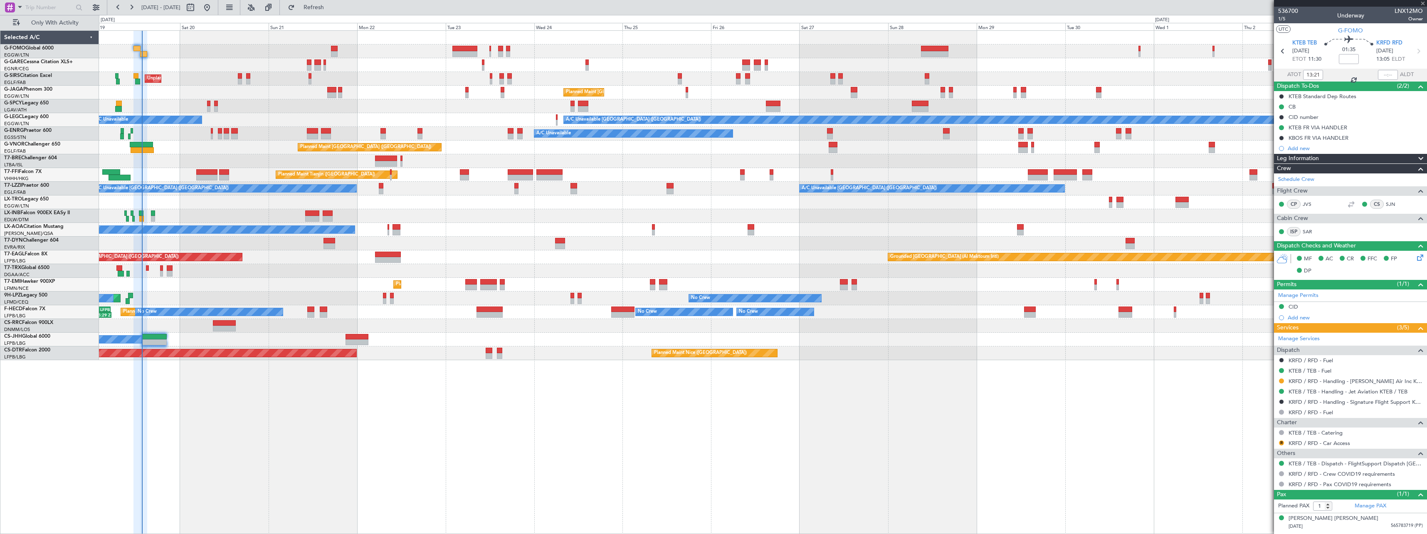
type input "+00:15"
type input "11:59"
type input "13:04"
type input "6"
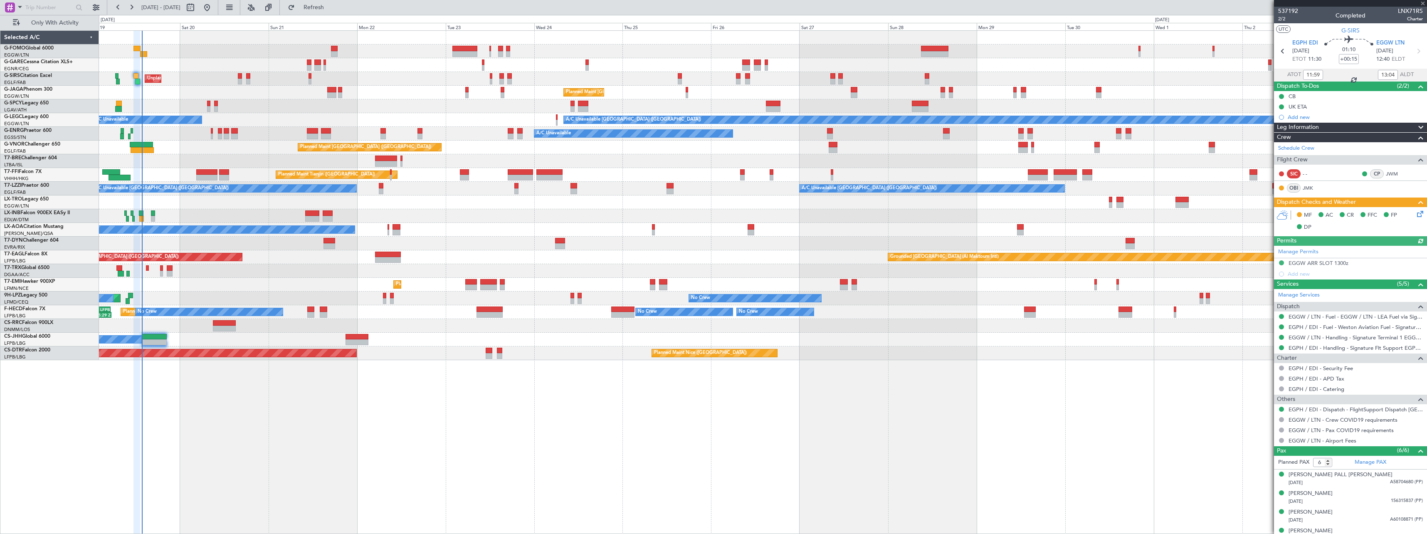
click at [1416, 214] on icon at bounding box center [1419, 212] width 7 height 7
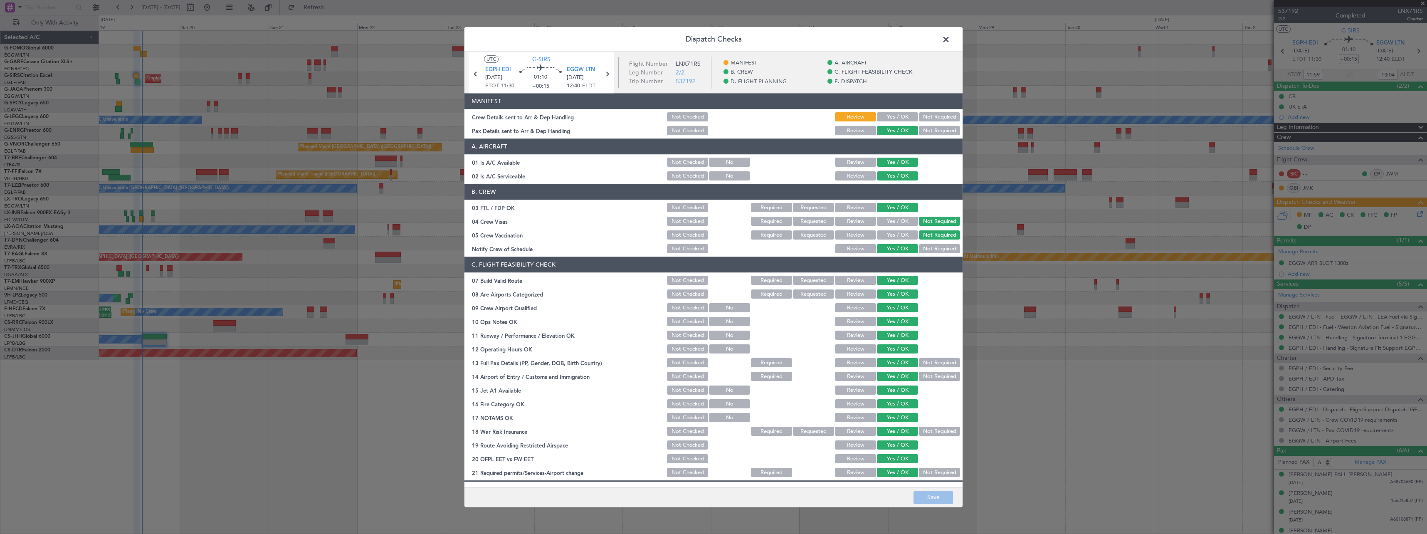
click at [890, 119] on button "Yes / OK" at bounding box center [897, 117] width 41 height 9
click at [942, 496] on button "Save" at bounding box center [934, 497] width 40 height 13
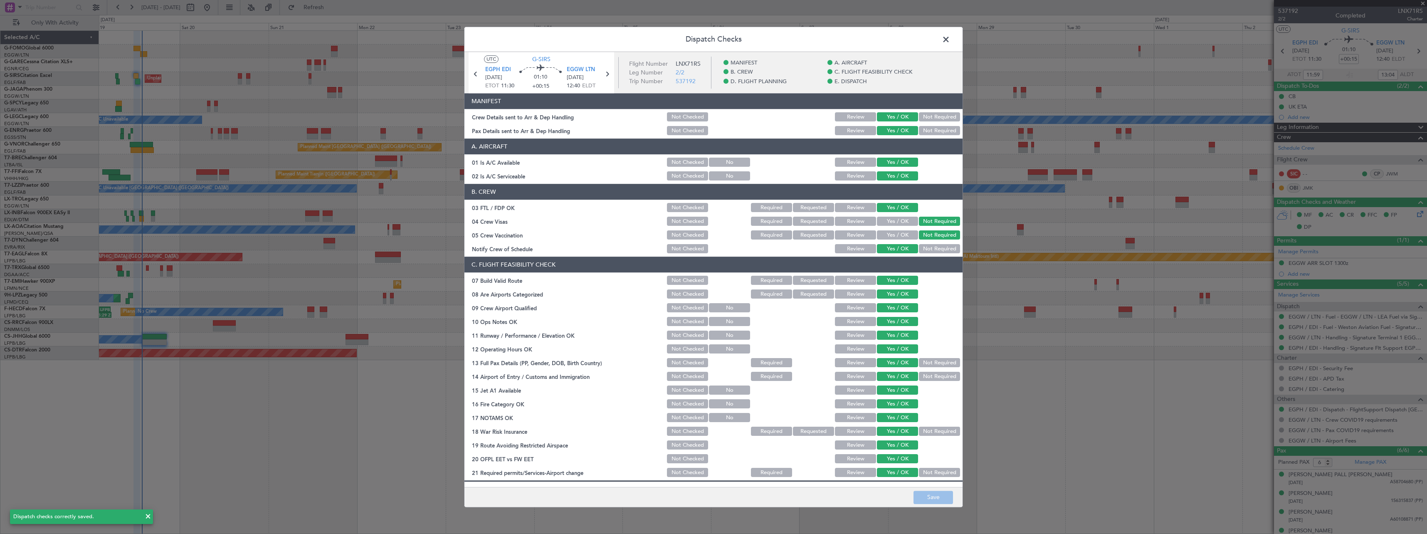
click at [950, 38] on span at bounding box center [950, 41] width 0 height 17
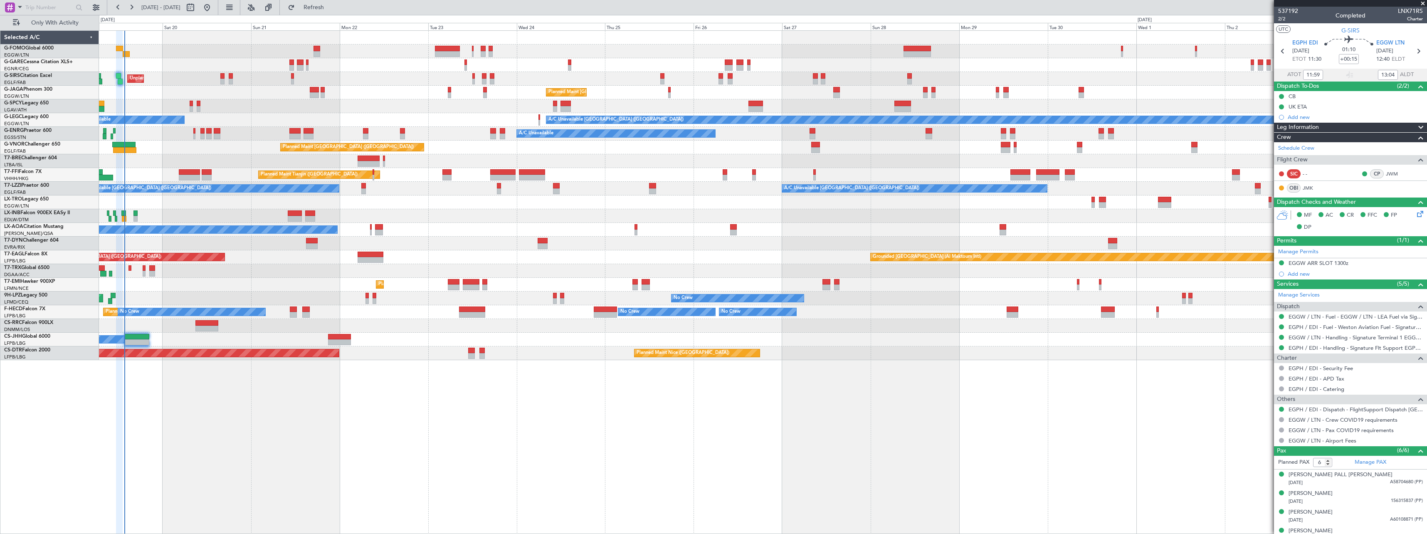
click at [230, 267] on div "A/C Booked A/C Booked" at bounding box center [763, 271] width 1328 height 14
click at [331, 5] on span "Refresh" at bounding box center [314, 8] width 35 height 6
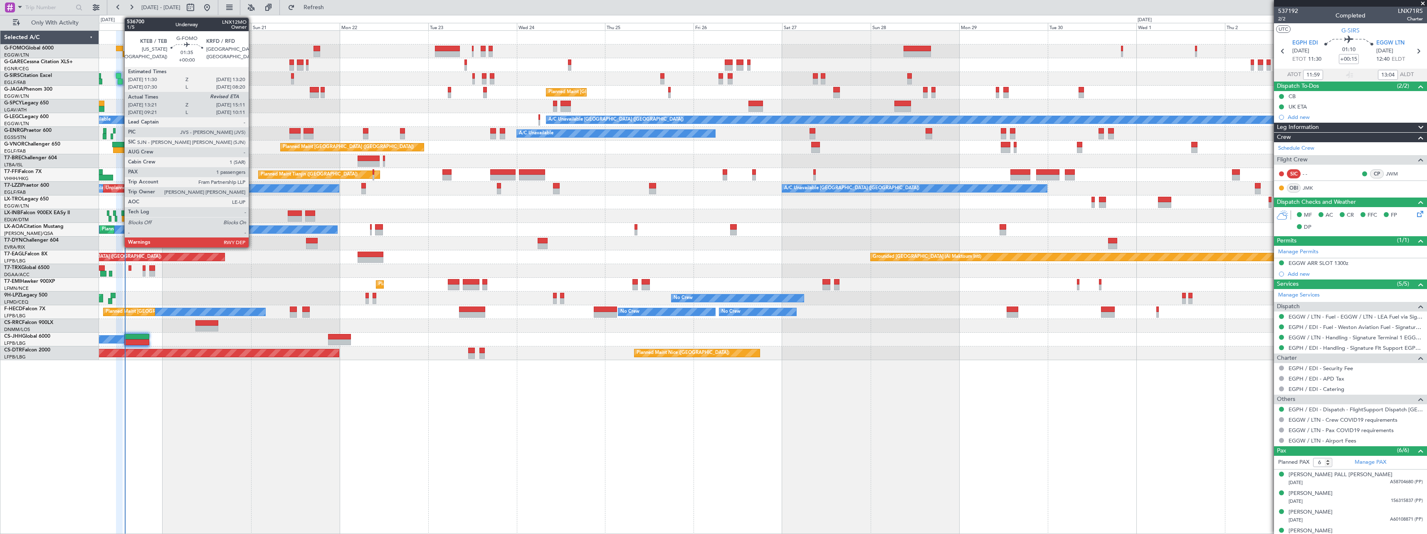
click at [120, 46] on div at bounding box center [119, 49] width 7 height 6
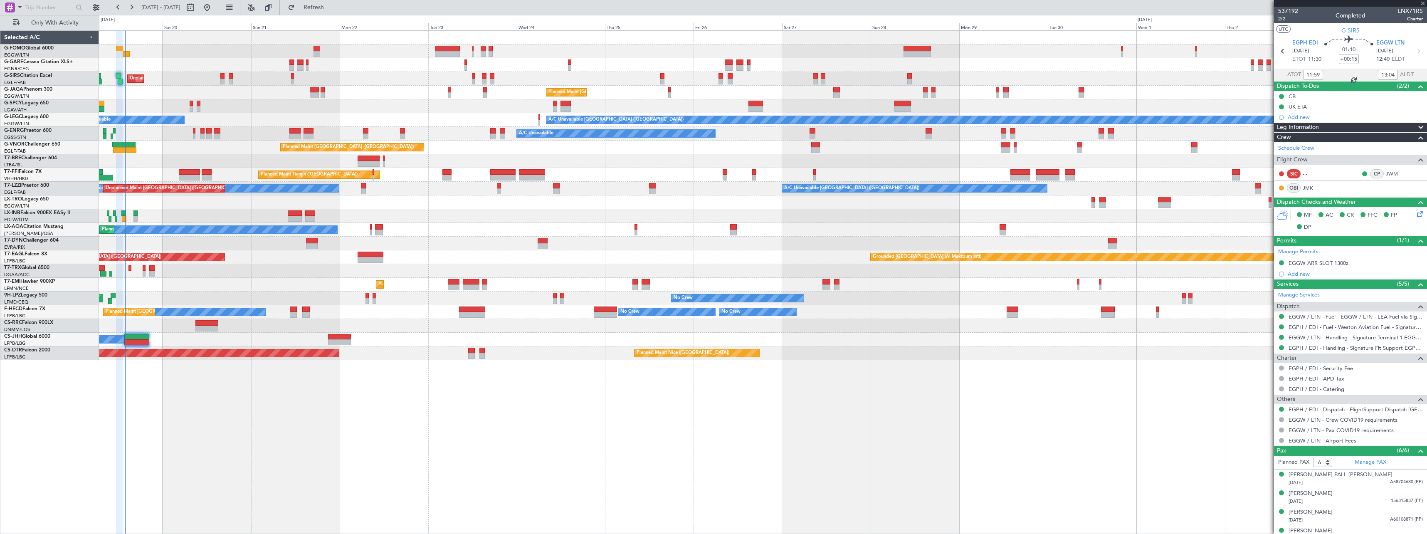
type input "13:21"
type input "1"
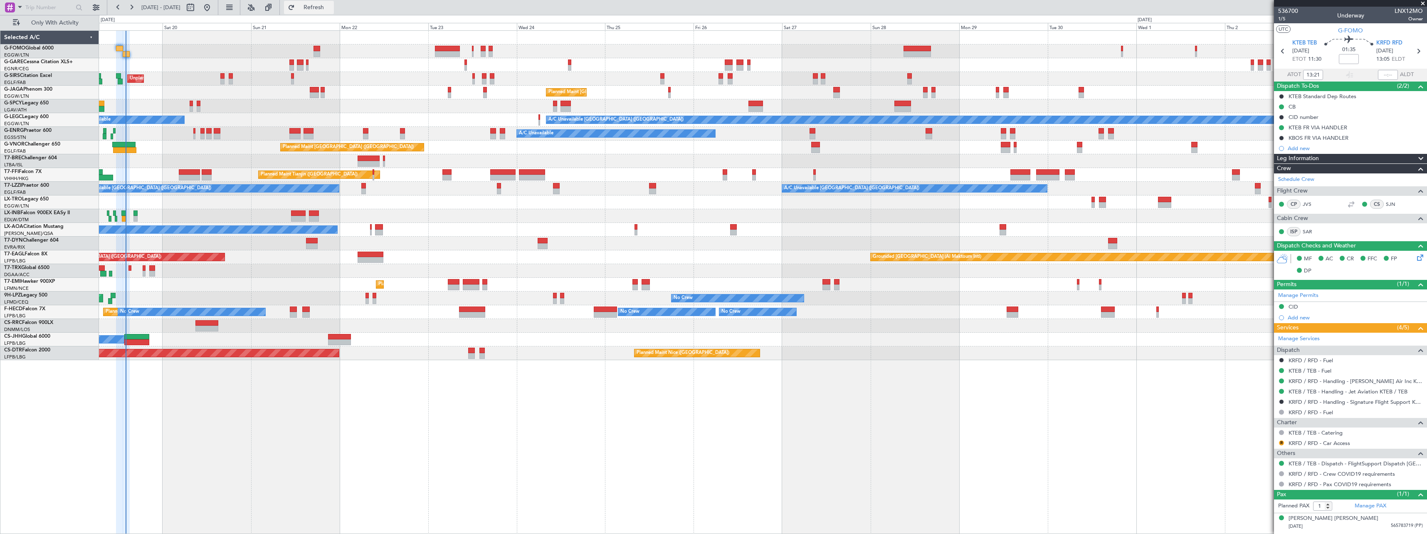
click at [331, 8] on span "Refresh" at bounding box center [314, 8] width 35 height 6
